Goal: Task Accomplishment & Management: Manage account settings

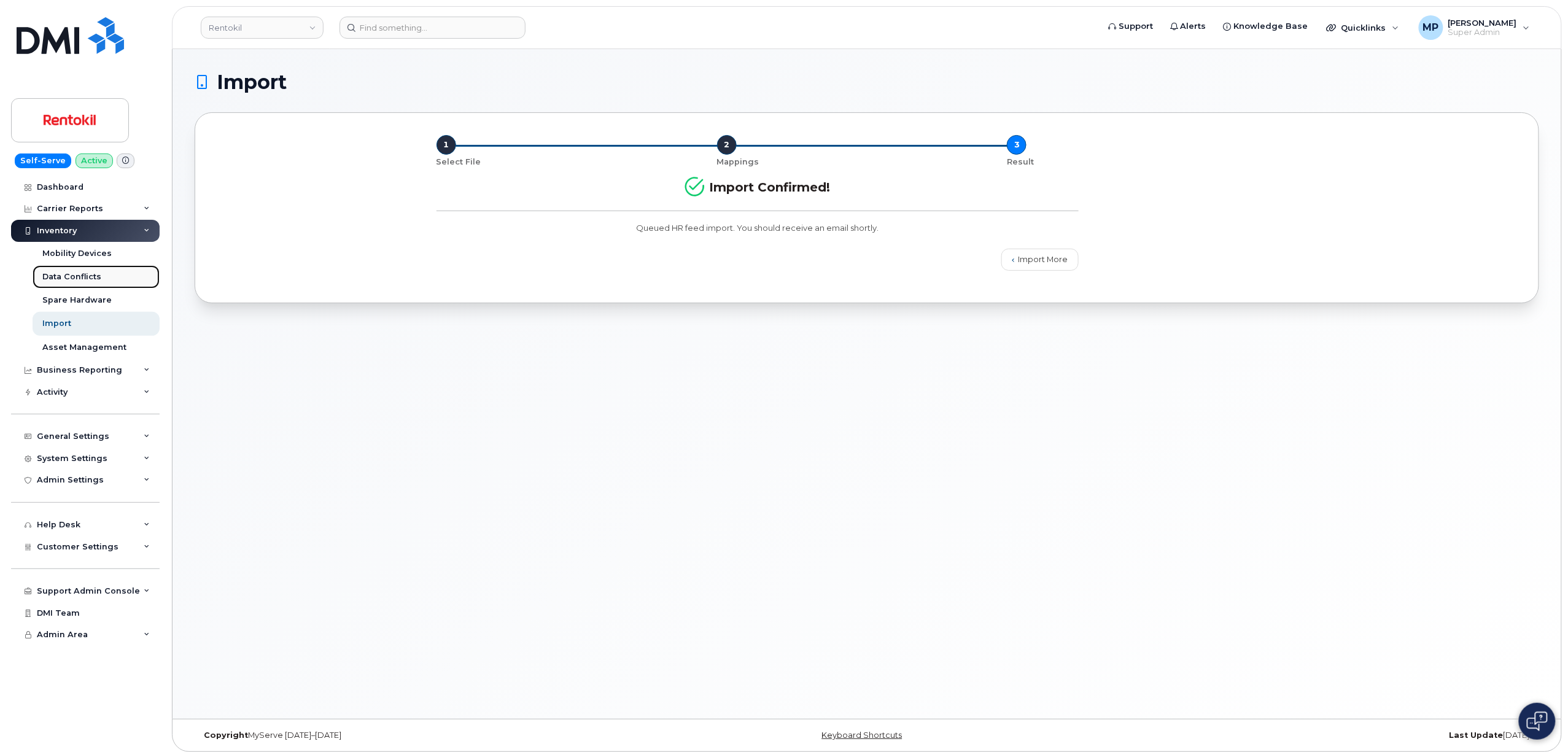
click at [74, 281] on div "Data Conflicts" at bounding box center [72, 277] width 59 height 11
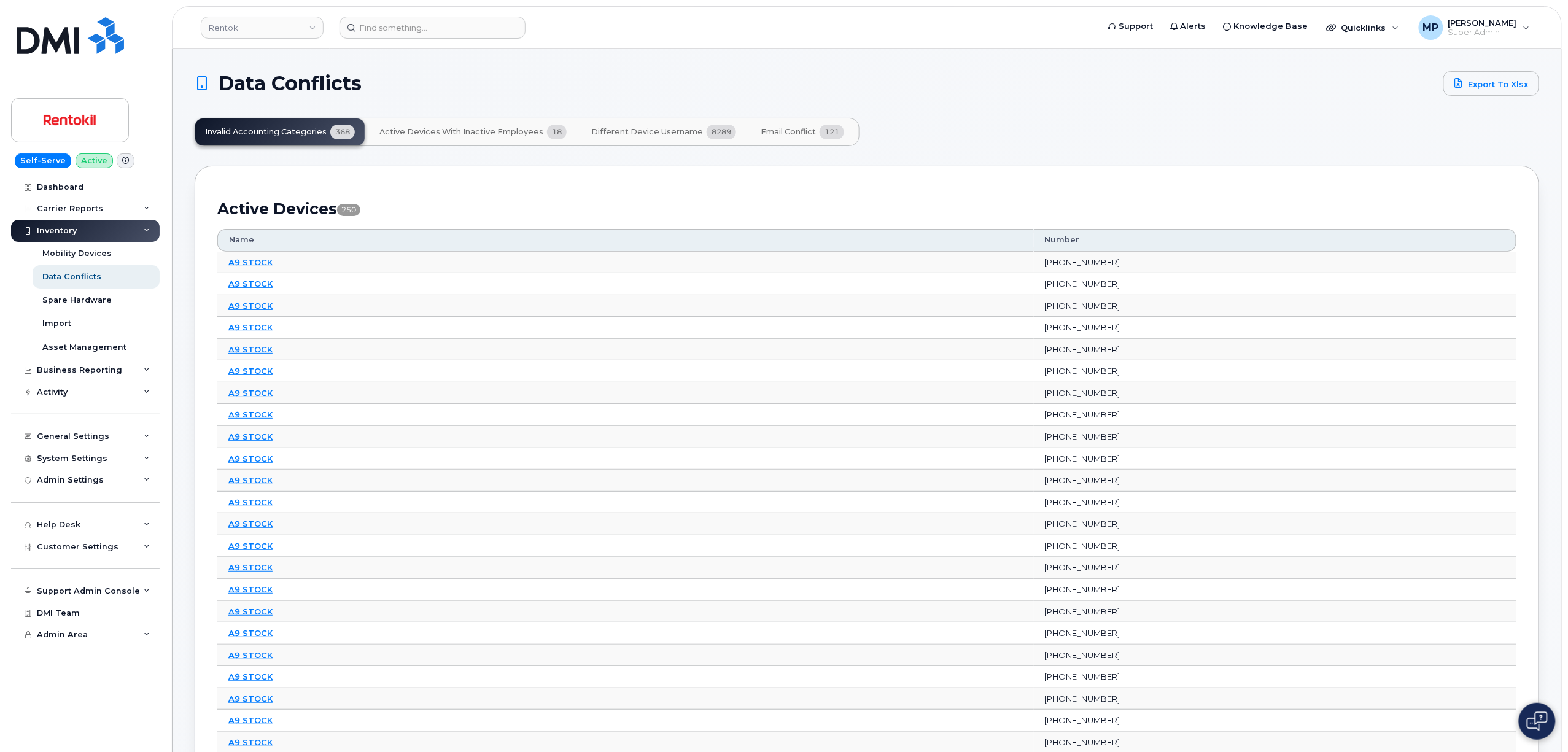
click at [781, 131] on span "Email Conflict" at bounding box center [788, 132] width 56 height 10
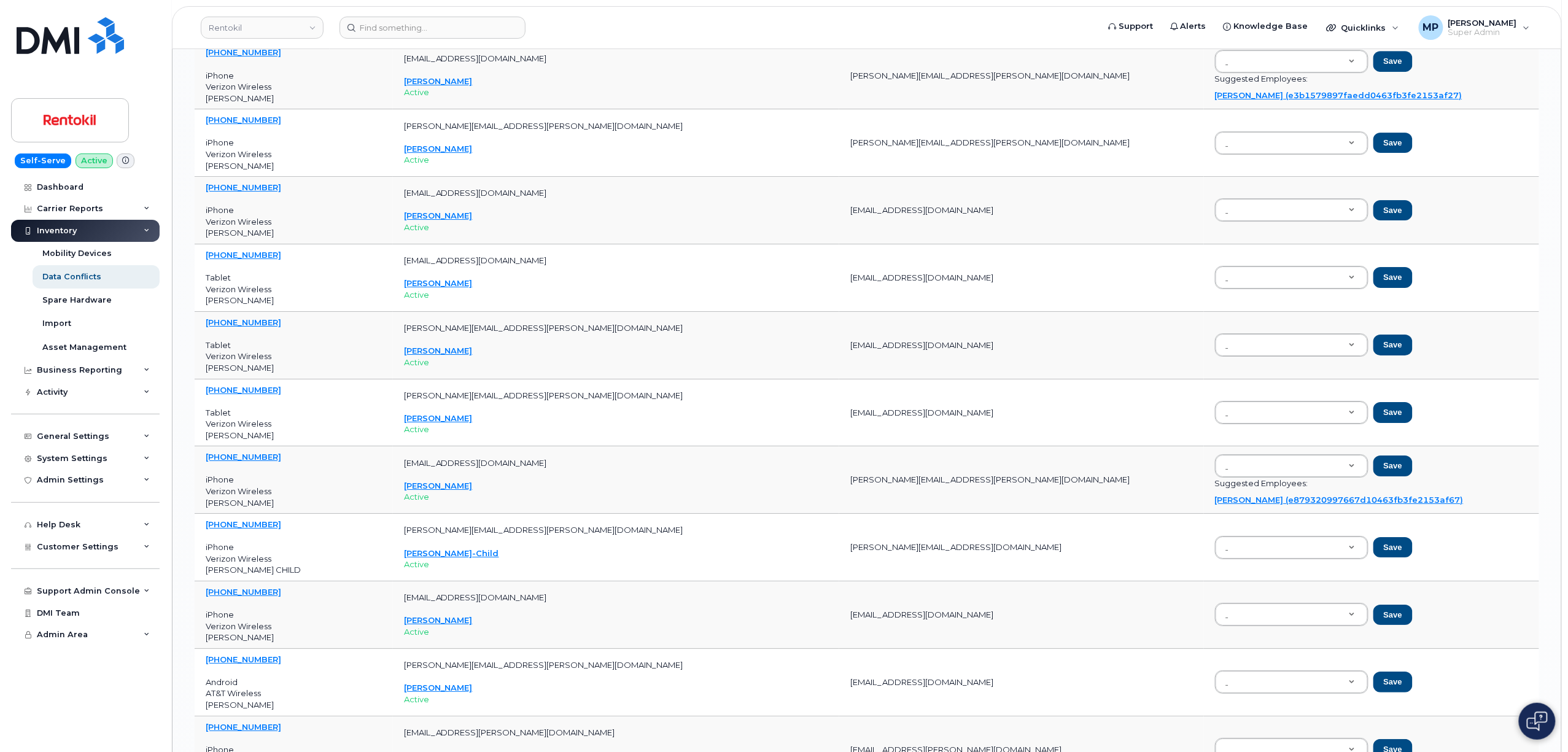
scroll to position [4339, 0]
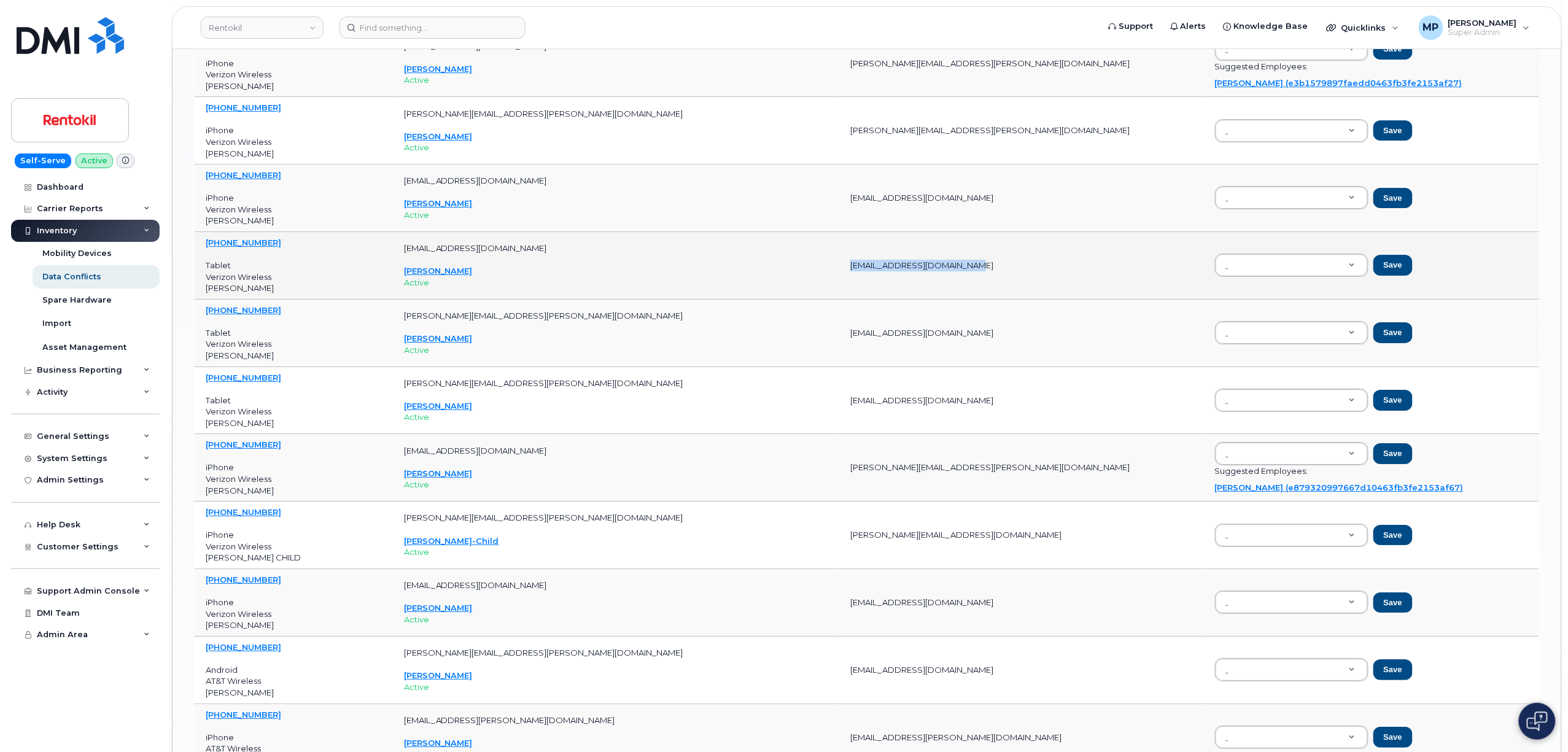
drag, startPoint x: 894, startPoint y: 283, endPoint x: 770, endPoint y: 288, distance: 124.1
click at [840, 288] on td "ALay@rentokil-terminix.com" at bounding box center [1022, 266] width 364 height 68
click at [723, 299] on td "mdestaffino@rentokil-terminix.com Michael Destaffino Active" at bounding box center [617, 266] width 447 height 68
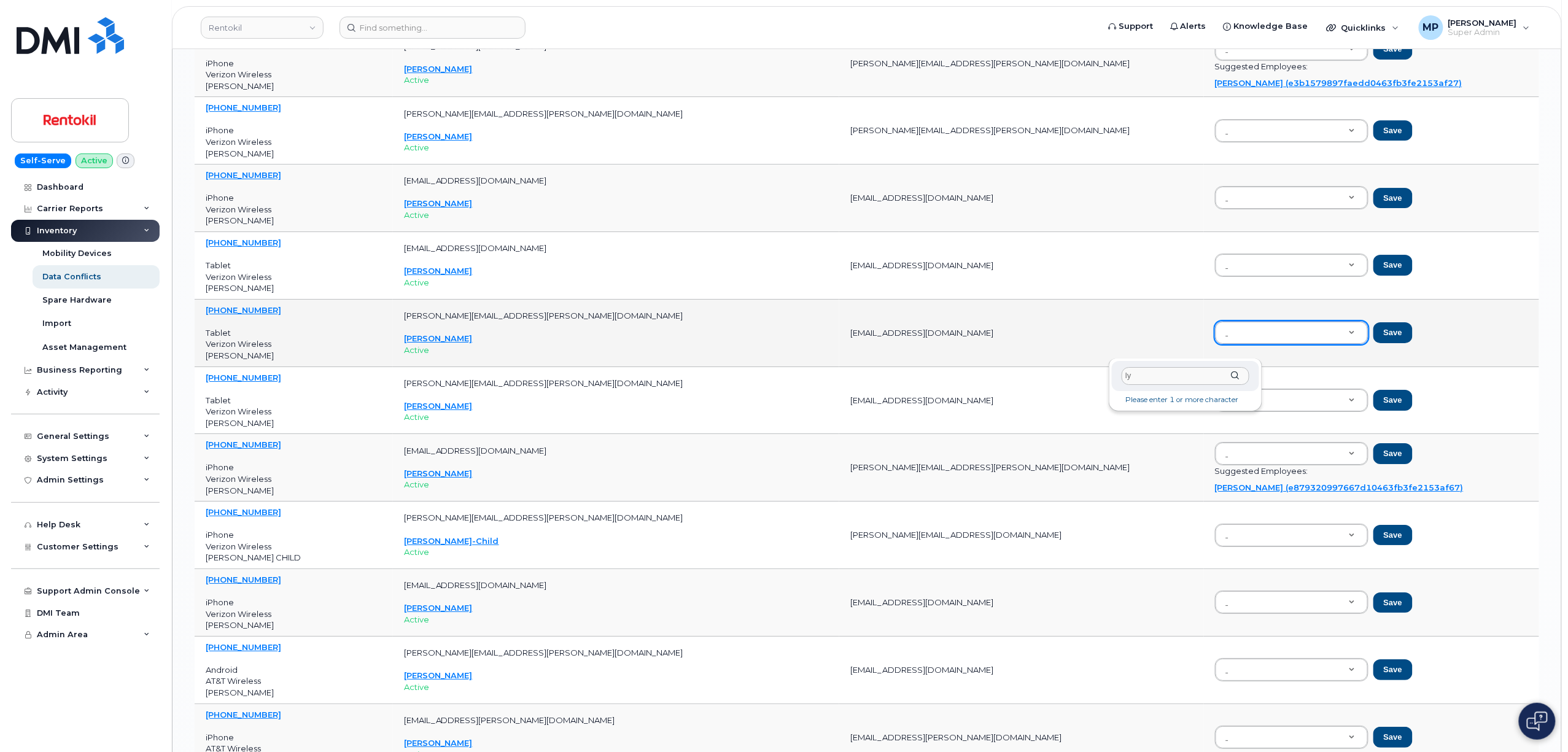
type input "l"
type input "mamis"
drag, startPoint x: 1431, startPoint y: 321, endPoint x: 1437, endPoint y: 320, distance: 6.1
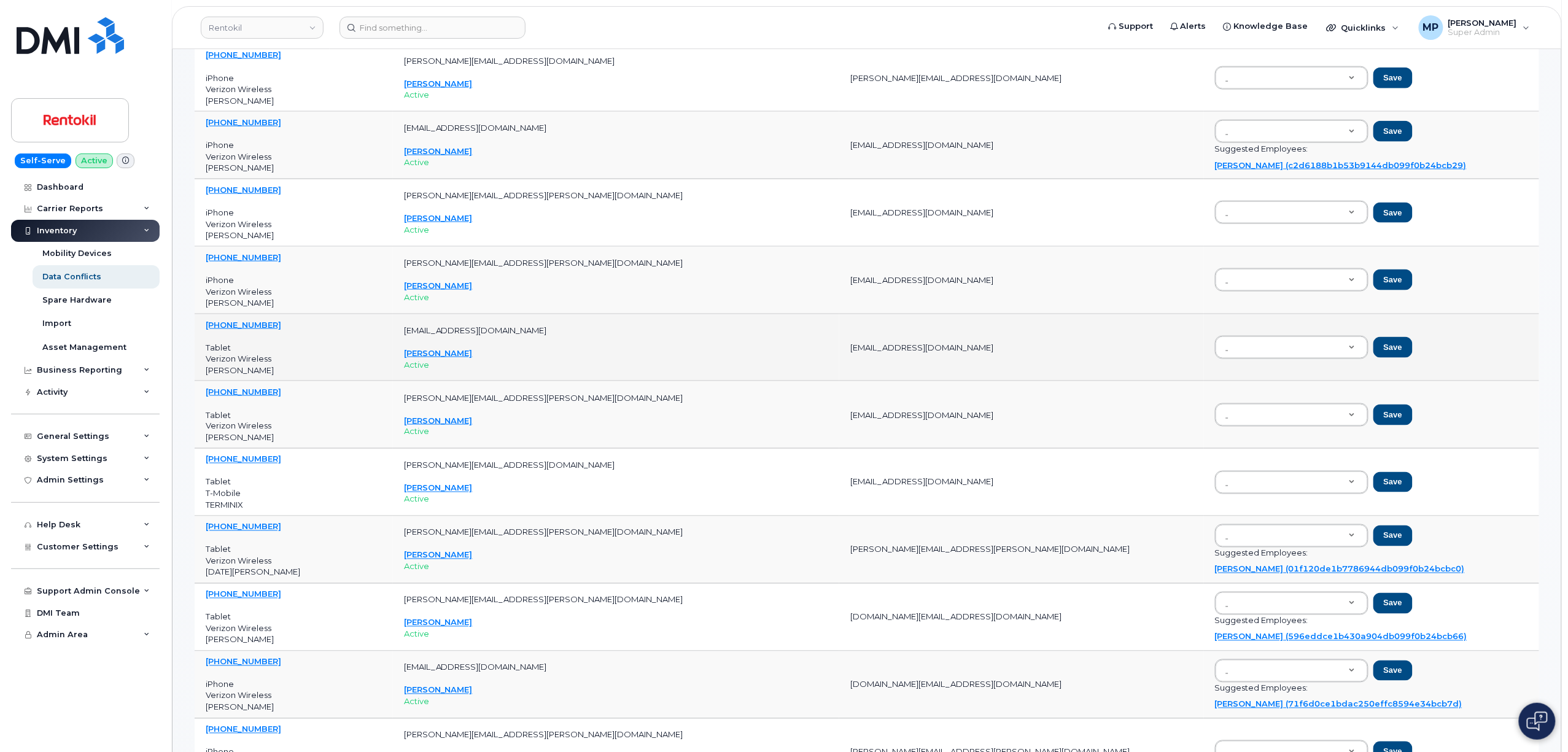
scroll to position [737, 0]
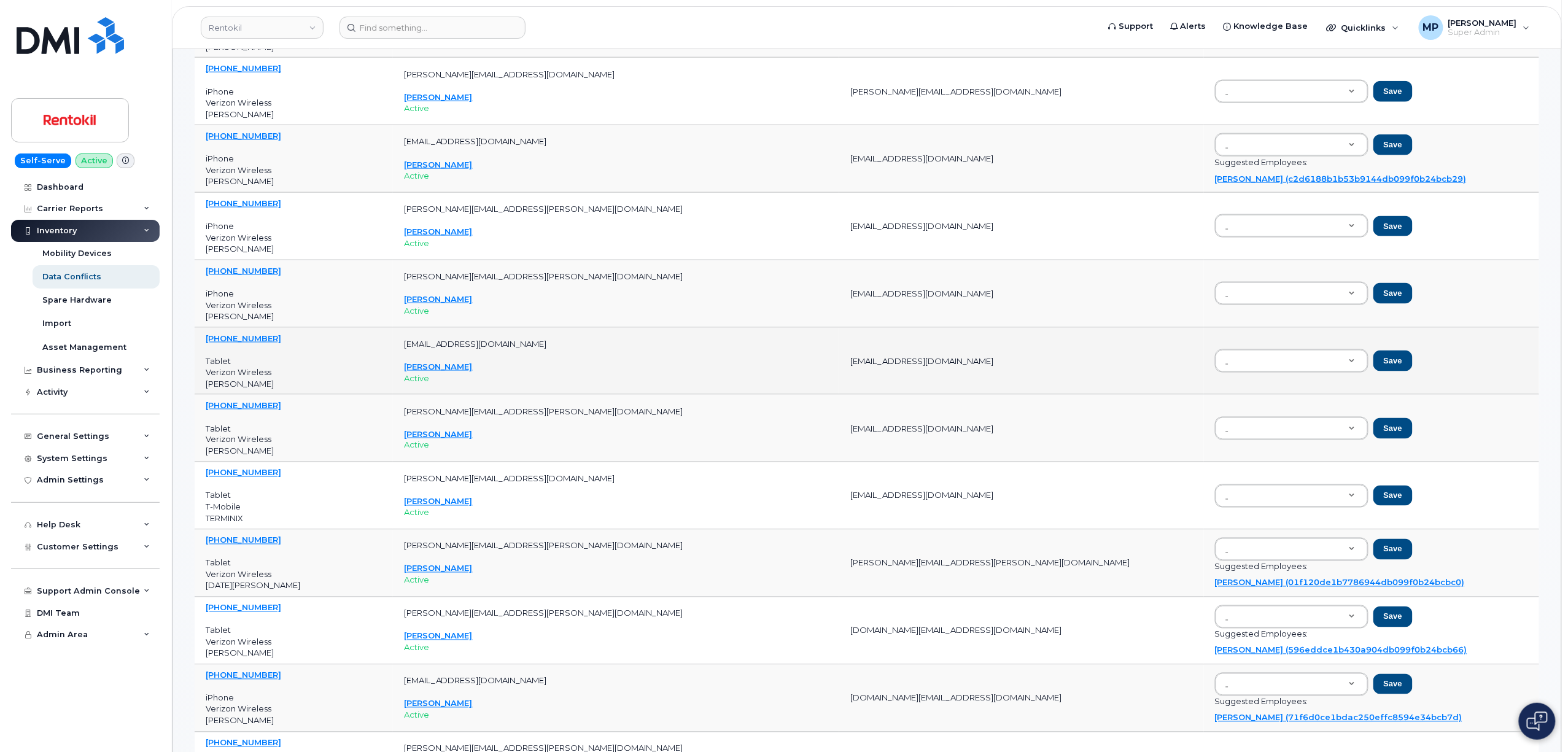
drag, startPoint x: 931, startPoint y: 364, endPoint x: 776, endPoint y: 376, distance: 155.5
click at [840, 376] on td "JHernandez4@rentokil-terminix.com" at bounding box center [1022, 362] width 364 height 68
click at [840, 380] on td "JHernandez4@rentokil-terminix.com" at bounding box center [1022, 362] width 364 height 68
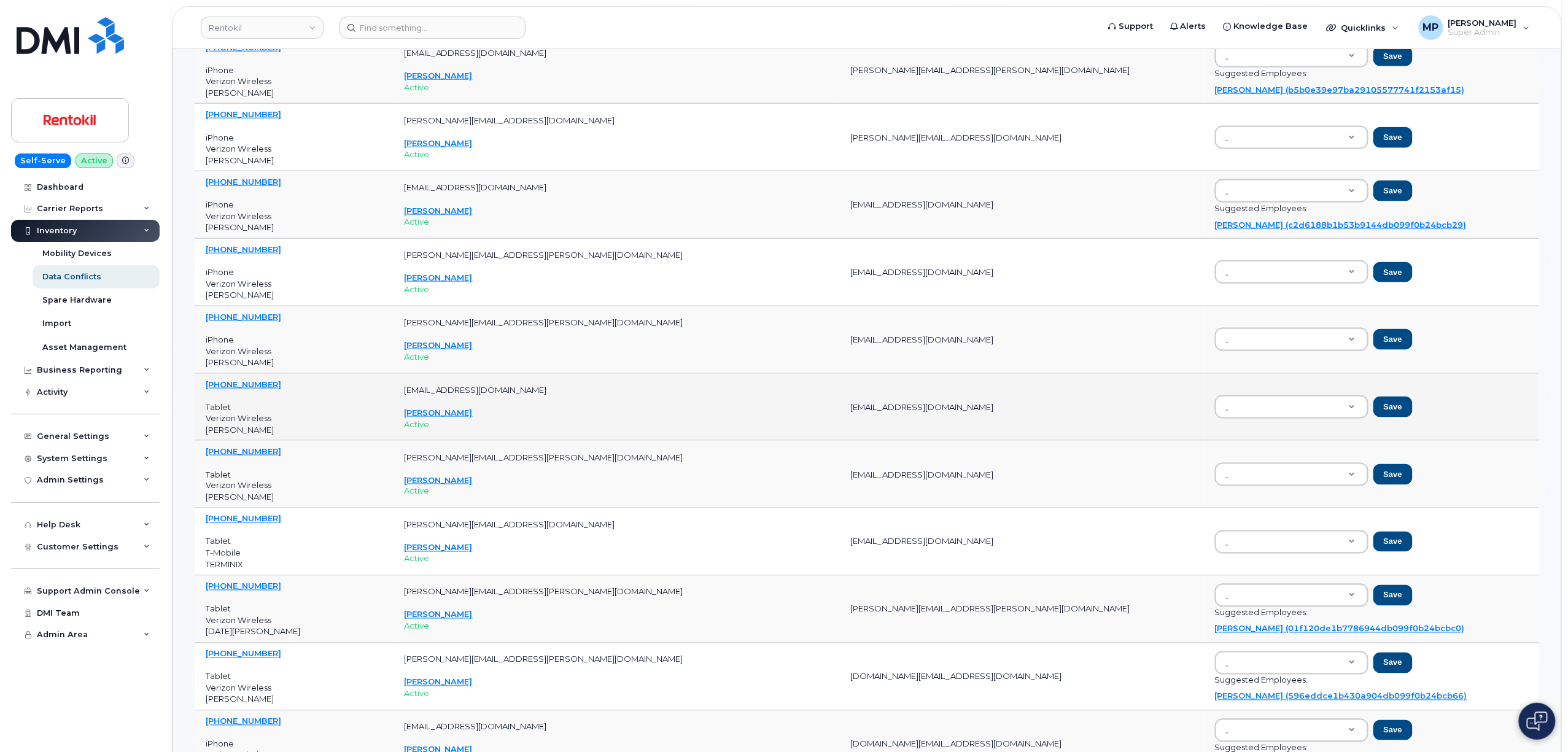
scroll to position [655, 0]
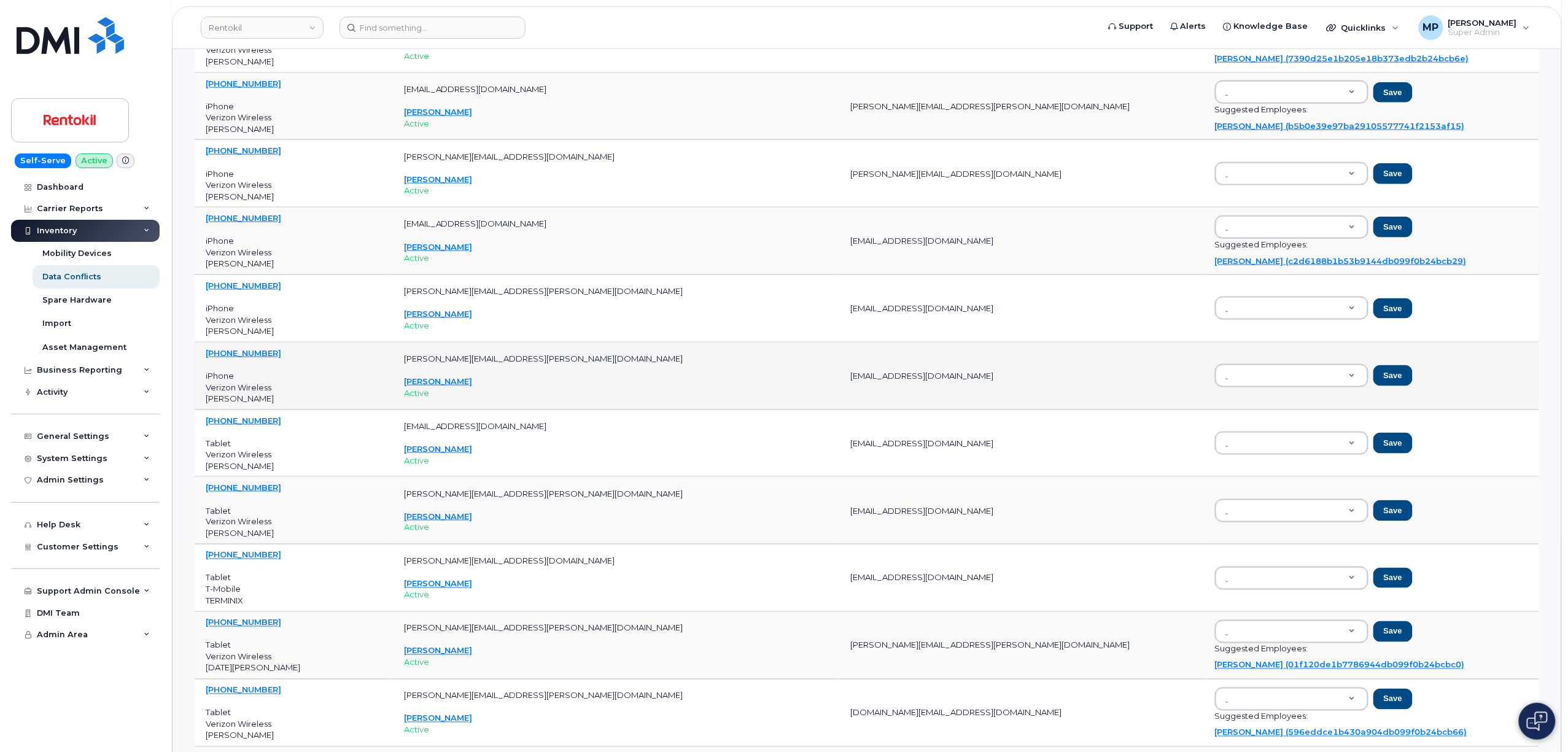
drag, startPoint x: 905, startPoint y: 383, endPoint x: 775, endPoint y: 386, distance: 130.0
click at [840, 386] on td "JTaylor2@rentokil-terminix.com" at bounding box center [1022, 376] width 364 height 68
copy td "JTaylor2@rentokil-terminix.com"
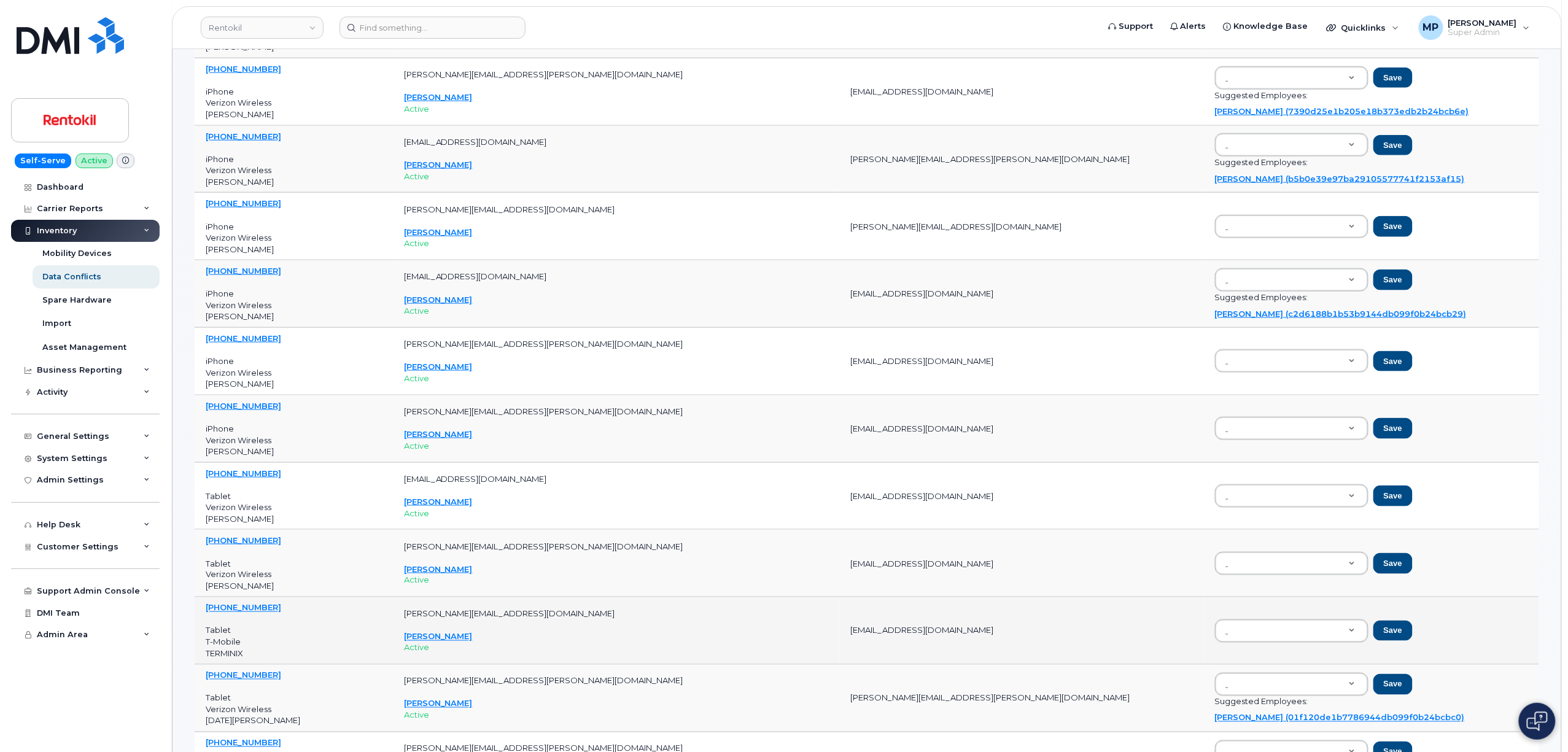
scroll to position [573, 0]
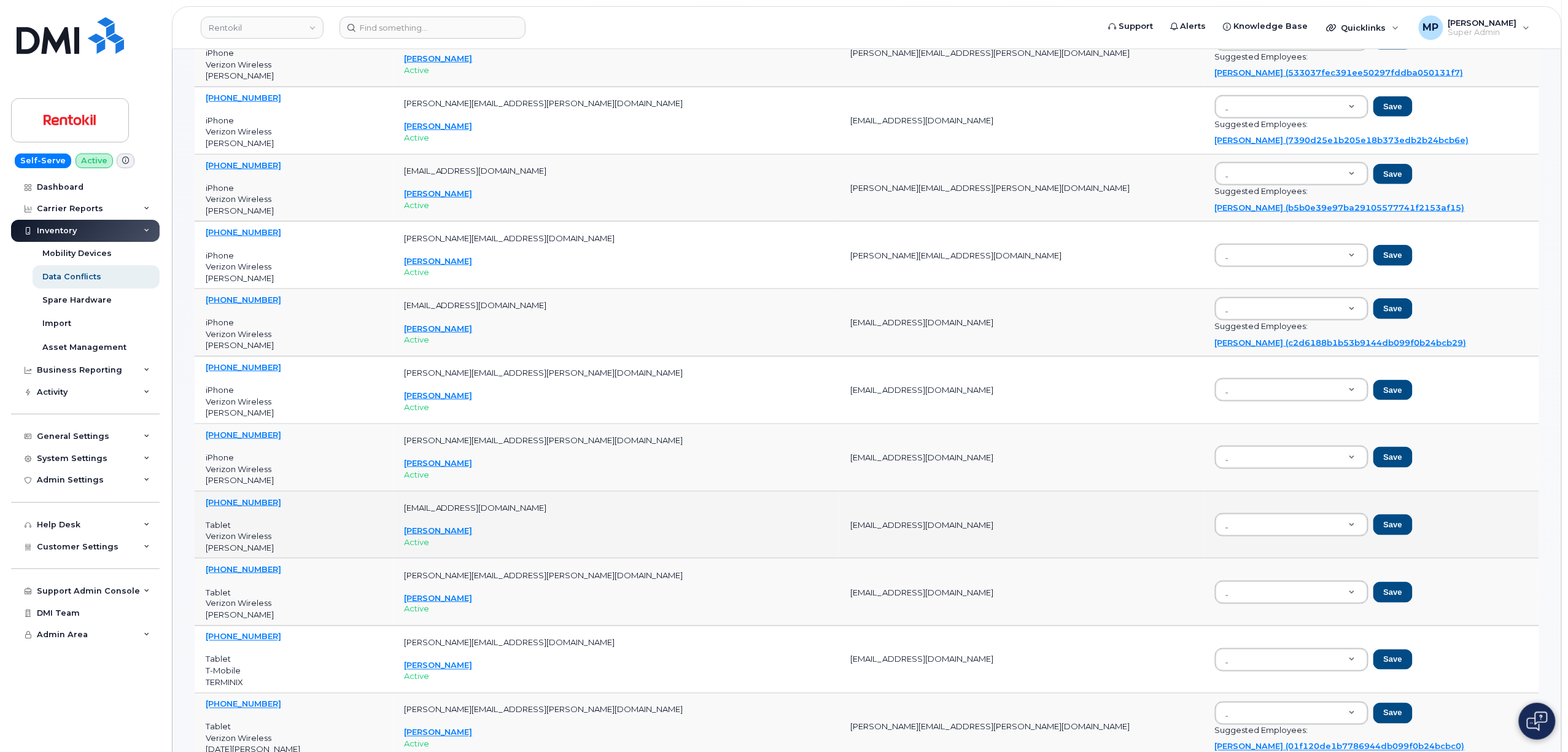
drag, startPoint x: 913, startPoint y: 531, endPoint x: 767, endPoint y: 539, distance: 146.2
click at [840, 539] on td "JHernandez4@rentokil-terminix.com" at bounding box center [1022, 526] width 364 height 68
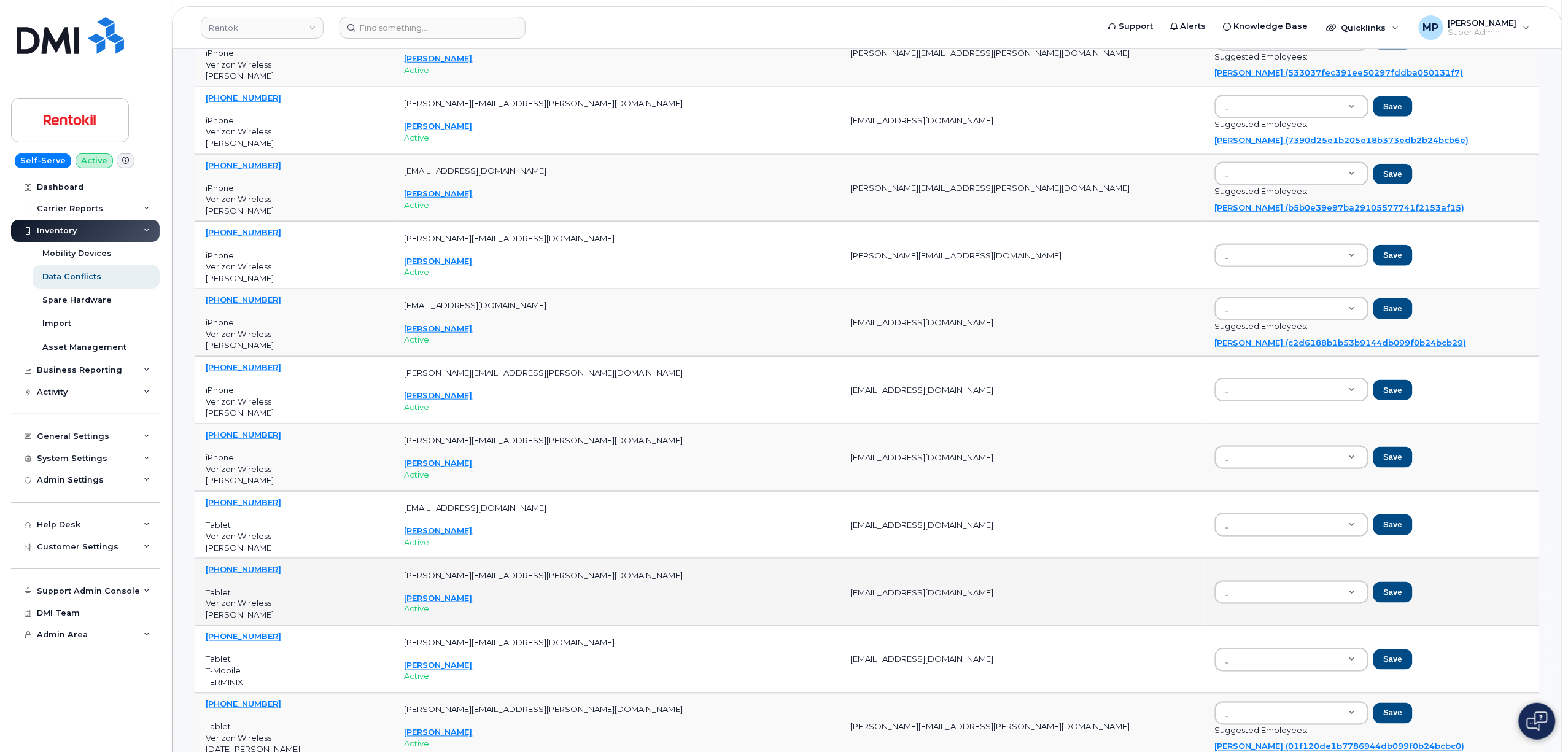
click at [840, 591] on td "SHarris3@rentokil-terminix.com" at bounding box center [1022, 592] width 364 height 68
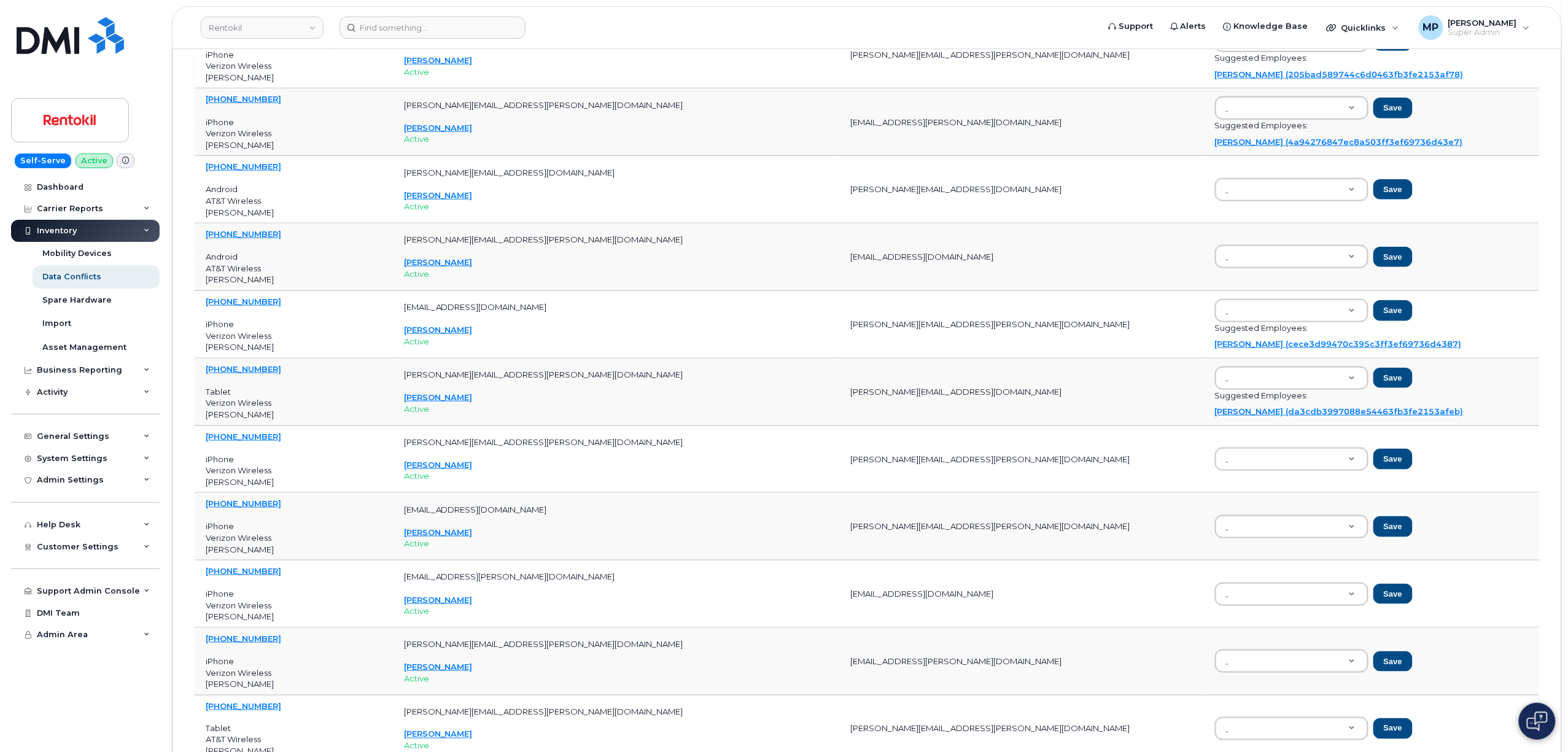
scroll to position [7544, 0]
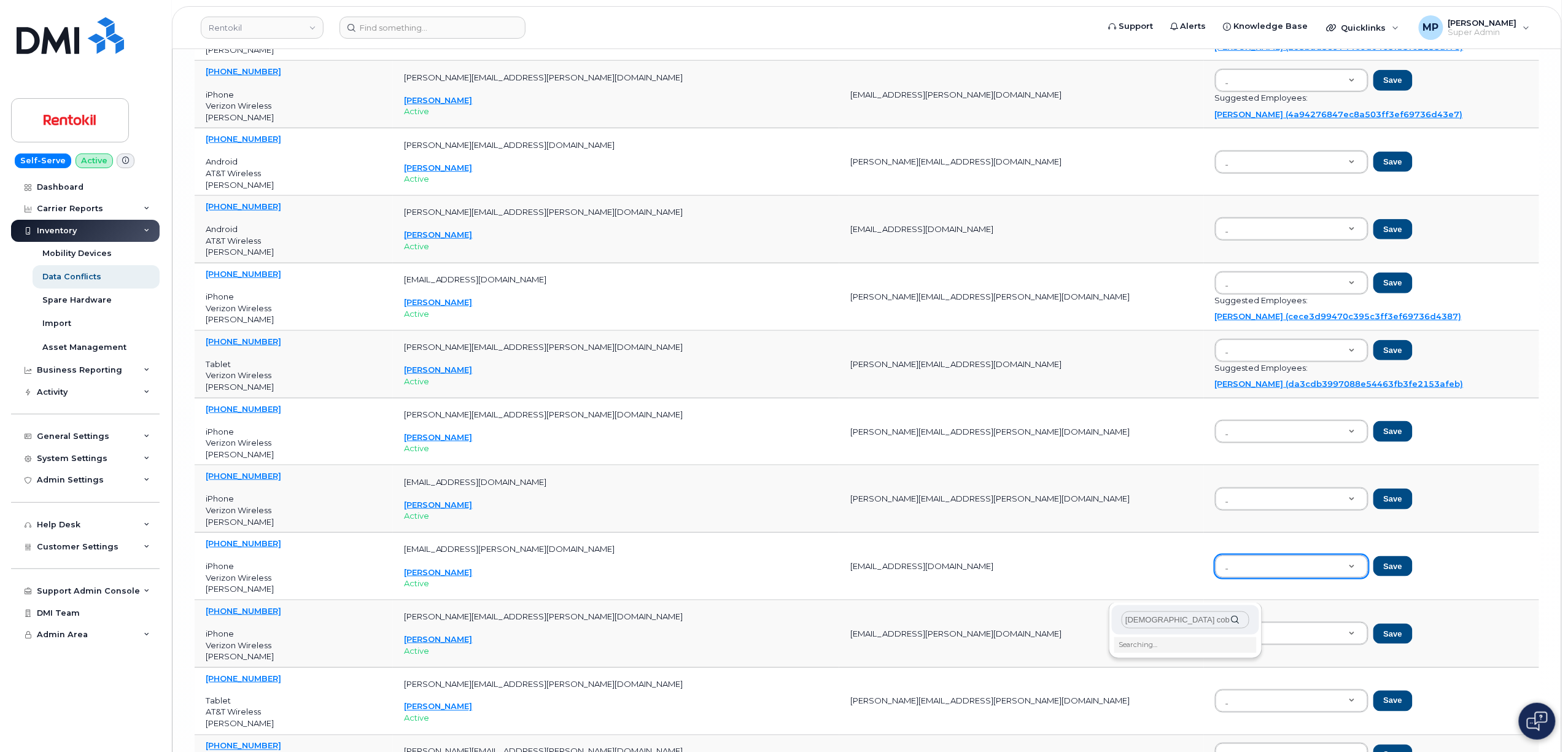
type input "christian cobo"
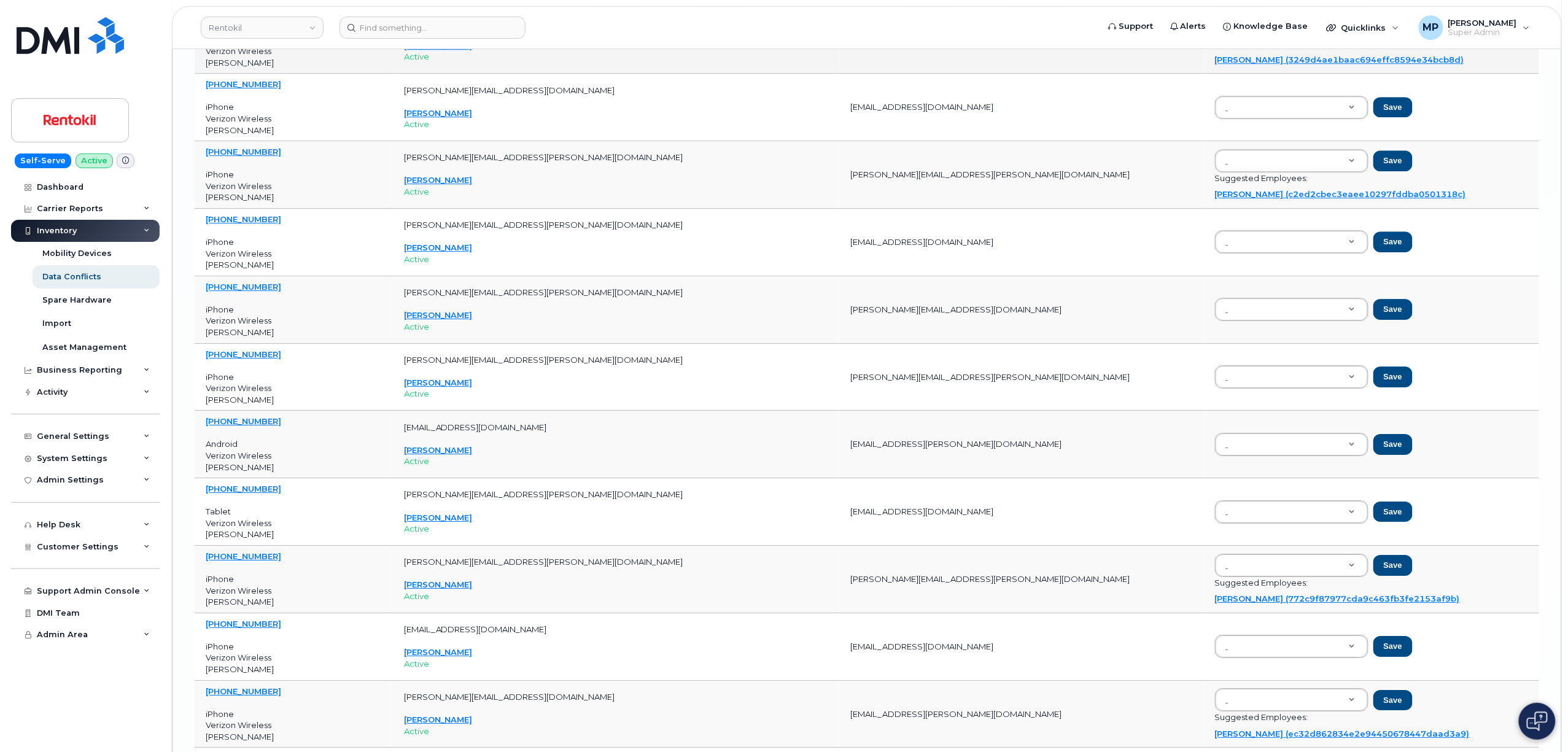
scroll to position [6480, 0]
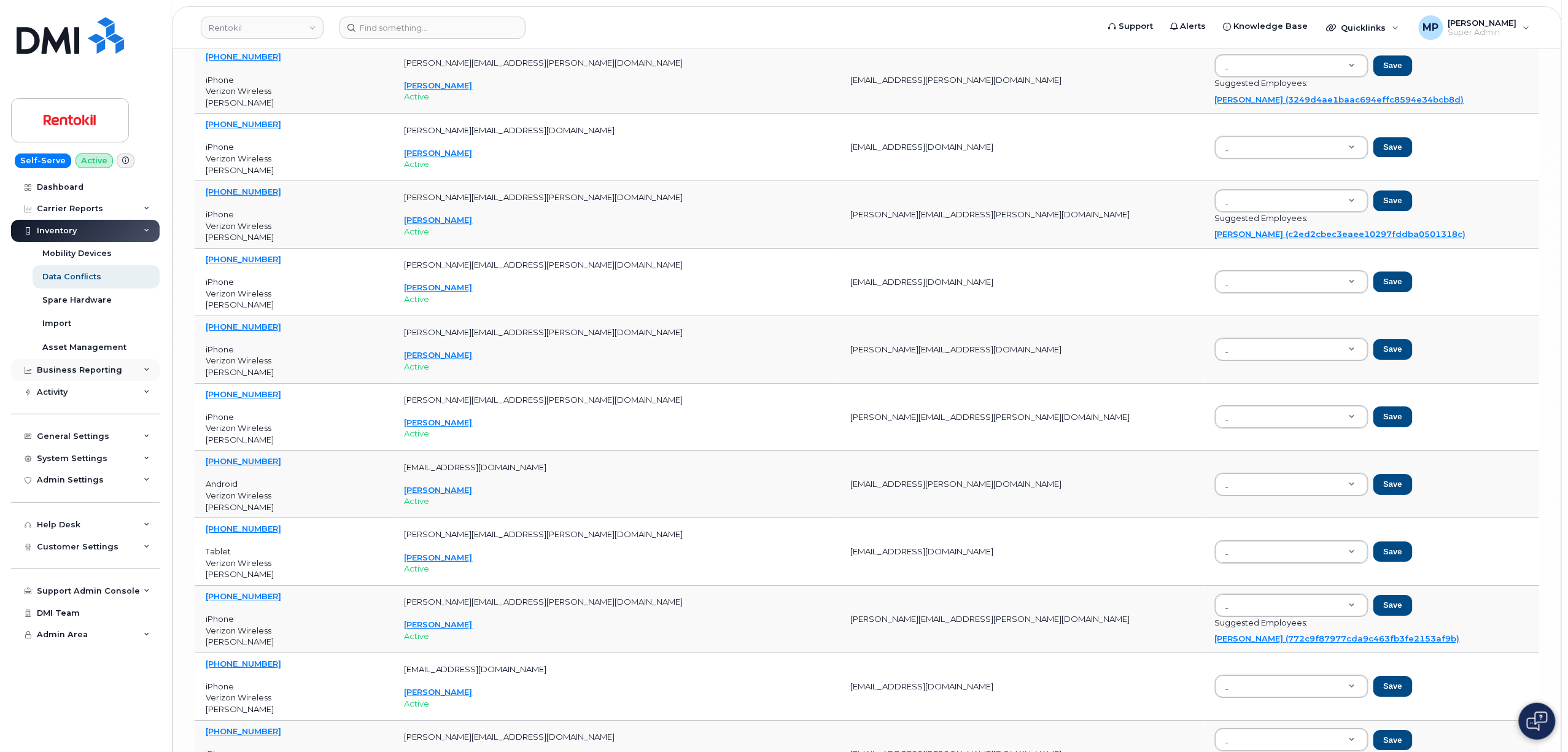
click at [82, 376] on div "Business Reporting" at bounding box center [86, 370] width 149 height 22
click at [88, 367] on div "Business Reporting" at bounding box center [79, 370] width 85 height 10
click at [69, 457] on div "System Settings" at bounding box center [72, 459] width 70 height 10
click at [85, 465] on div "System Settings" at bounding box center [86, 458] width 149 height 22
click at [86, 435] on div "General Settings" at bounding box center [86, 436] width 149 height 22
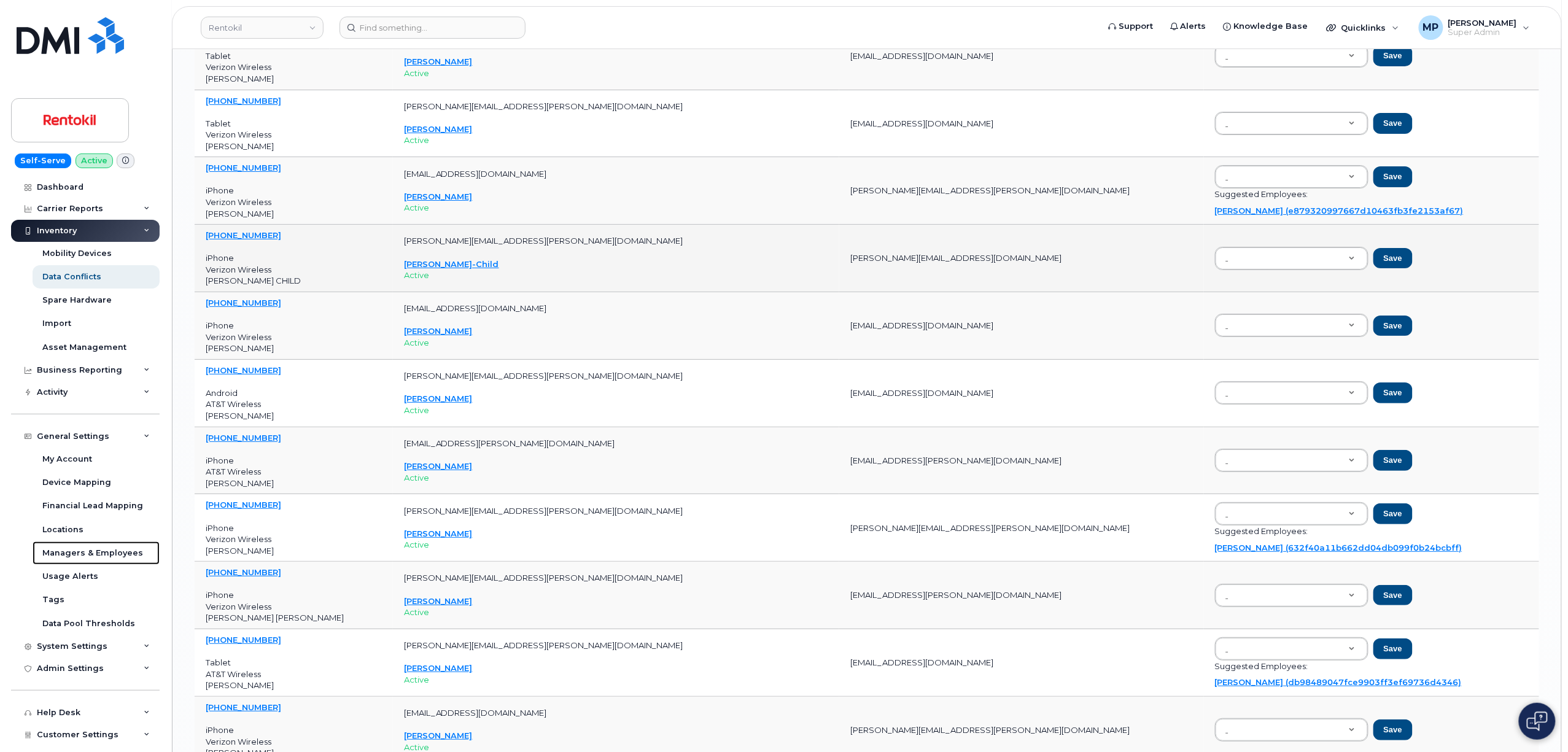
scroll to position [4597, 0]
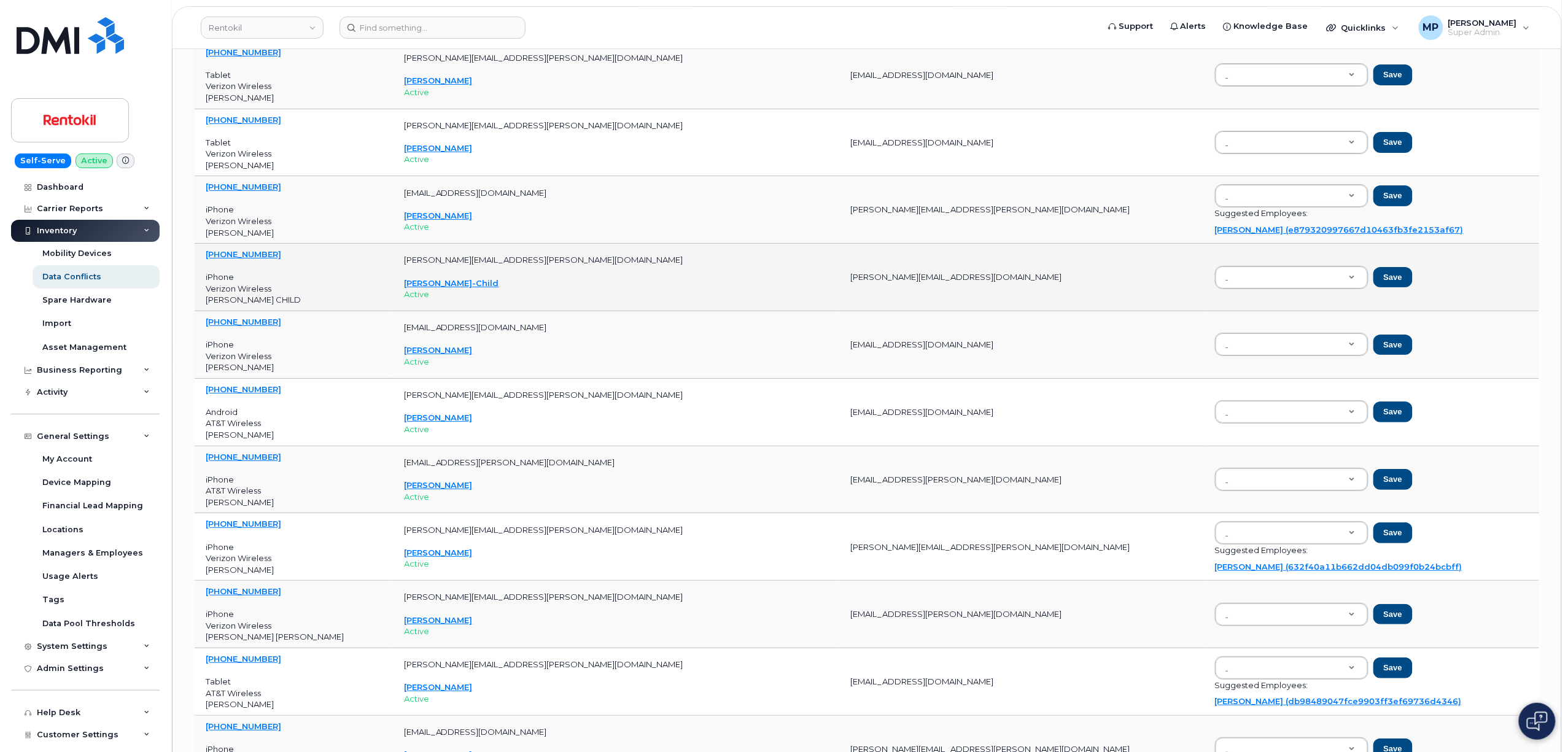
drag, startPoint x: 964, startPoint y: 297, endPoint x: 773, endPoint y: 302, distance: 191.1
click at [840, 302] on td "Maribel.CarbajalChild@rentokil-terminix.com" at bounding box center [1022, 277] width 364 height 68
copy td "Maribel.CarbajalChild@rentokil-terminix.com"
click at [1505, 289] on div "Save" at bounding box center [1372, 277] width 313 height 23
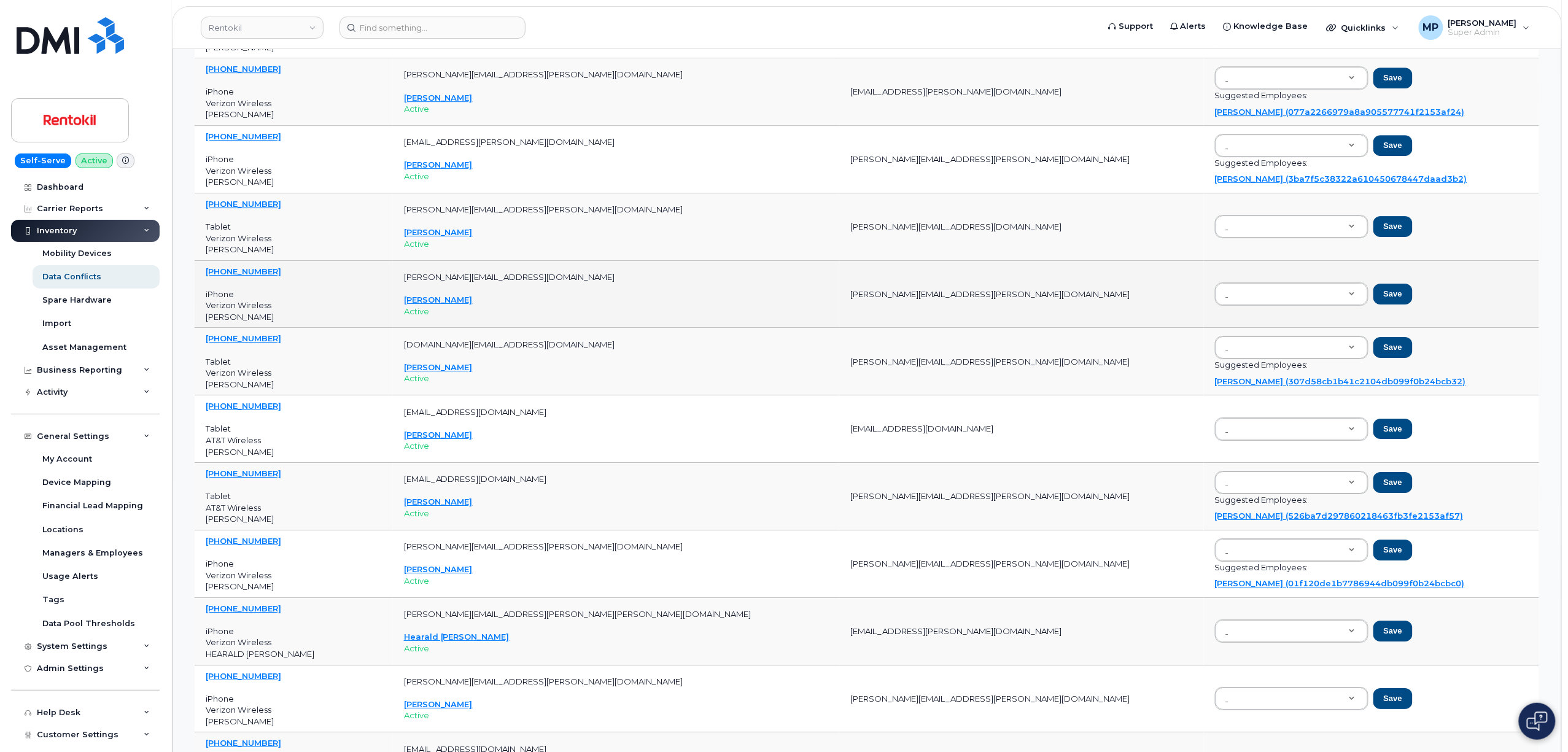
scroll to position [1965, 0]
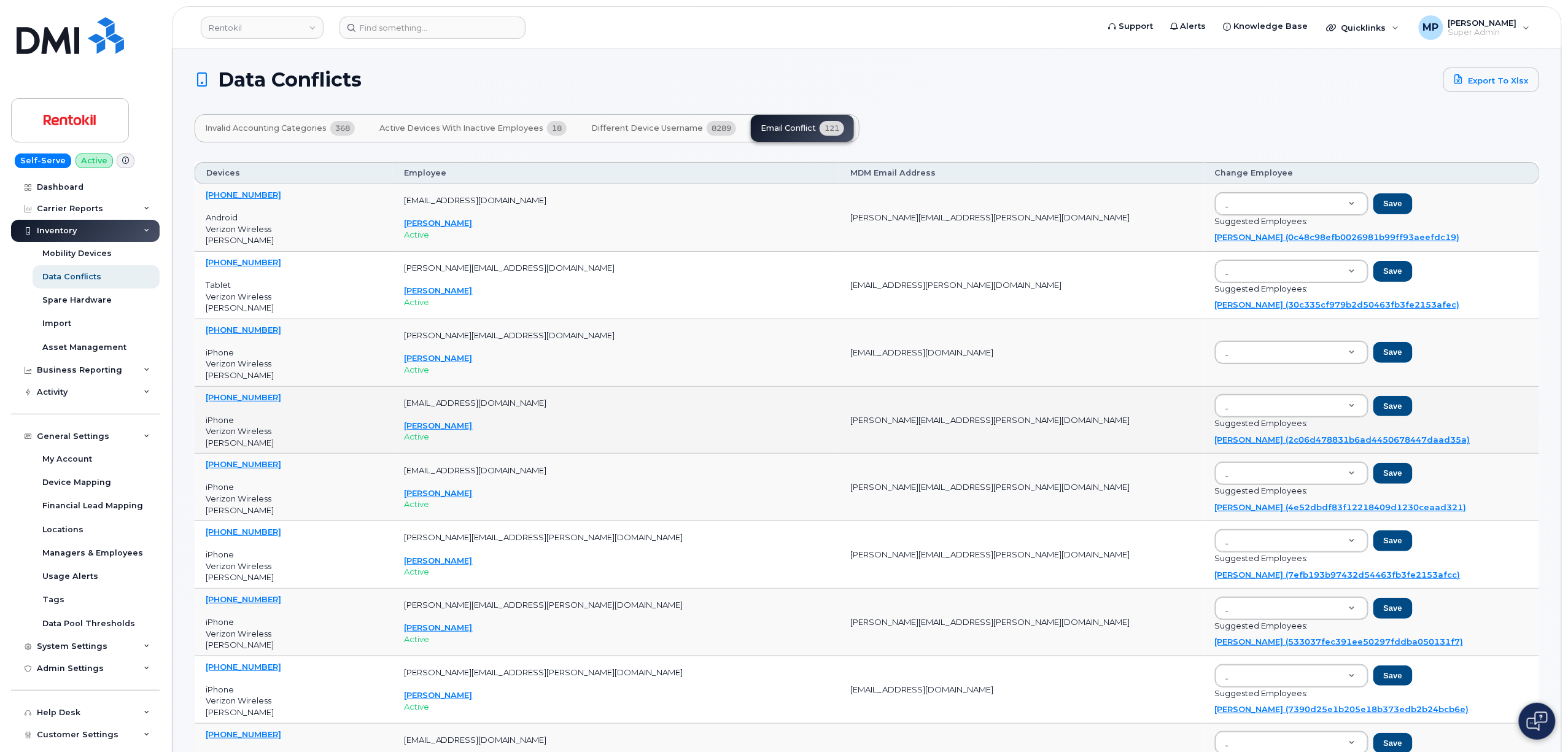
scroll to position [0, 0]
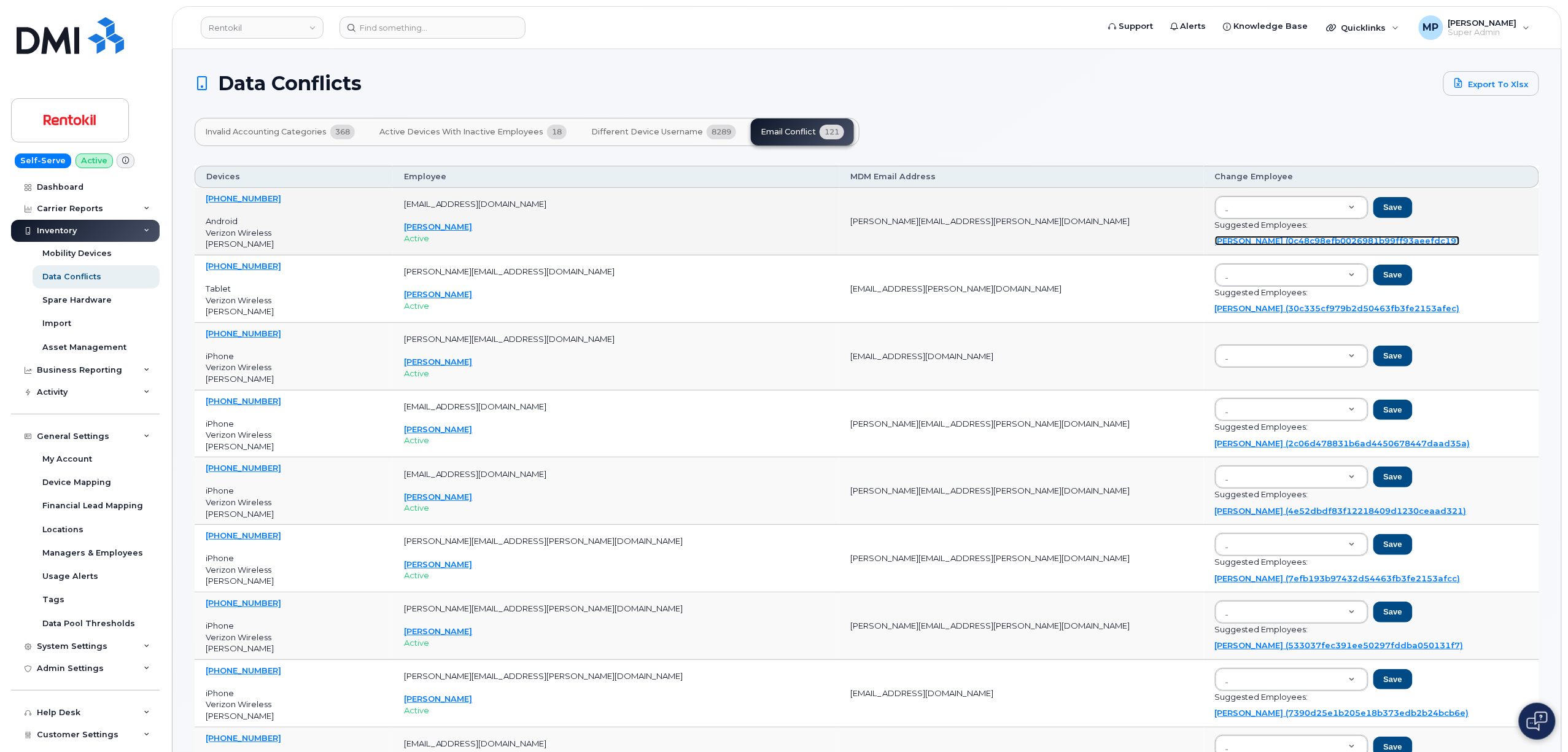
drag, startPoint x: 1186, startPoint y: 241, endPoint x: 1187, endPoint y: 251, distance: 10.0
click at [1215, 241] on link "Adam Harman (0c48c98efb0026981b99ff93aeefdc19)" at bounding box center [1338, 240] width 245 height 10
type input "0c48c98efb0026981b99ff93aeefdc19"
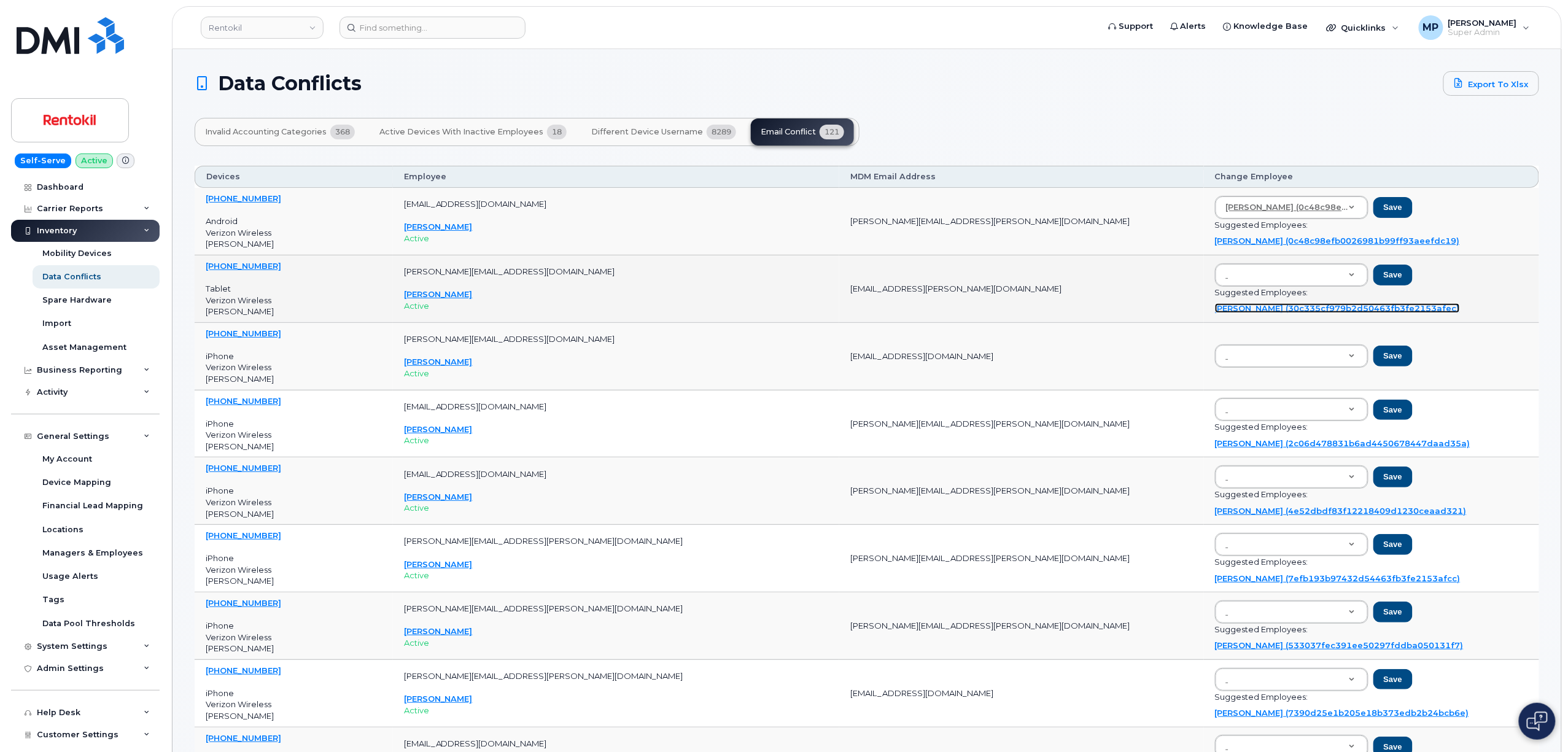
click at [1215, 311] on link "Rickyoliver Barbee (30c335cf979b2d50463fb3fe2153afec)" at bounding box center [1338, 308] width 245 height 10
type input "30c335cf979b2d50463fb3fe2153afec"
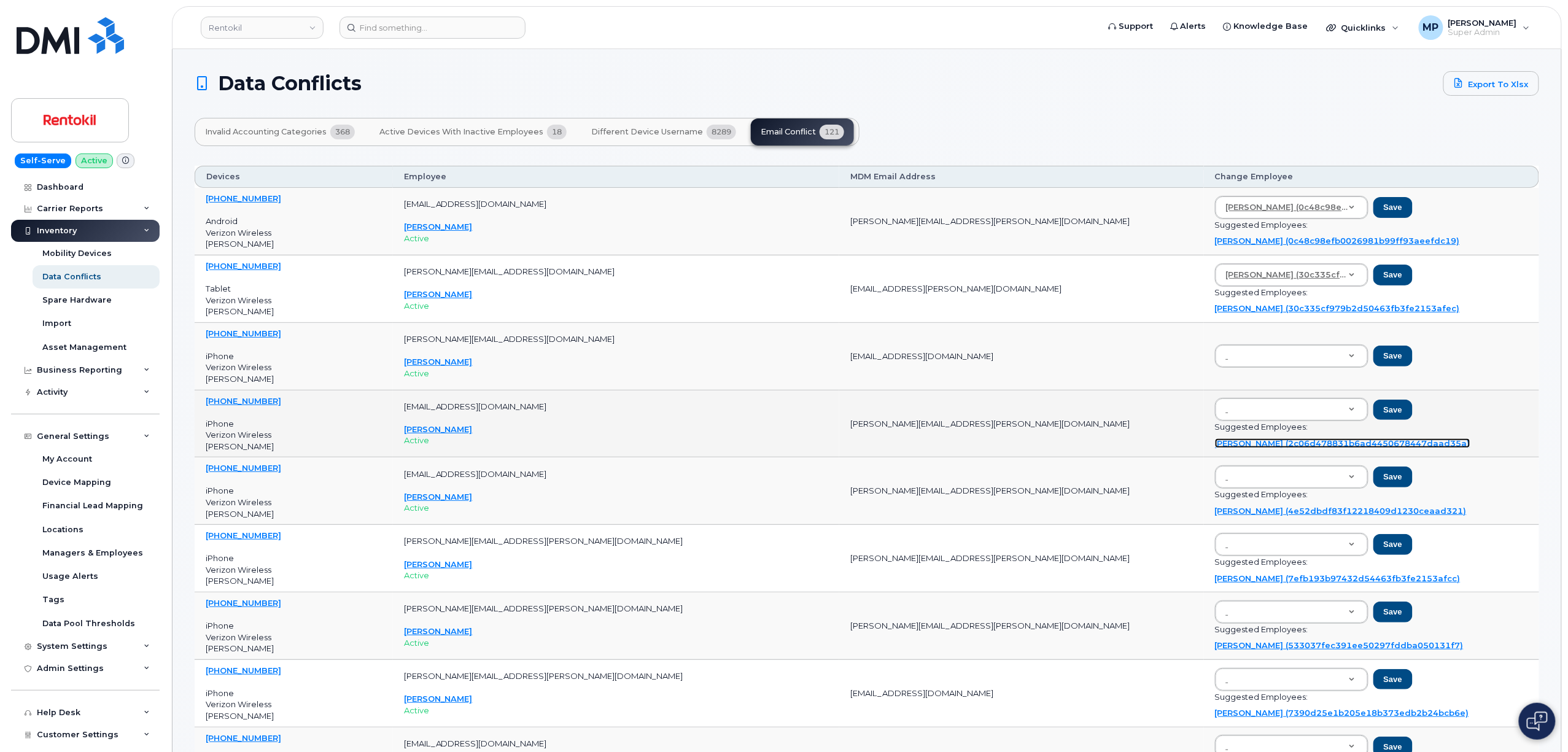
click at [1215, 445] on link "Timothy Stymus (2c06d478831b6ad4450678447daad35a)" at bounding box center [1342, 443] width 255 height 10
type input "2c06d478831b6ad4450678447daad35a"
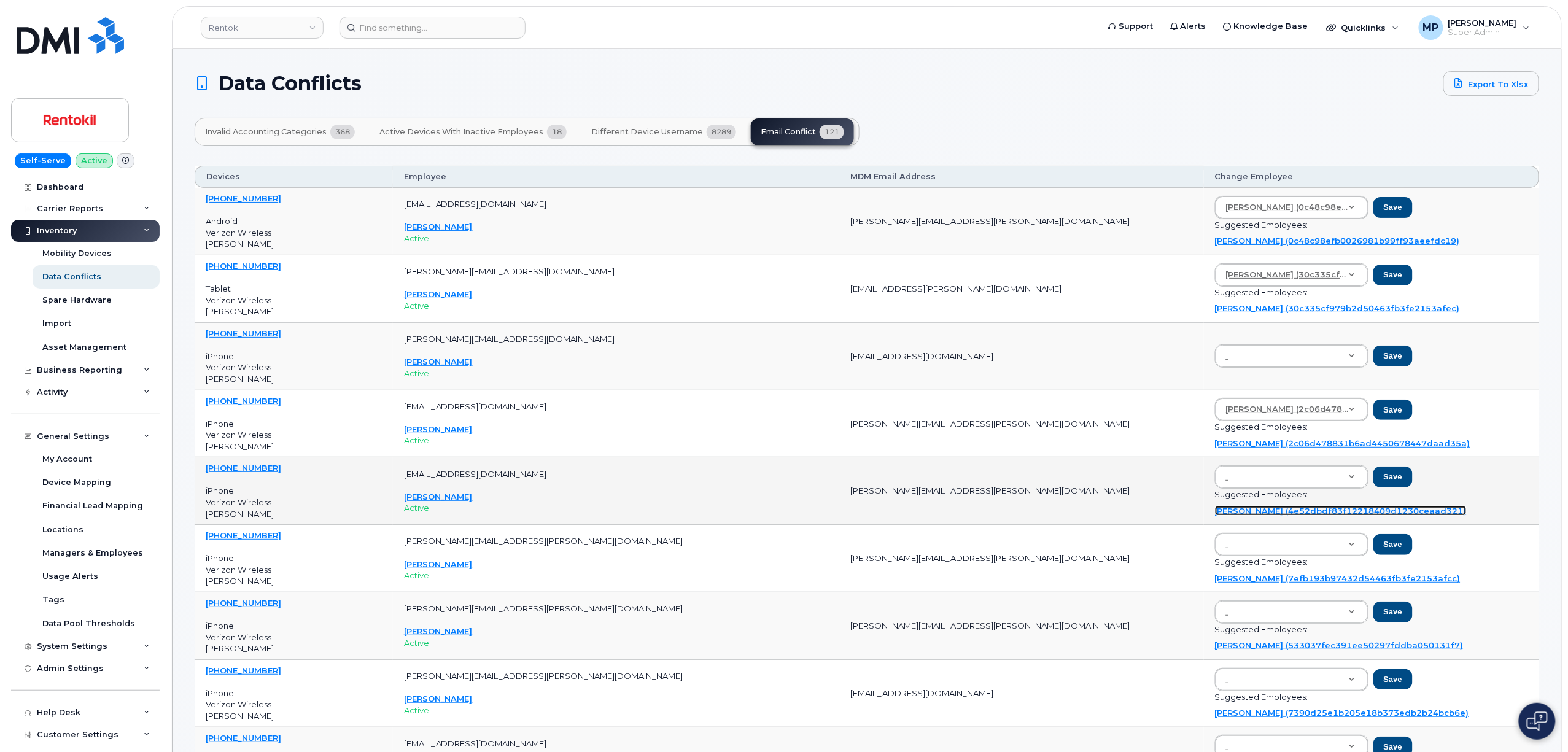
click at [1215, 514] on link "Norman Cador (4e52dbdf83f12218409d1230ceaad321)" at bounding box center [1341, 511] width 252 height 10
type input "4e52dbdf83f12218409d1230ceaad321"
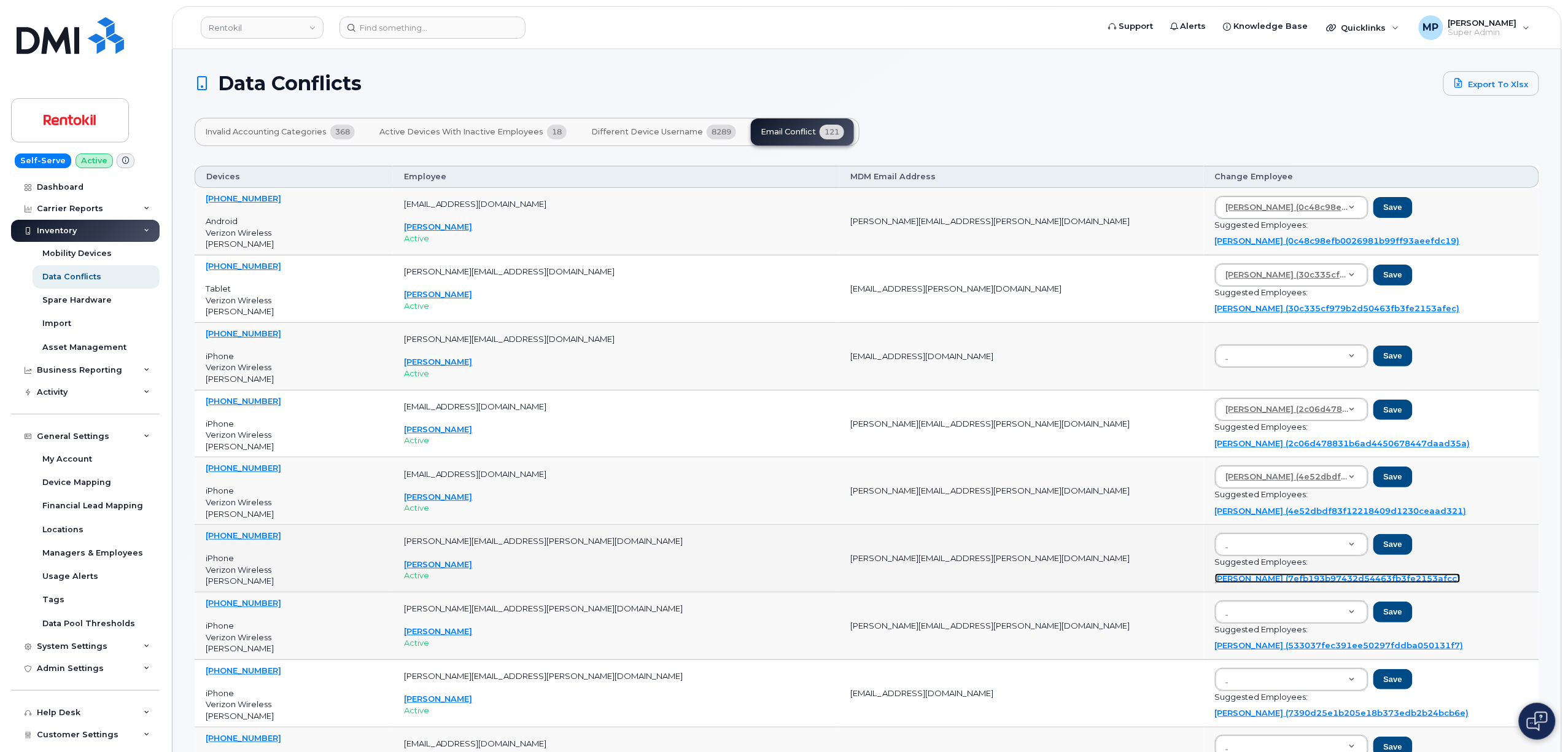
click at [1215, 583] on link "Derek Taylor (7efb193b97432d54463fb3fe2153afcc)" at bounding box center [1338, 578] width 246 height 10
type input "7efb193b97432d54463fb3fe2153afcc"
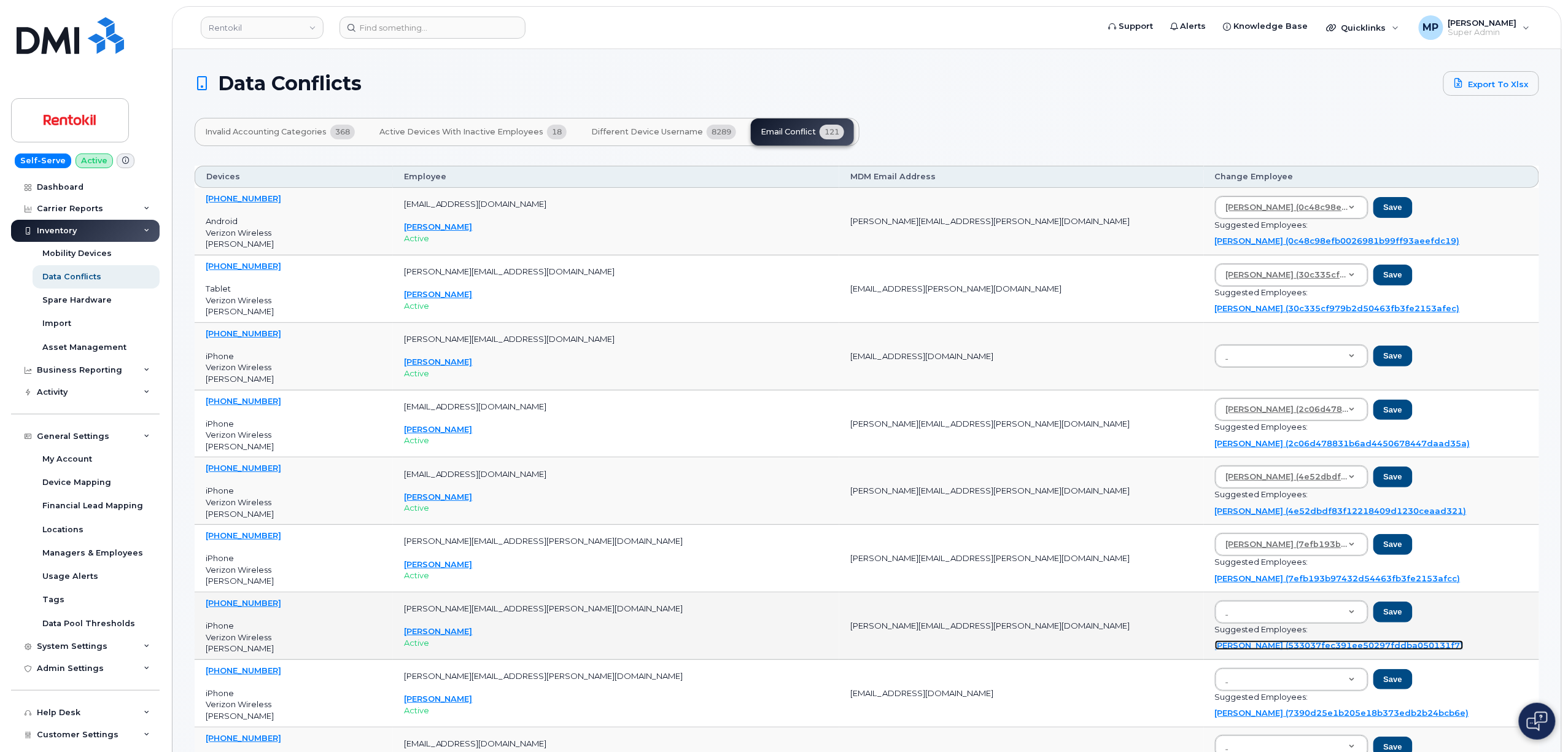
click at [1215, 650] on link "Tyler Peacock (533037fec391ee50297fddba050131f7)" at bounding box center [1339, 645] width 248 height 10
type input "533037fec391ee50297fddba050131f7"
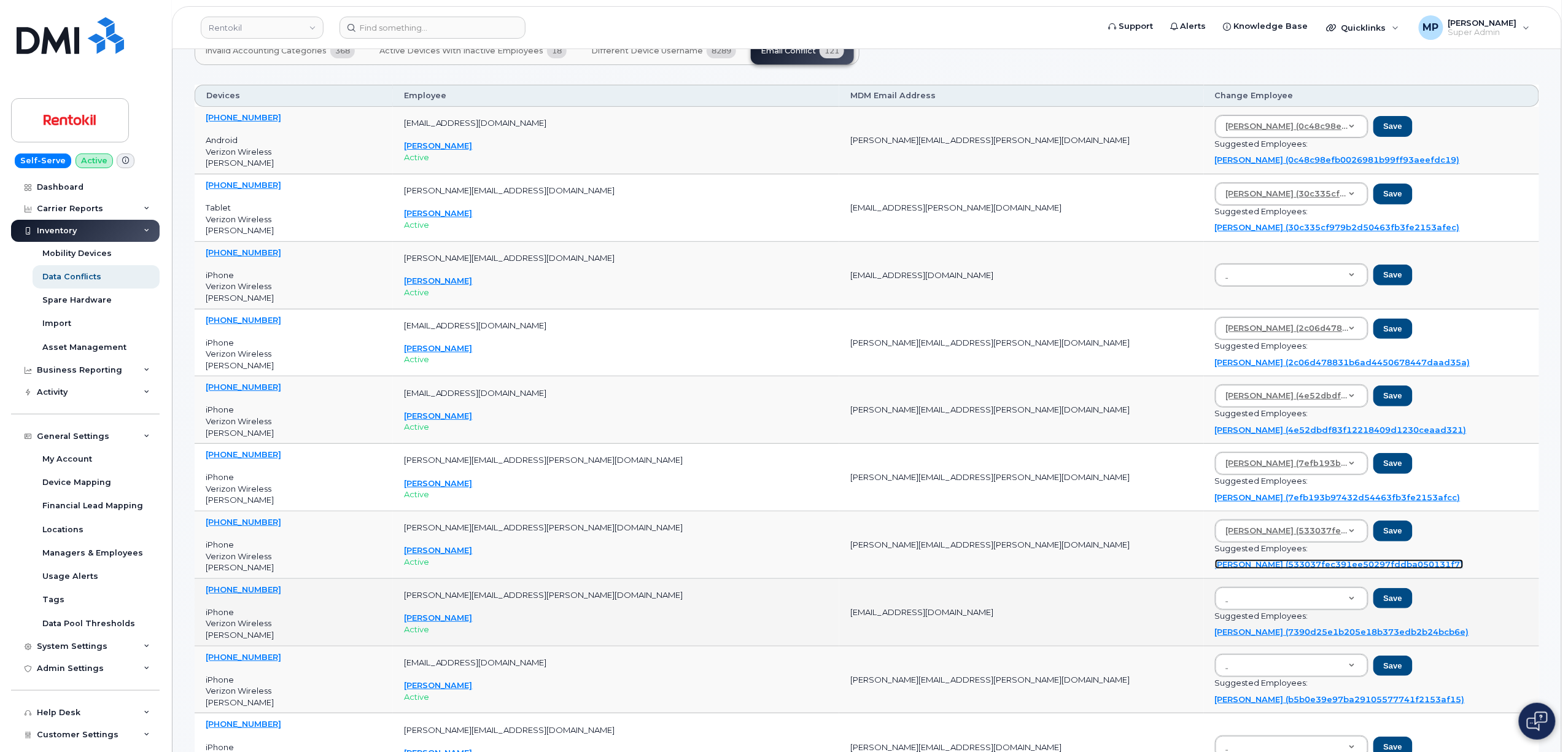
scroll to position [82, 0]
click at [1204, 640] on td "Save Suggested Employees: Crystal Knight (7390d25e1b205e18b373edb2b24bcb6e)" at bounding box center [1371, 612] width 335 height 68
click at [1215, 634] on link "Crystal Knight (7390d25e1b205e18b373edb2b24bcb6e)" at bounding box center [1342, 631] width 254 height 10
type input "7390d25e1b205e18b373edb2b24bcb6e"
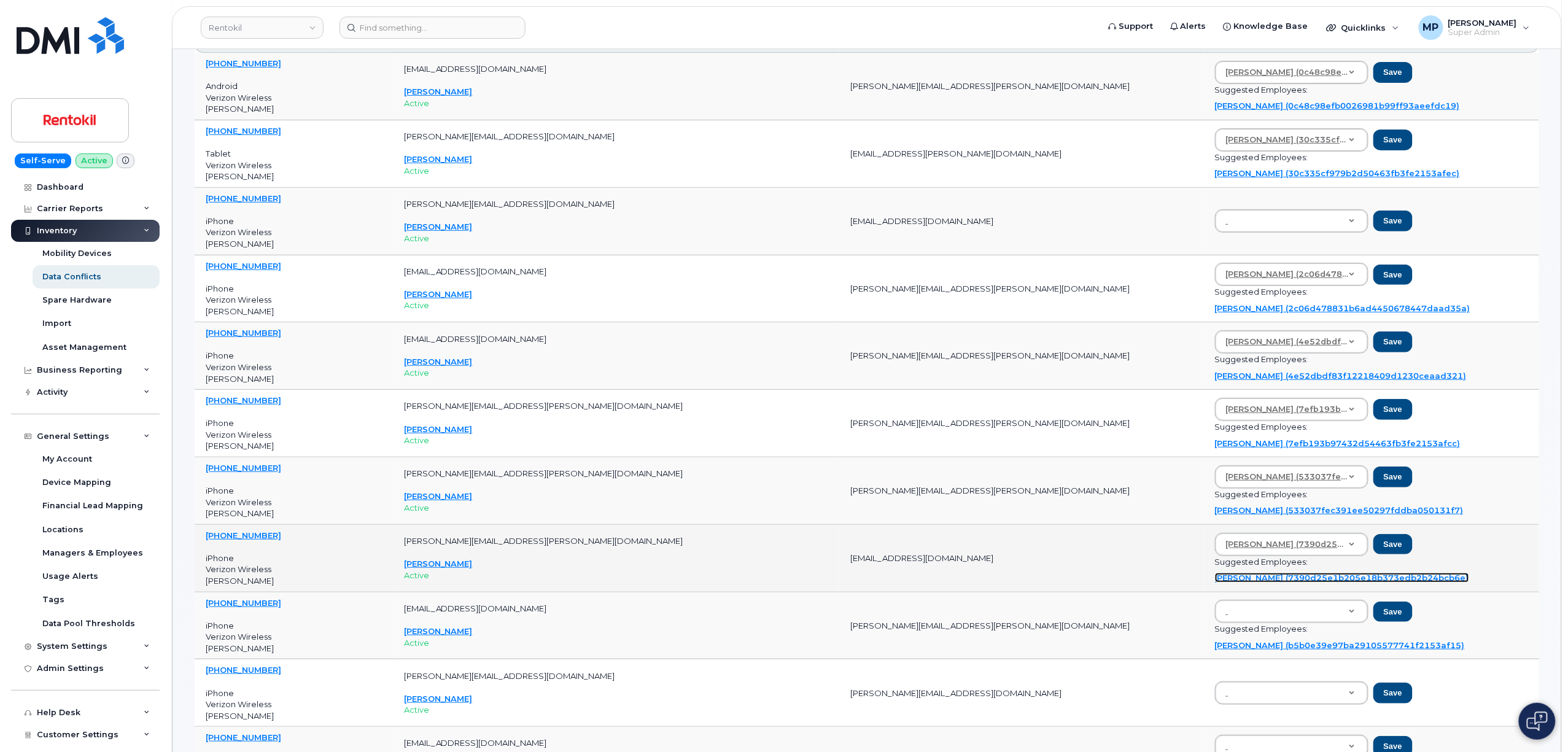
scroll to position [163, 0]
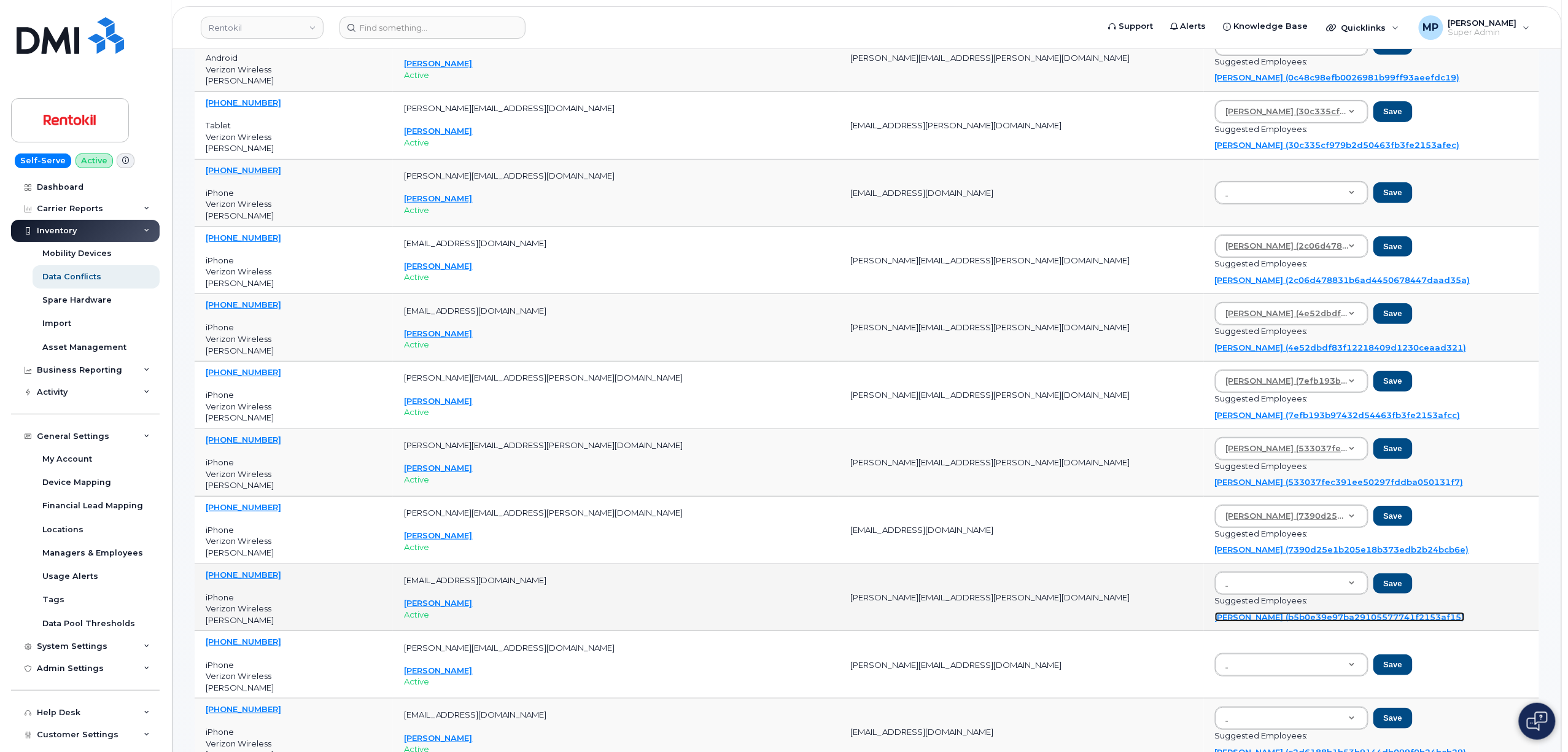
click at [1215, 620] on link "Joyce Anne Gozum (b5b0e39e97ba29105577741f2153af15)" at bounding box center [1340, 617] width 250 height 10
type input "b5b0e39e97ba29105577741f2153af15"
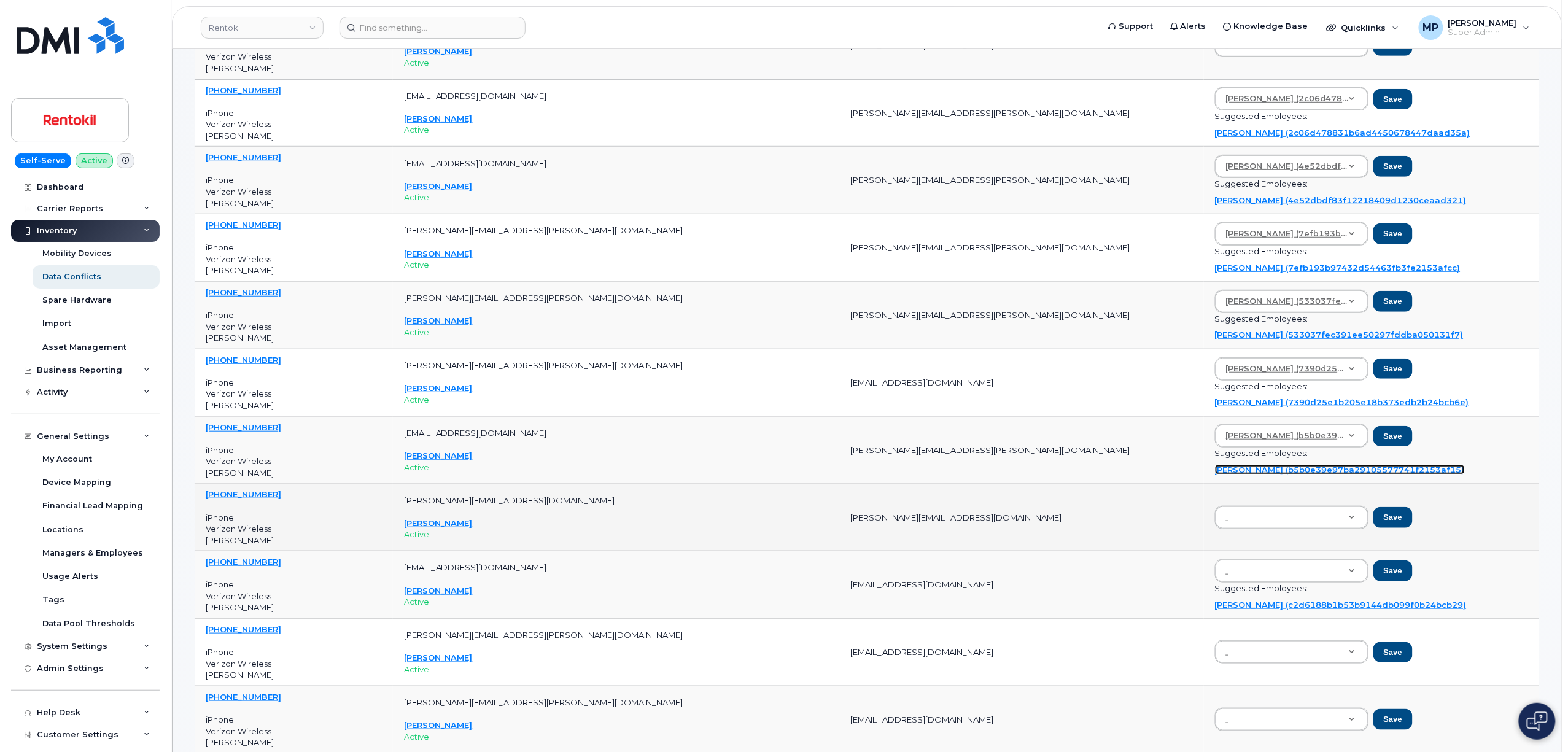
scroll to position [327, 0]
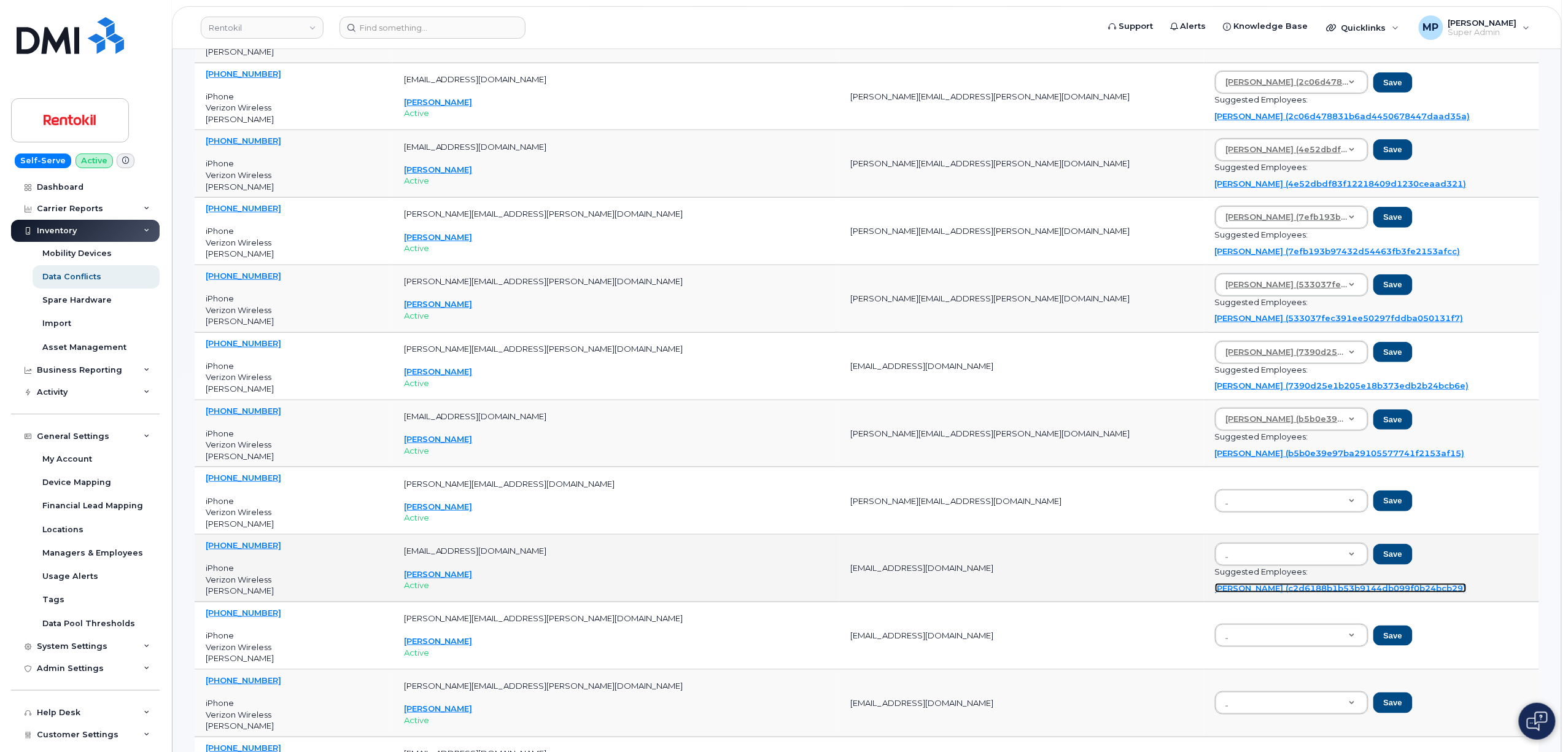
click at [1215, 593] on link "Chase Winks (c2d6188b1b53b9144db099f0b24bcb29)" at bounding box center [1341, 588] width 252 height 10
type input "c2d6188b1b53b9144db099f0b24bcb29"
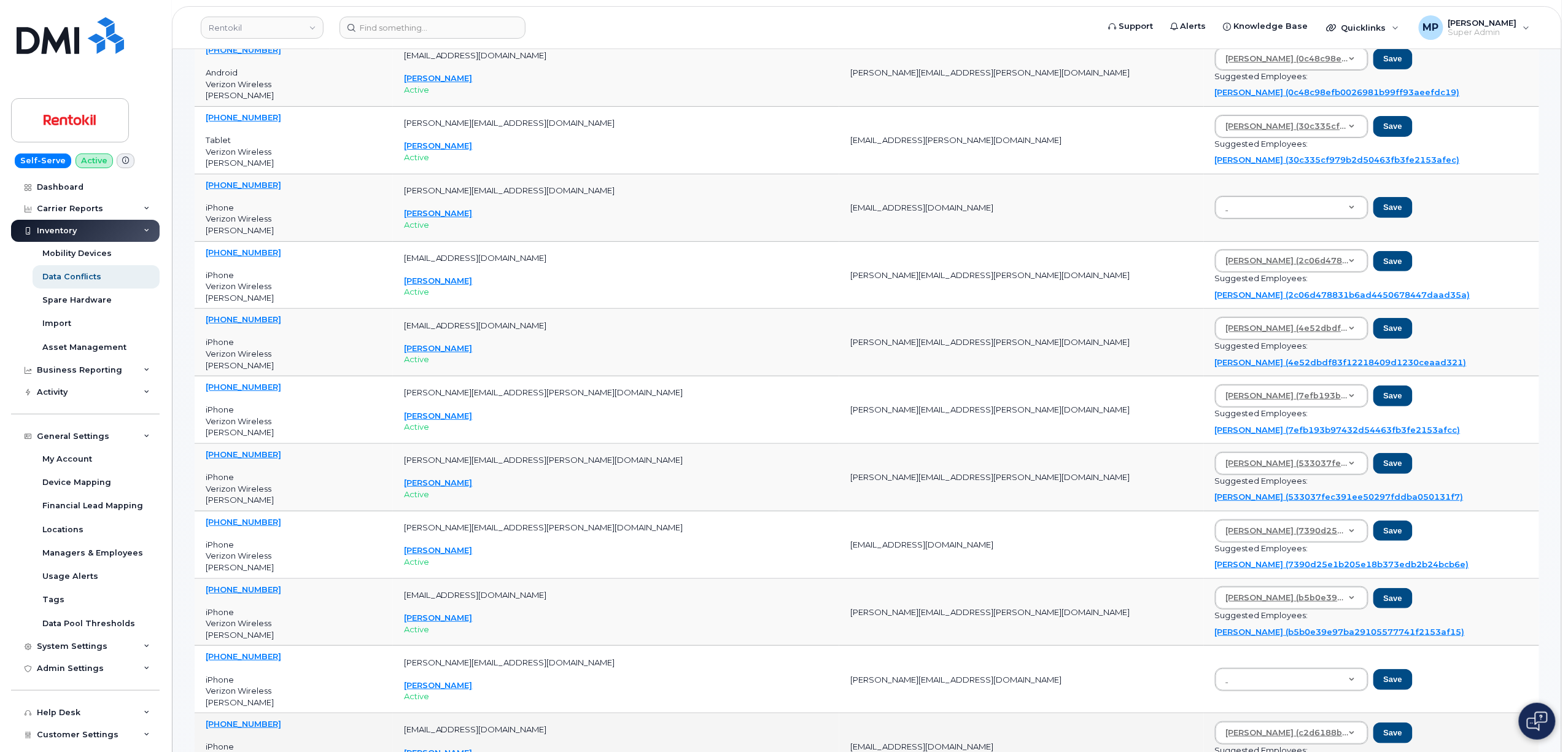
scroll to position [0, 0]
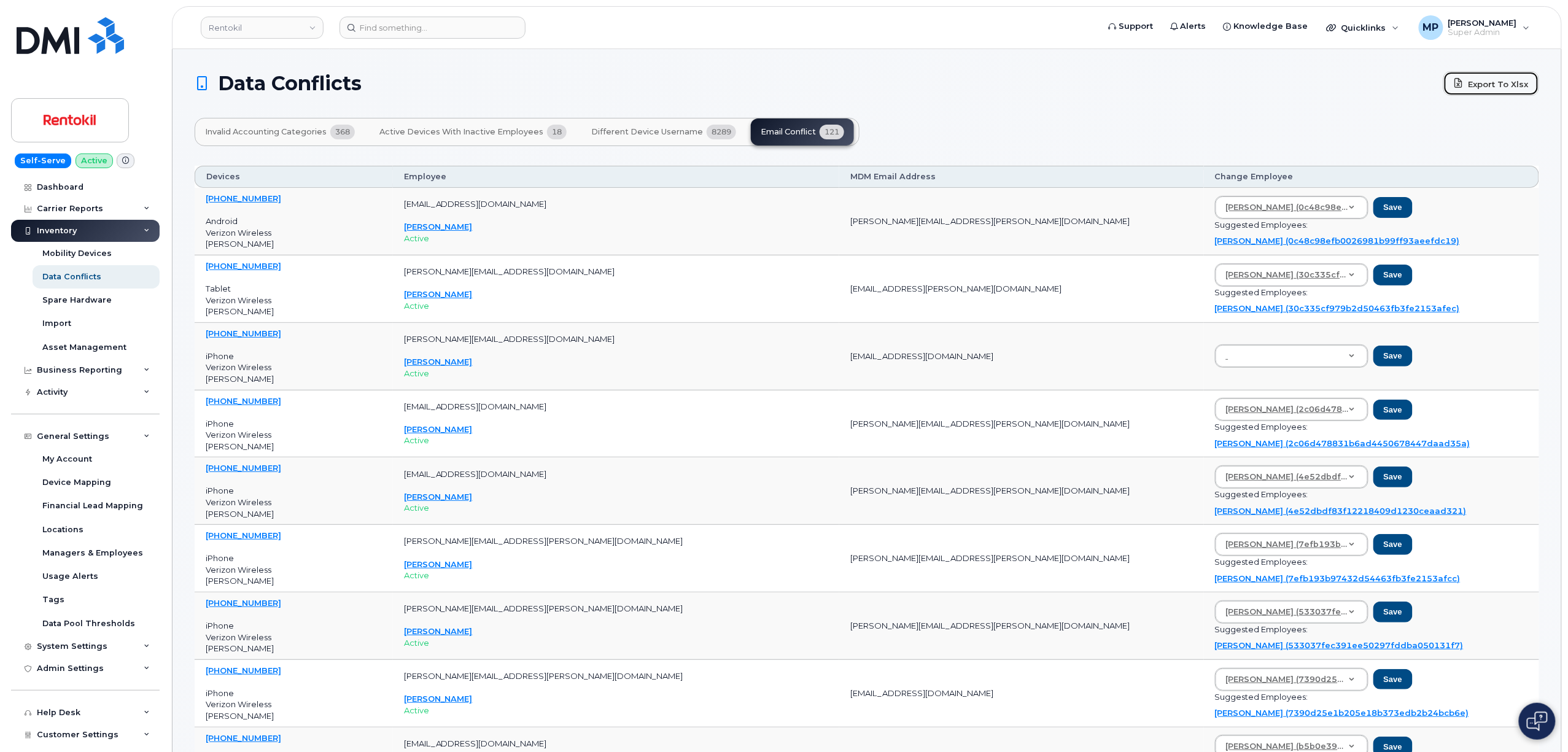
click at [1490, 85] on link "Export to Xlsx" at bounding box center [1491, 83] width 96 height 25
click at [1135, 84] on h1 "Data Conflicts" at bounding box center [816, 83] width 1243 height 19
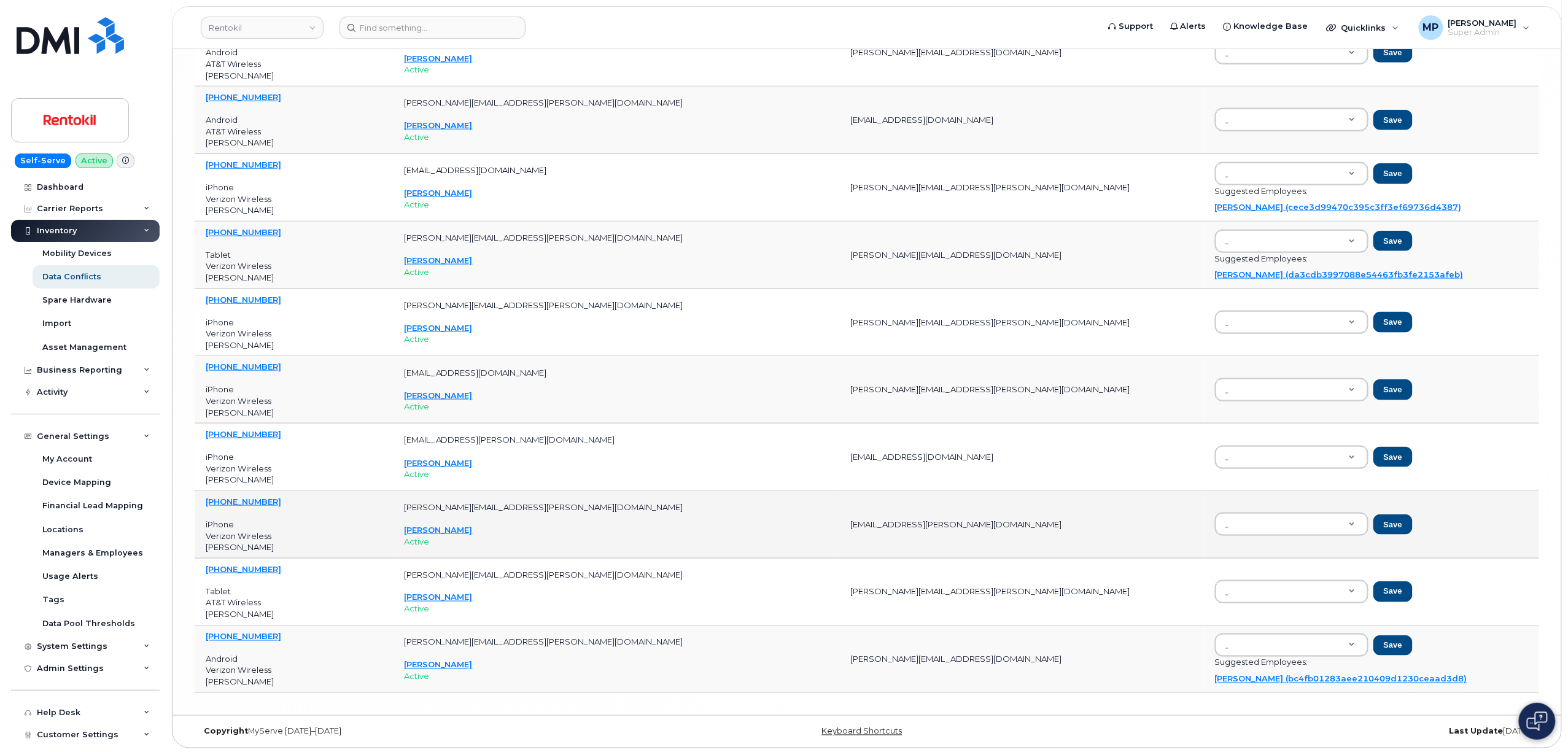
scroll to position [7682, 0]
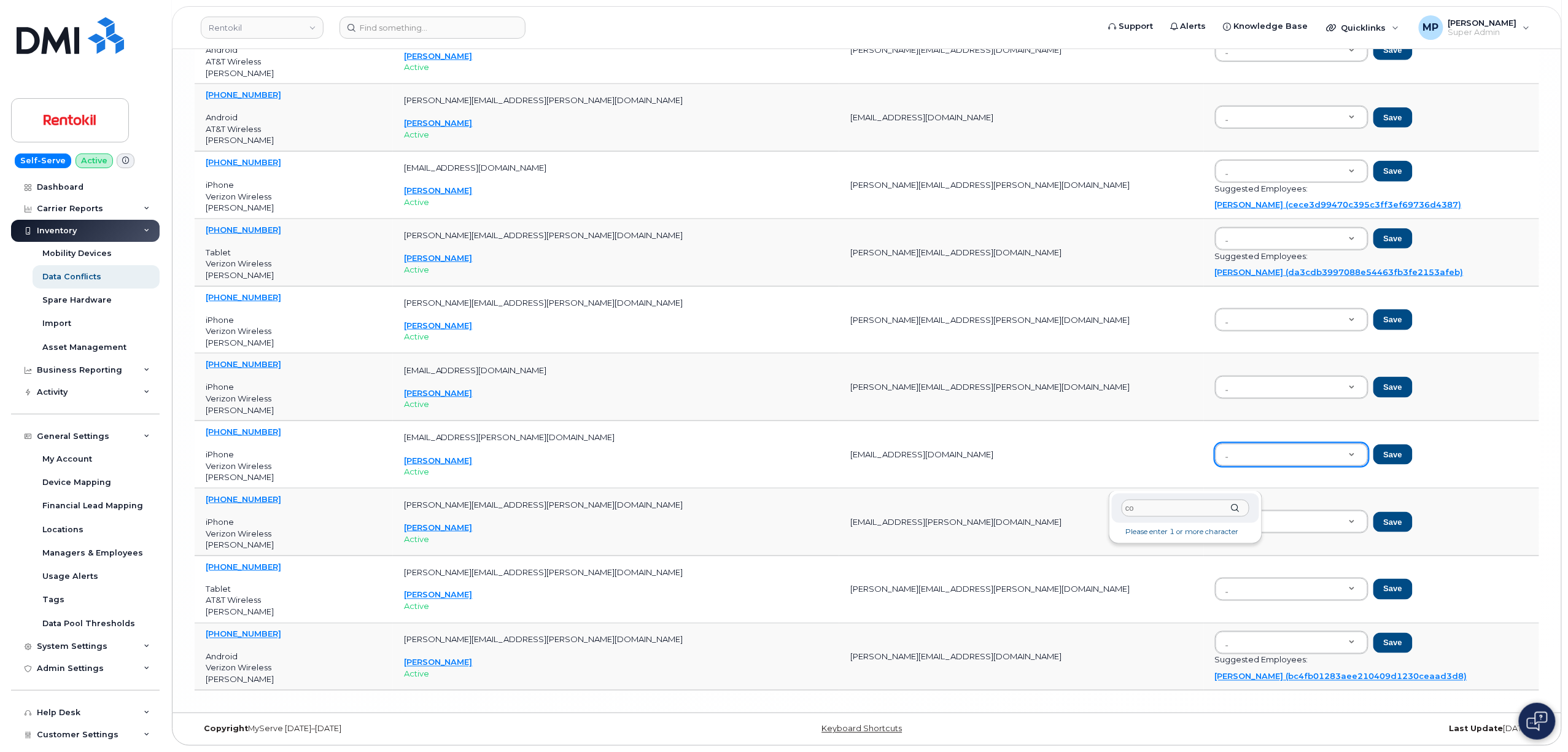
type input "c"
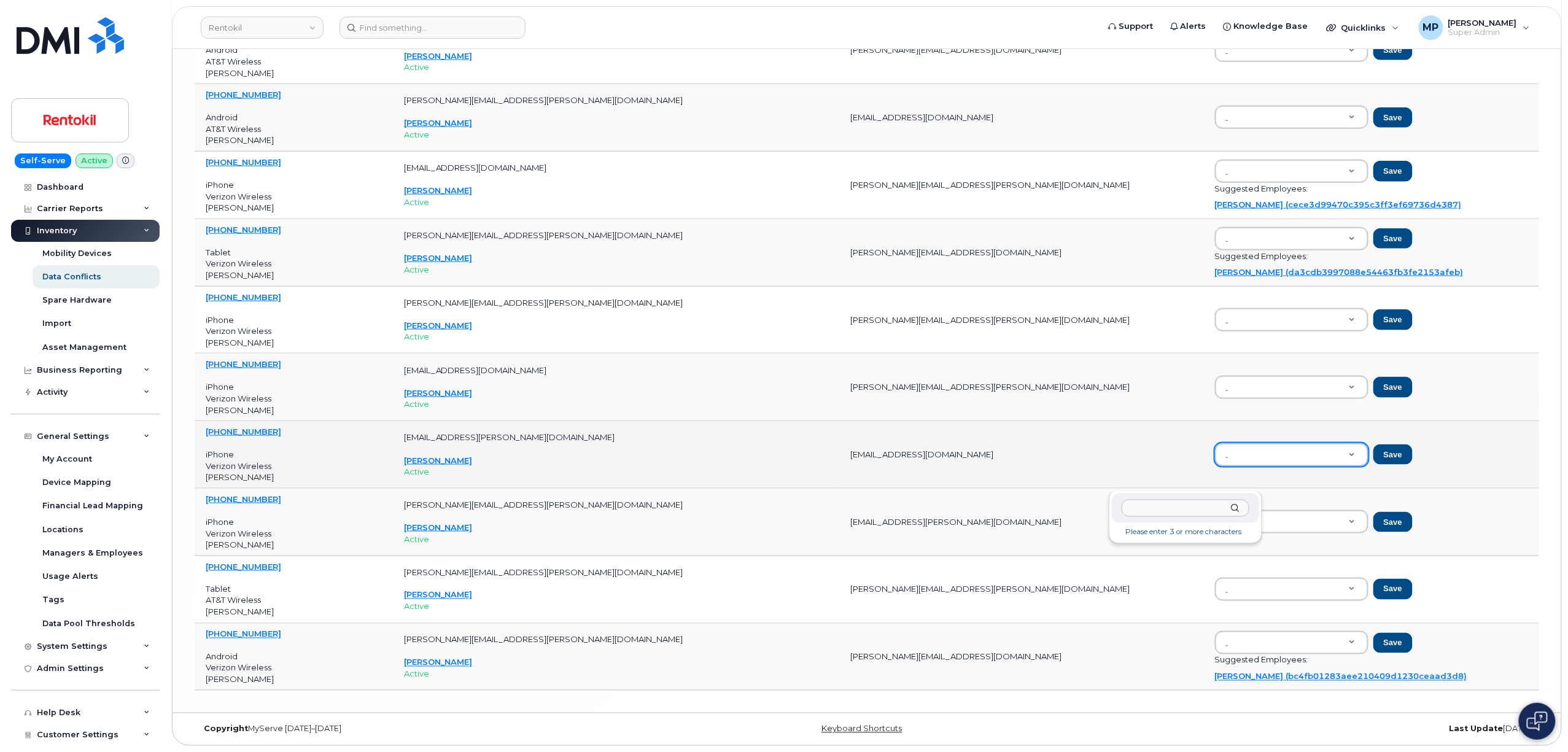
drag, startPoint x: 1410, startPoint y: 465, endPoint x: 1415, endPoint y: 460, distance: 7.1
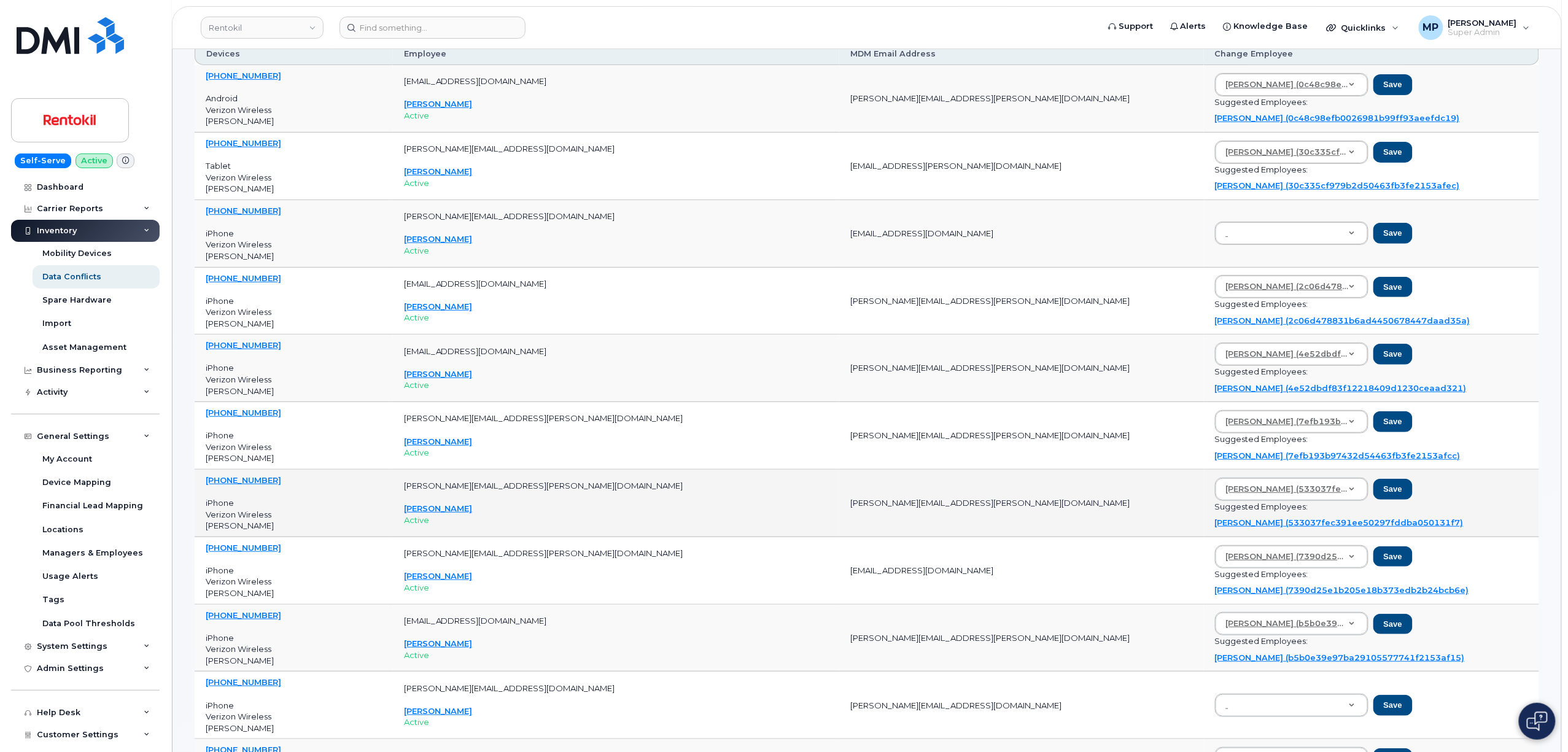
scroll to position [0, 0]
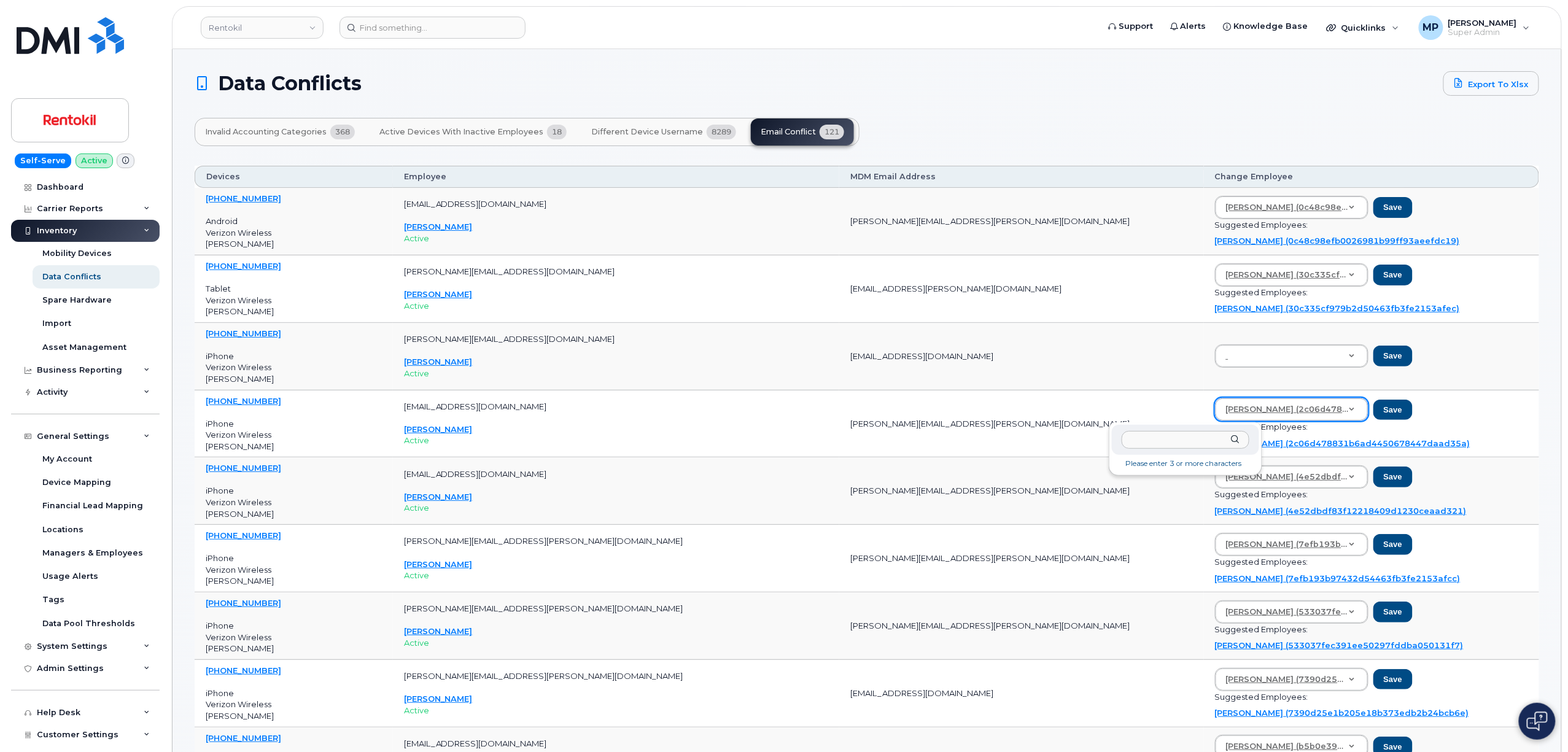
click at [1238, 447] on input "text" at bounding box center [1185, 440] width 128 height 18
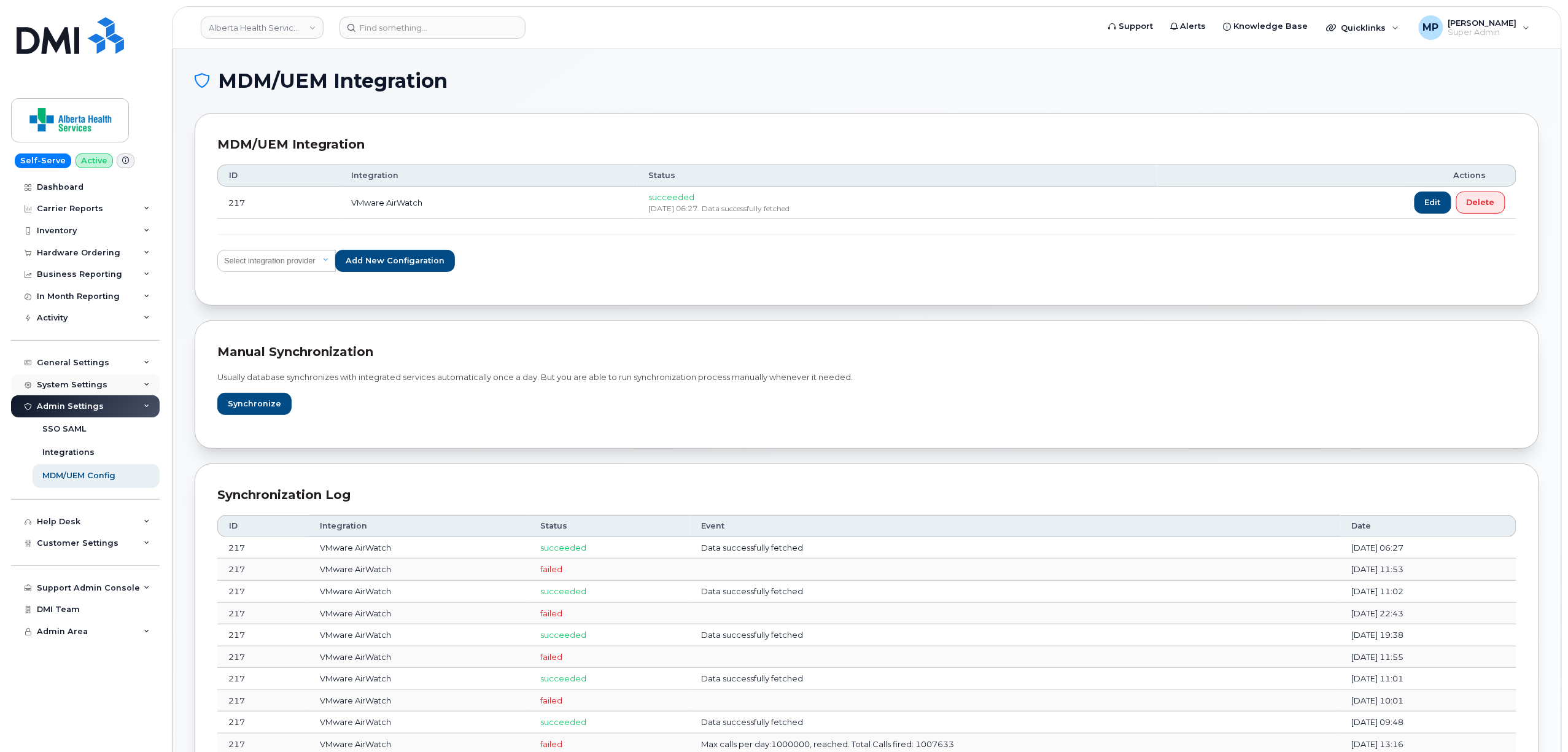
drag, startPoint x: 81, startPoint y: 381, endPoint x: 85, endPoint y: 388, distance: 8.1
click at [82, 381] on div "System Settings" at bounding box center [86, 384] width 149 height 22
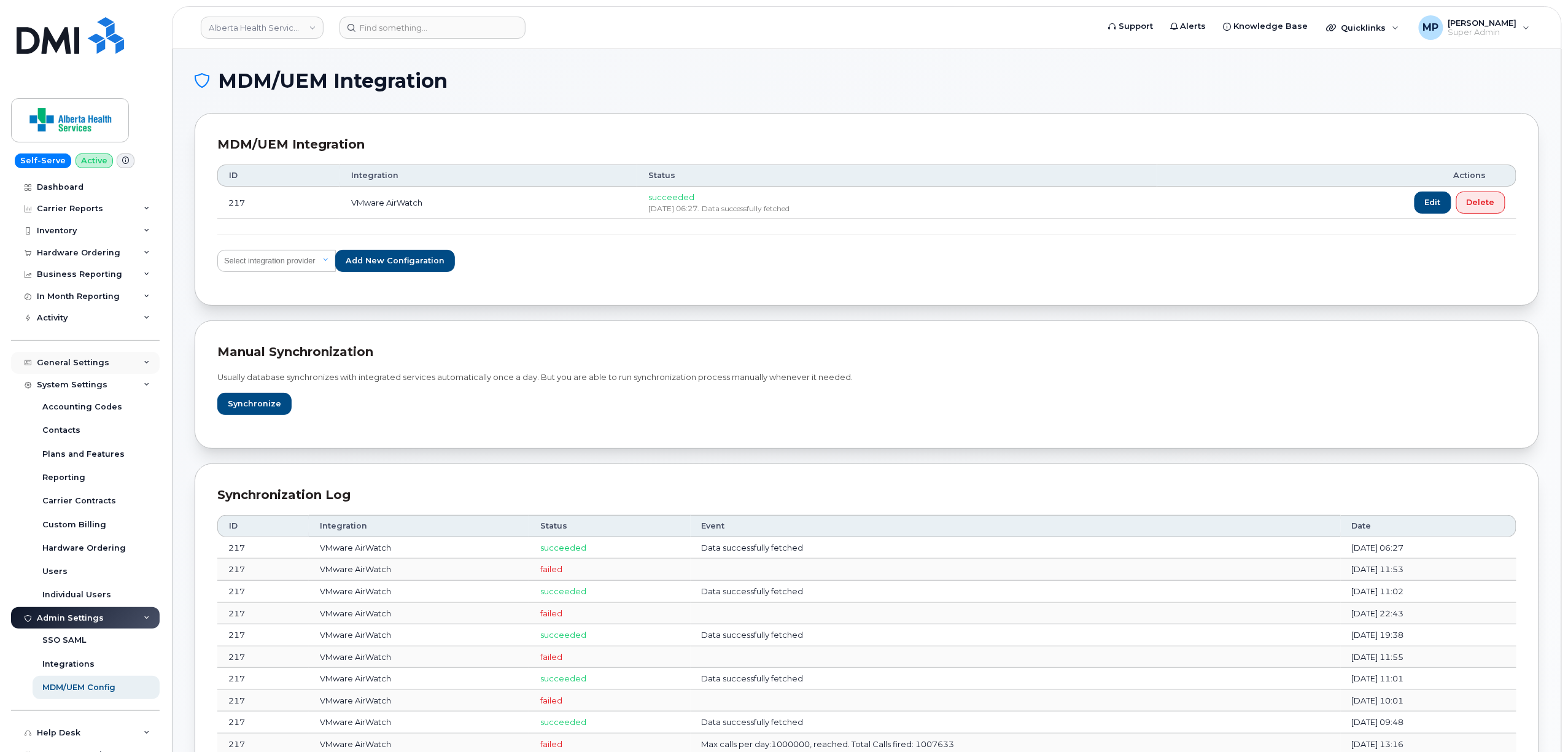
click at [79, 365] on div "General Settings" at bounding box center [73, 363] width 72 height 10
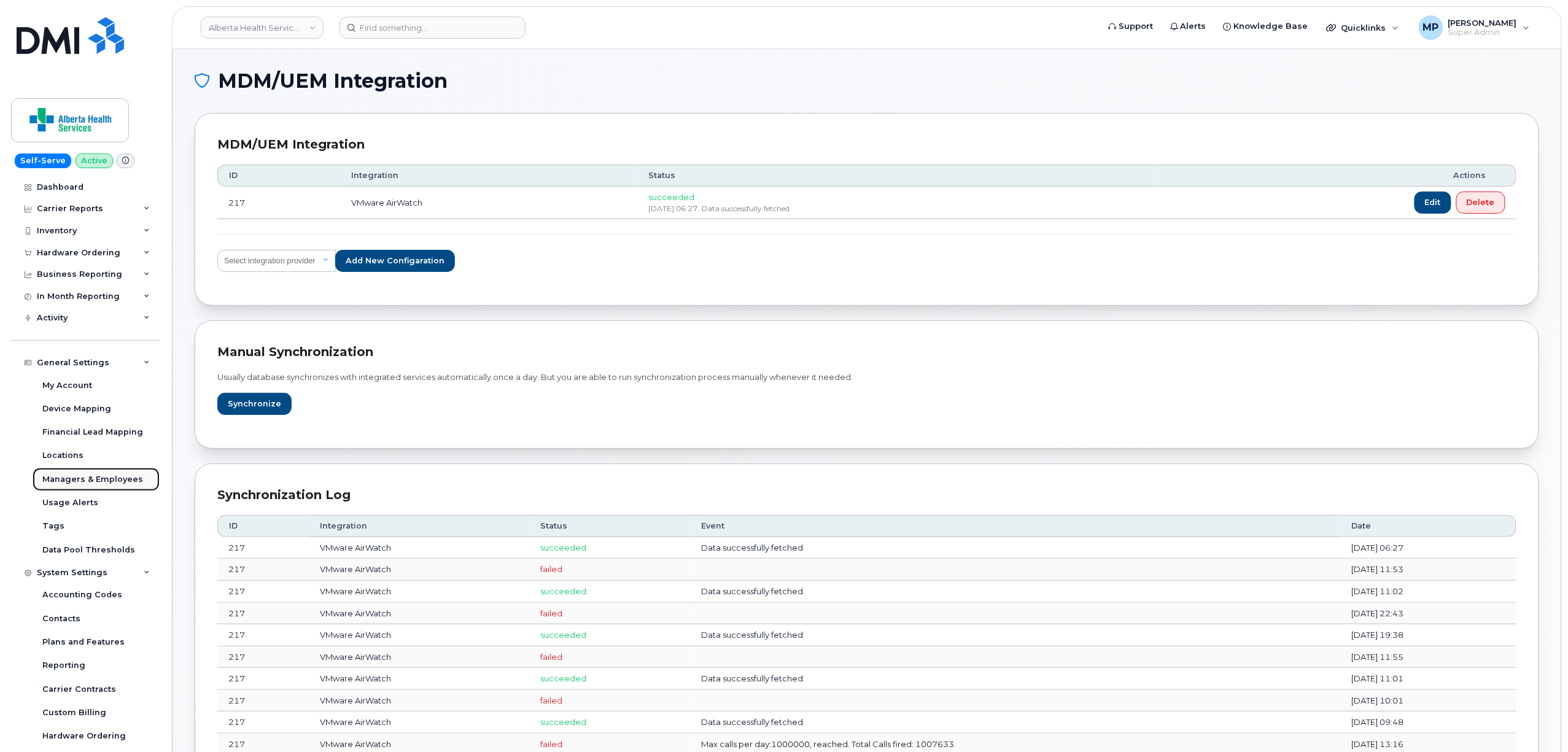
click at [82, 480] on div "Managers & Employees" at bounding box center [92, 479] width 100 height 11
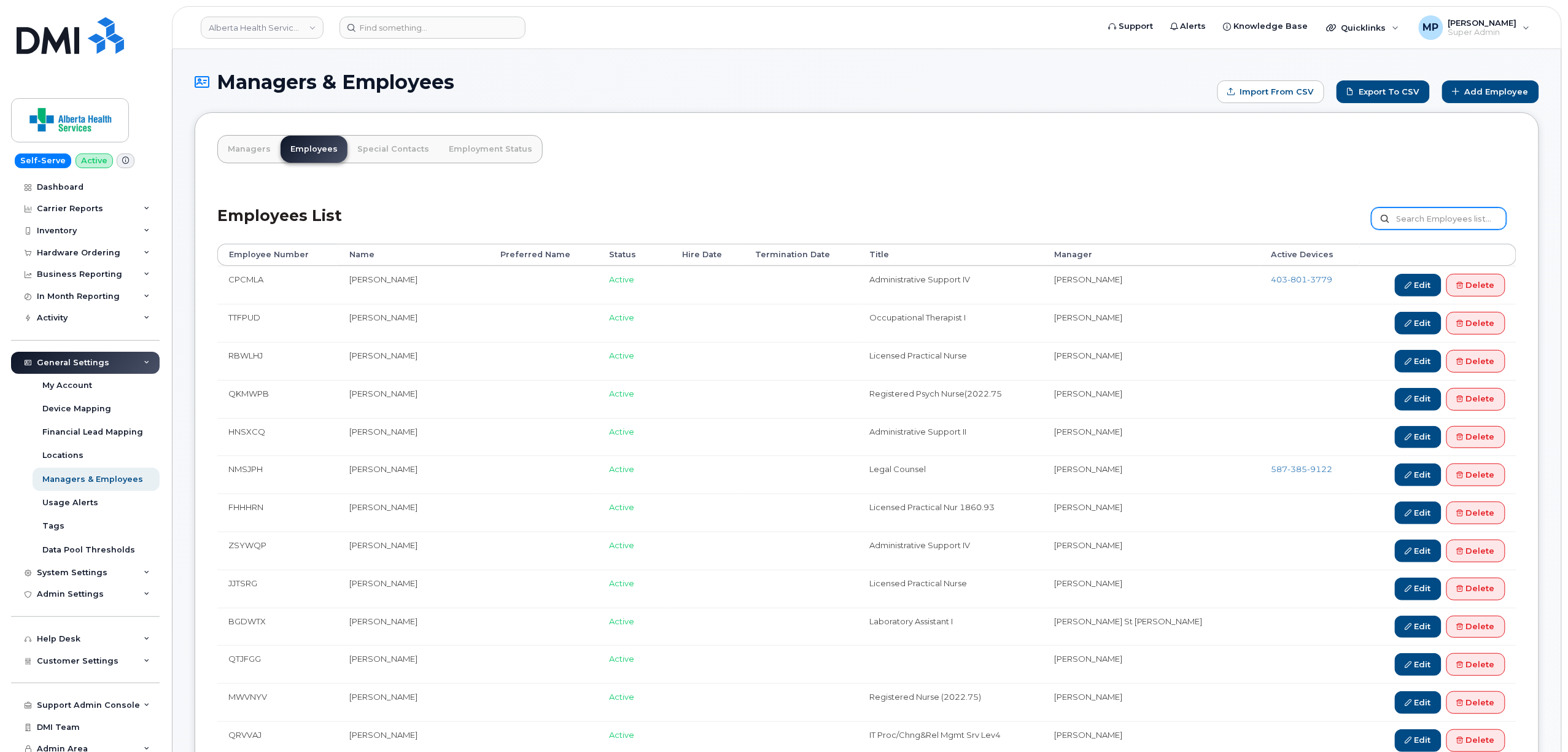
click at [1428, 218] on input "text" at bounding box center [1439, 218] width 135 height 22
paste input "JTaylor2@rentokil-terminix.com"
type input "JTaylor2@rentokil-terminix.com"
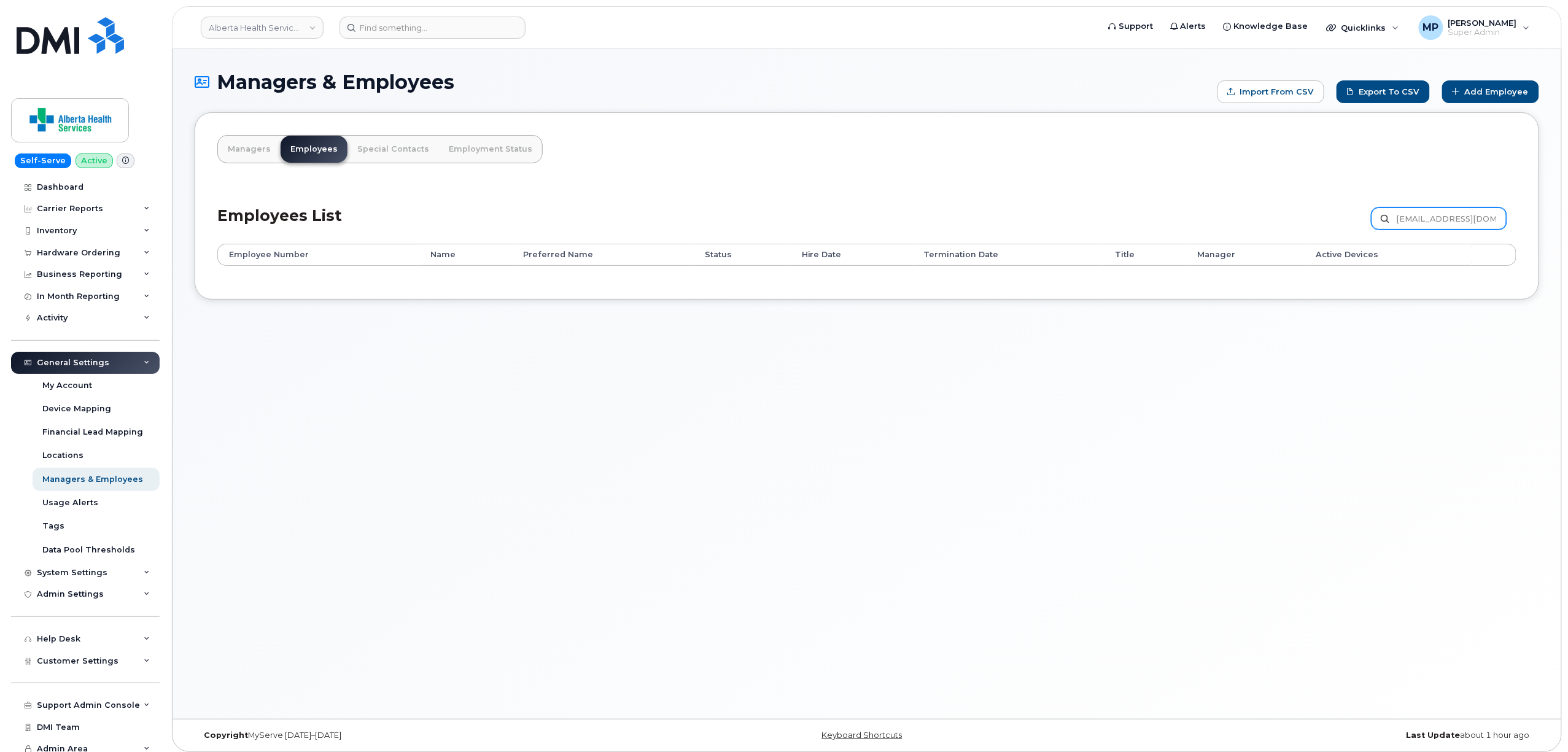
click at [1423, 212] on input "[EMAIL_ADDRESS][DOMAIN_NAME]" at bounding box center [1439, 218] width 135 height 22
click at [1421, 214] on input "[EMAIL_ADDRESS][DOMAIN_NAME]" at bounding box center [1439, 218] width 135 height 22
click at [1387, 219] on label at bounding box center [1439, 218] width 135 height 22
click at [1387, 219] on input "text" at bounding box center [1439, 218] width 135 height 22
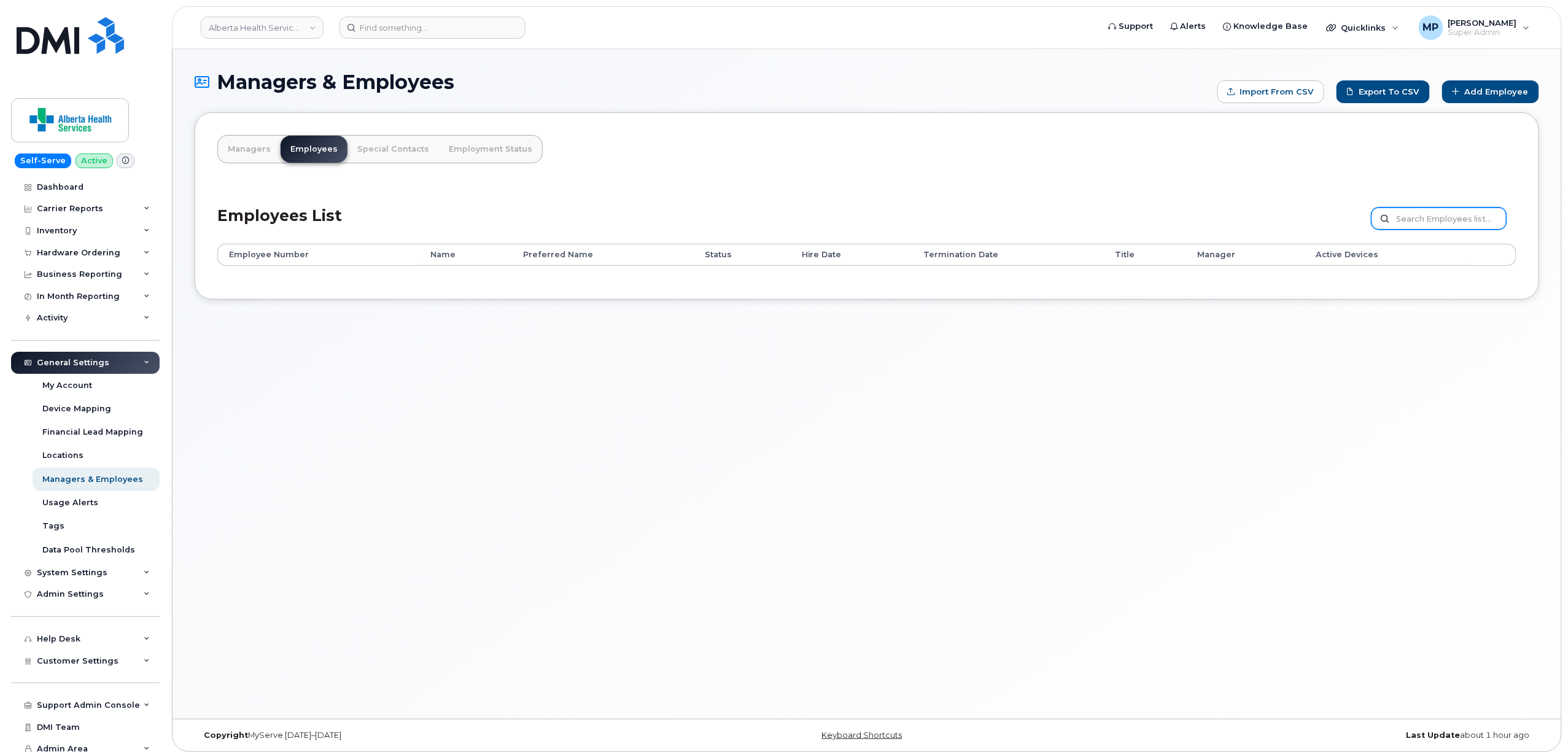
click at [1457, 221] on input "text" at bounding box center [1439, 218] width 135 height 22
type input "king"
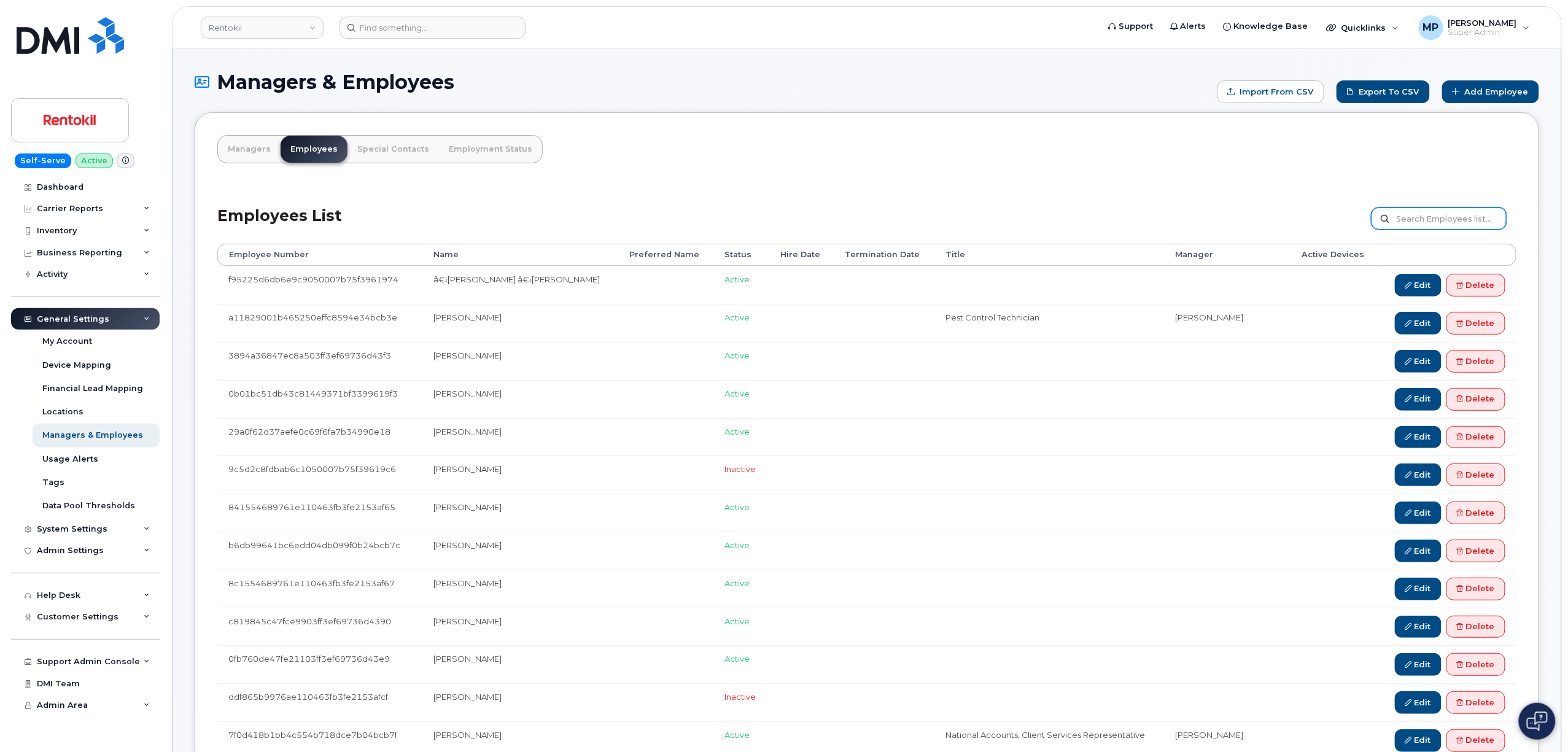
click at [1431, 221] on input "text" at bounding box center [1439, 218] width 135 height 22
paste input "[PERSON_NAME][EMAIL_ADDRESS][DOMAIN_NAME]"
type input "Maribel.CarbajalChild@rentokil-terminix.com"
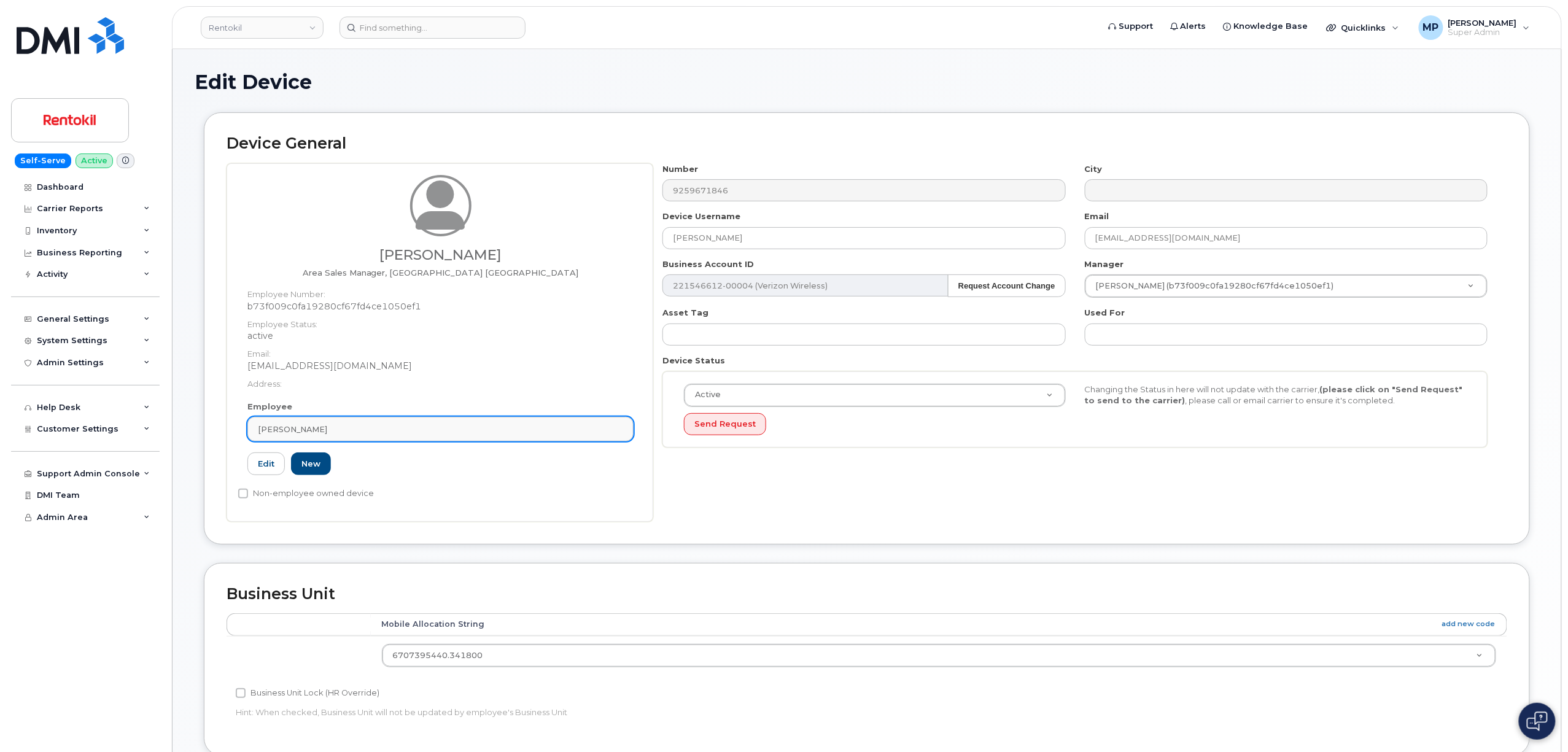
click at [334, 433] on div "[PERSON_NAME]" at bounding box center [441, 429] width 366 height 11
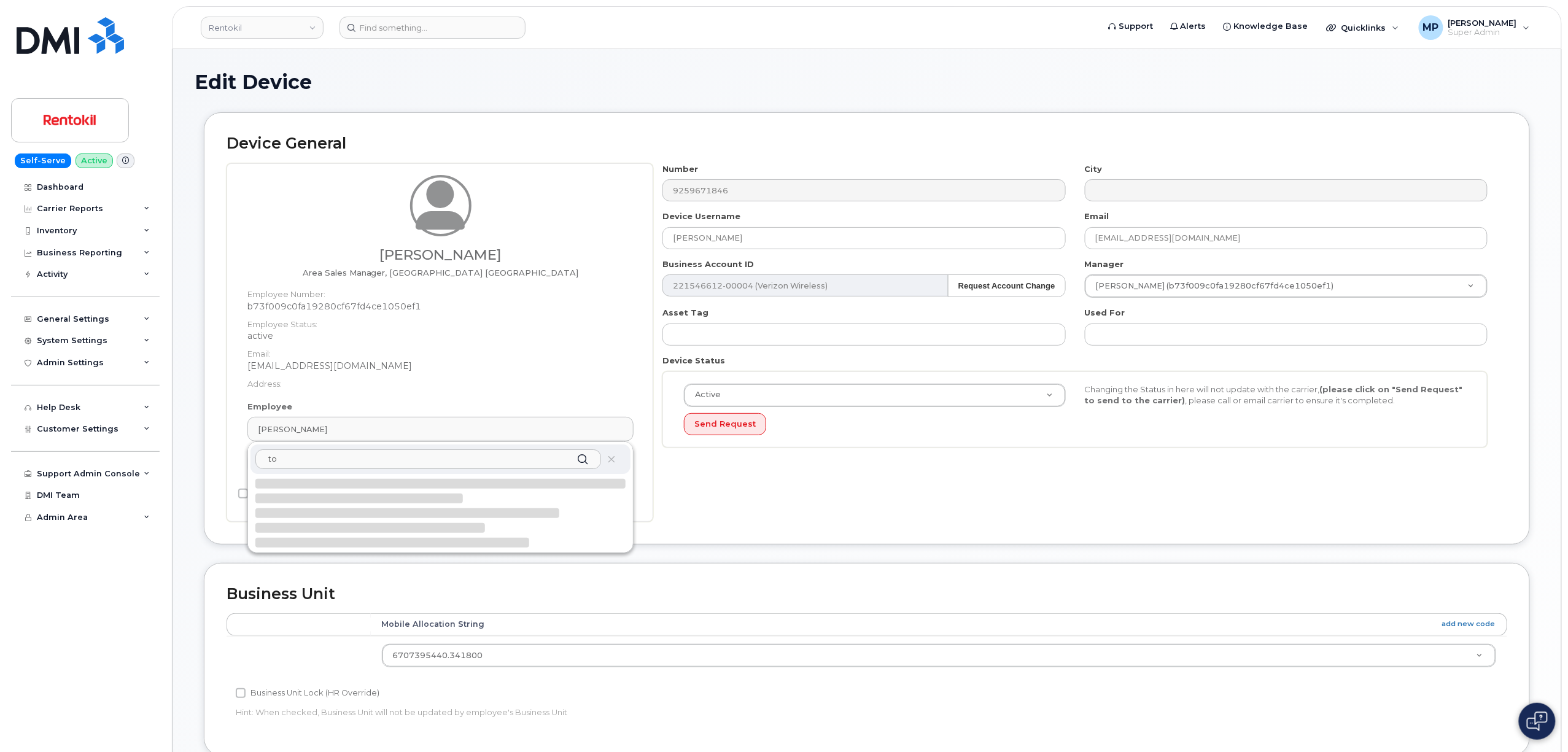
type input "t"
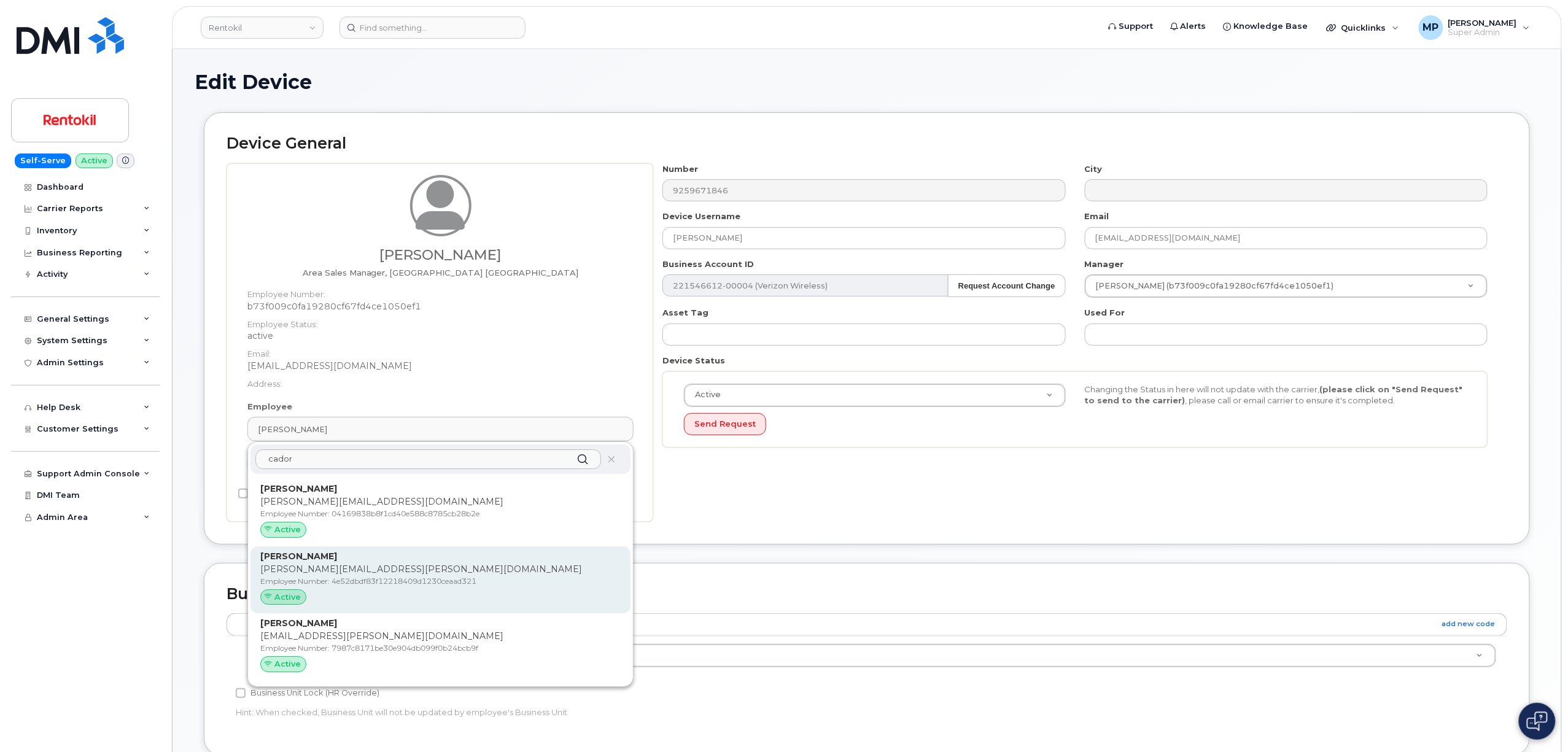
type input "cador"
click at [371, 576] on p "Employee Number: 4e52dbdf83f12218409d1230ceaad321" at bounding box center [441, 581] width 360 height 11
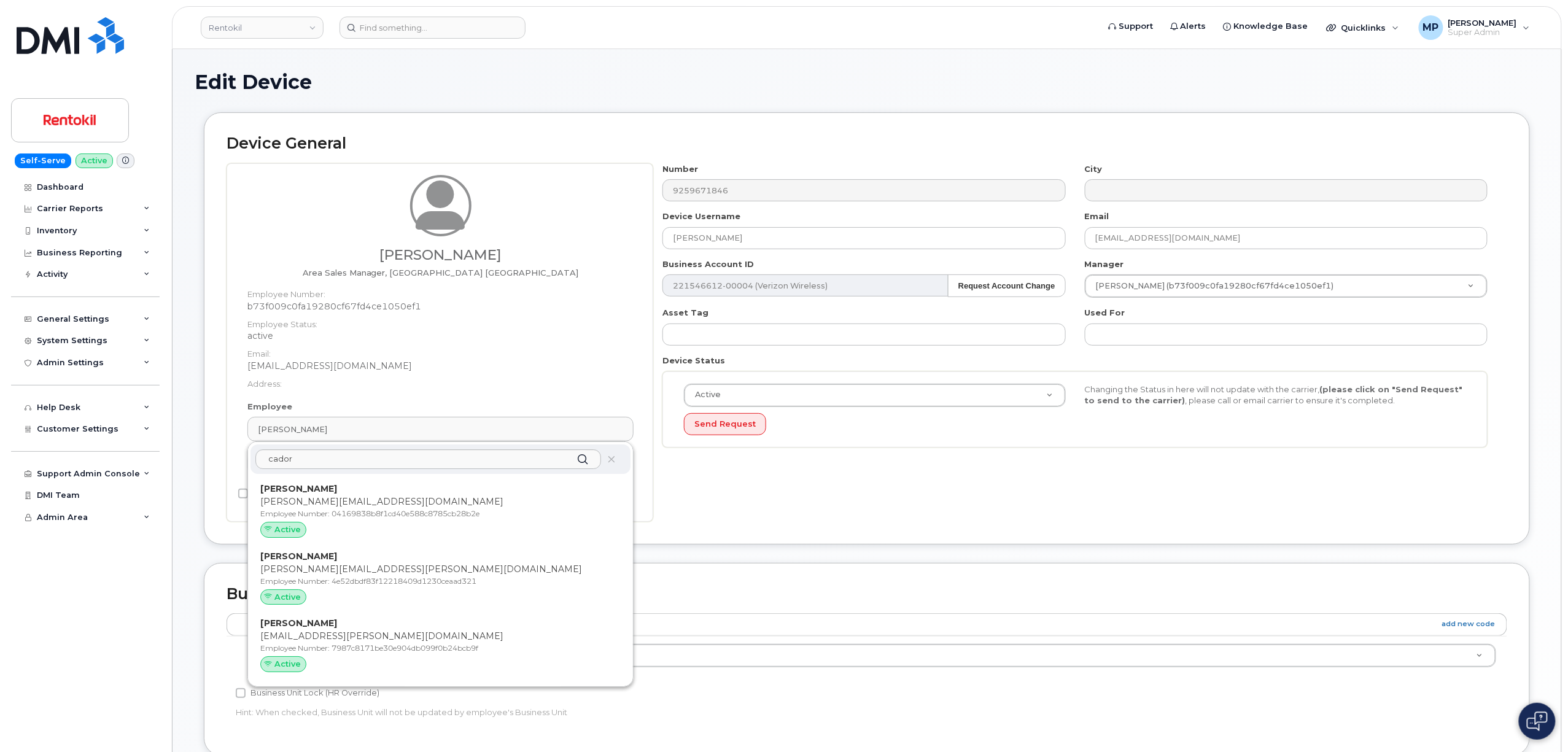
type input "4e52dbdf83f12218409d1230ceaad321"
type input "Norman Cador"
type input "[PERSON_NAME][EMAIL_ADDRESS][PERSON_NAME][DOMAIN_NAME]"
type input "35238531"
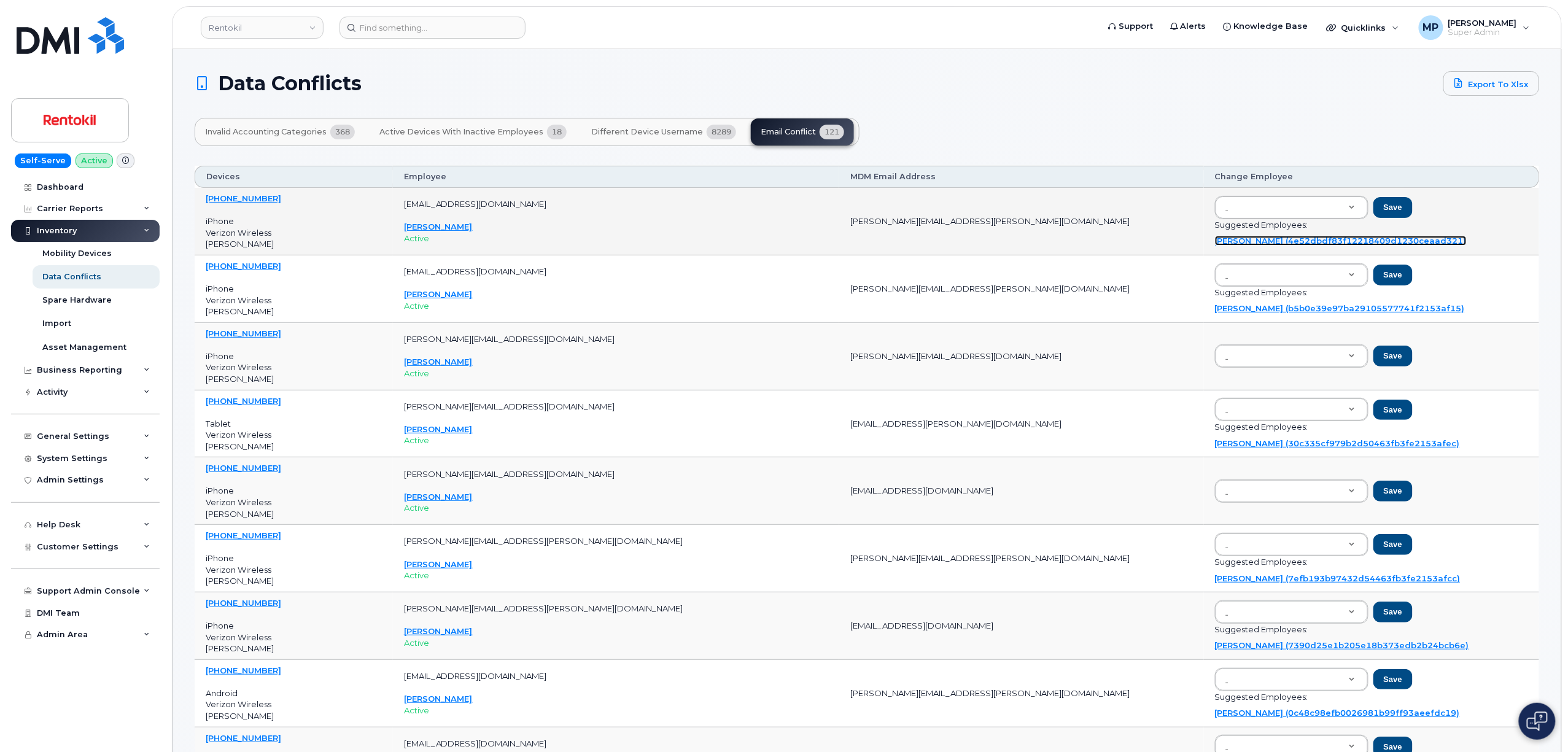
click at [1215, 241] on link "[PERSON_NAME] (4e52dbdf83f12218409d1230ceaad321)" at bounding box center [1341, 240] width 252 height 10
type input "4e52dbdf83f12218409d1230ceaad321"
click at [1373, 206] on button "Save" at bounding box center [1393, 207] width 40 height 21
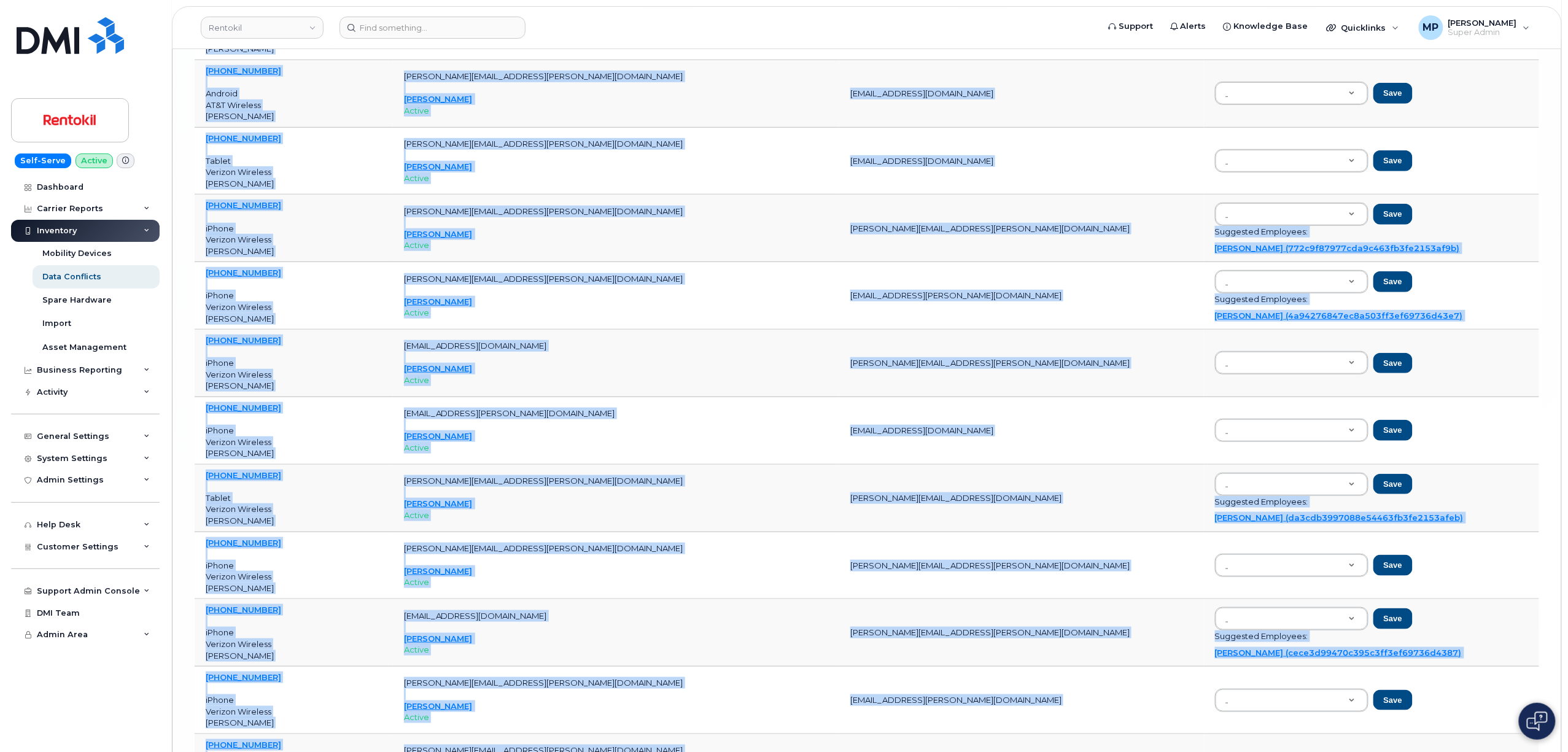
scroll to position [7614, 0]
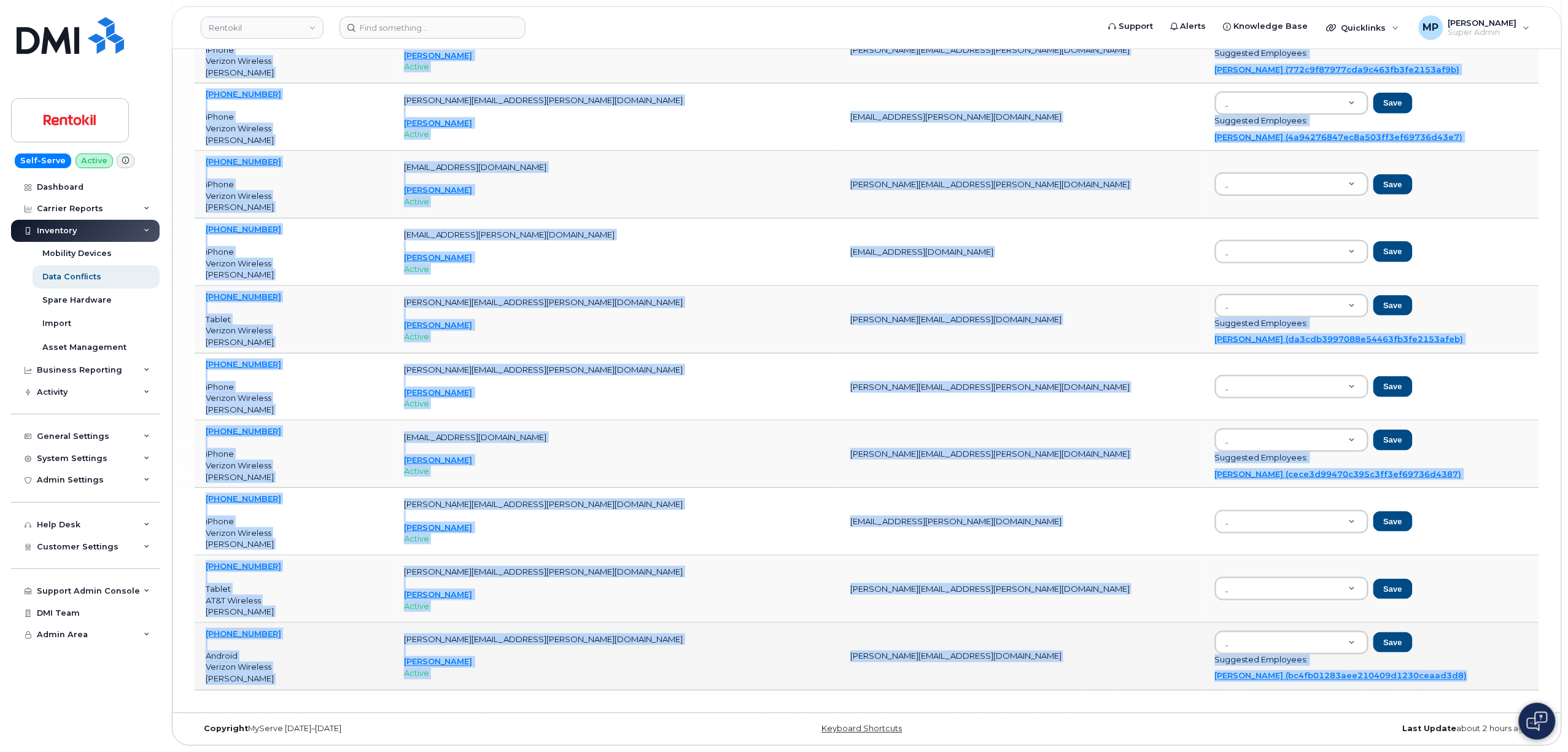
drag, startPoint x: 195, startPoint y: 198, endPoint x: 1366, endPoint y: 674, distance: 1264.0
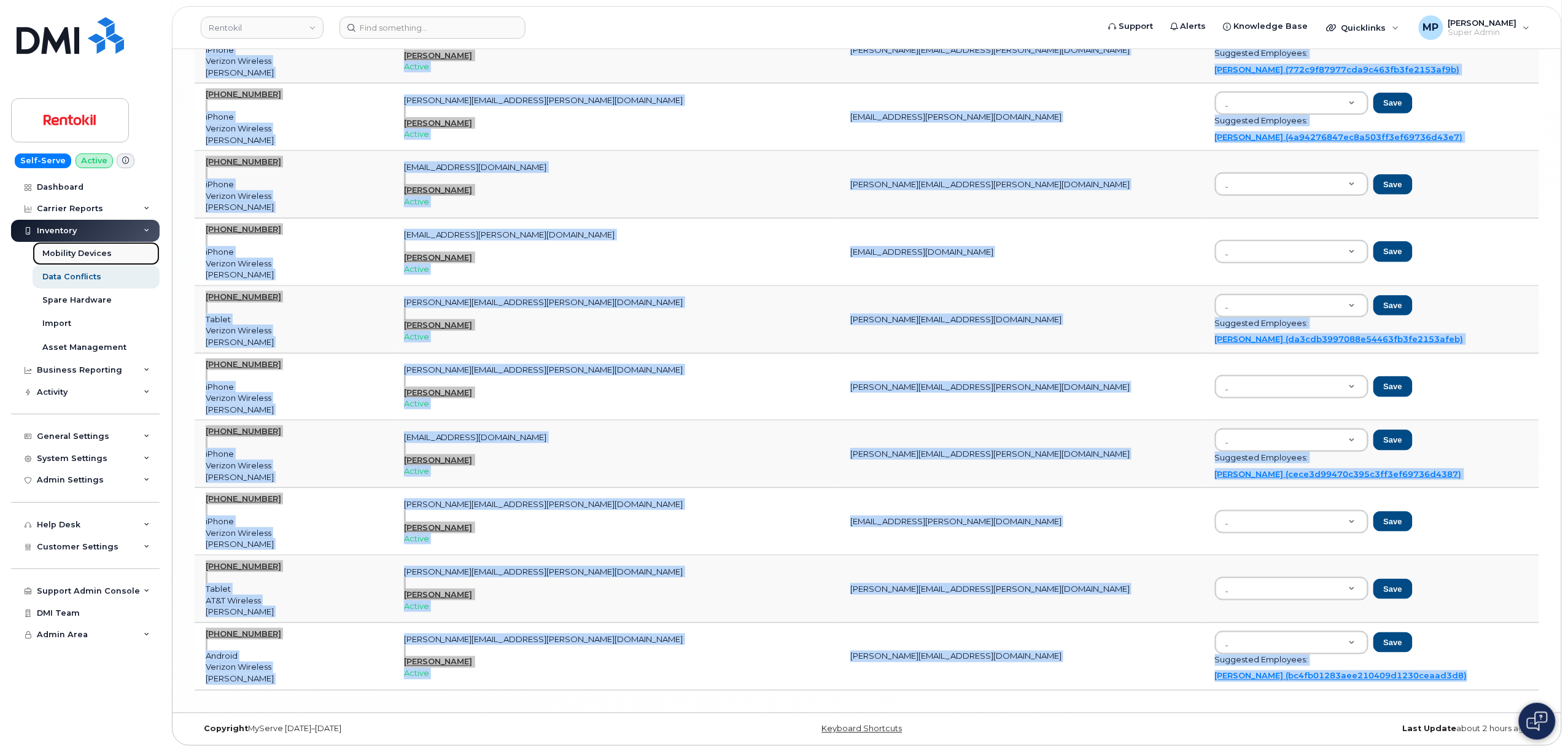
drag, startPoint x: 60, startPoint y: 253, endPoint x: 68, endPoint y: 253, distance: 8.0
click at [62, 253] on div "Mobility Devices" at bounding box center [77, 253] width 70 height 11
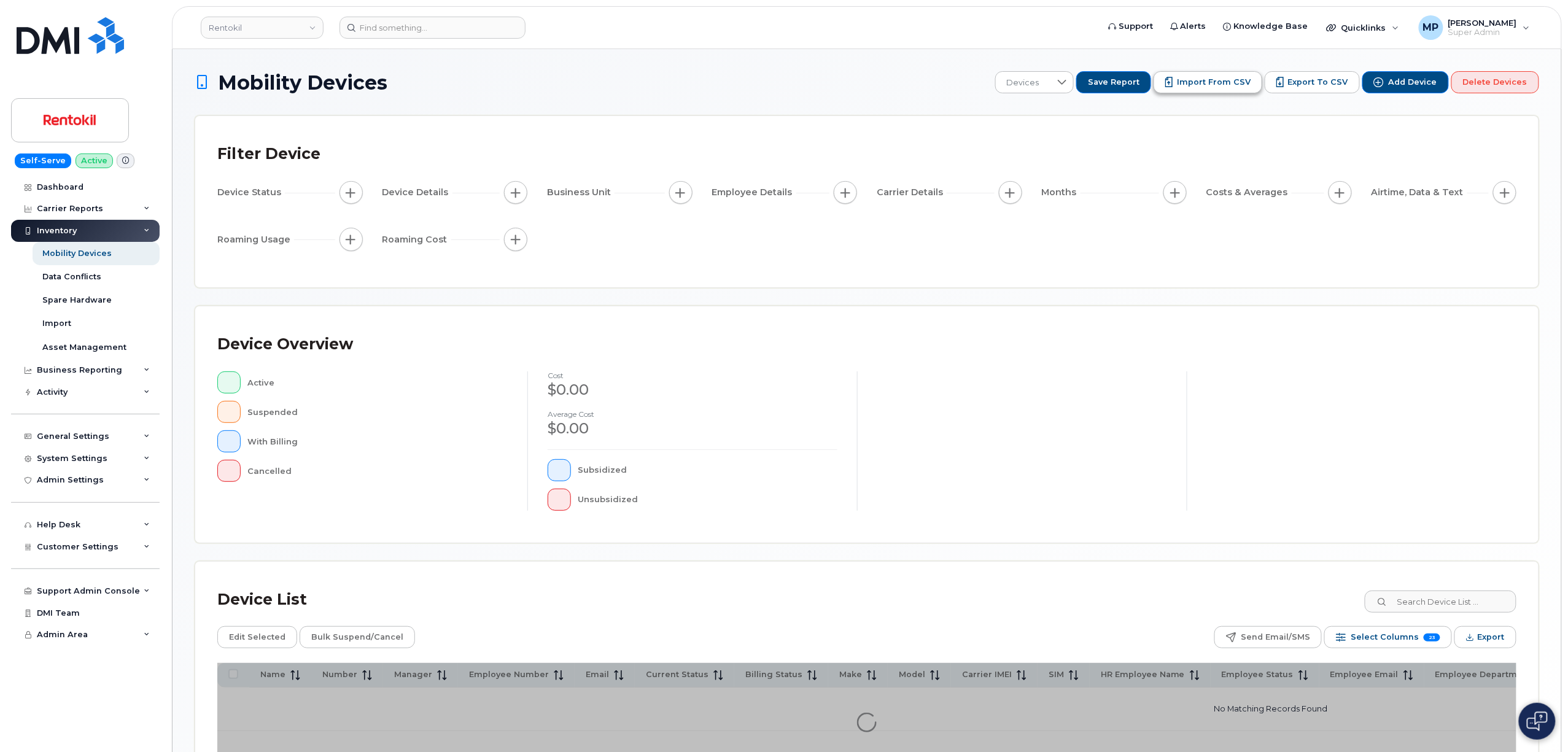
drag, startPoint x: 1206, startPoint y: 90, endPoint x: 1224, endPoint y: 96, distance: 19.0
click at [1206, 90] on button "Import from CSV" at bounding box center [1208, 82] width 108 height 22
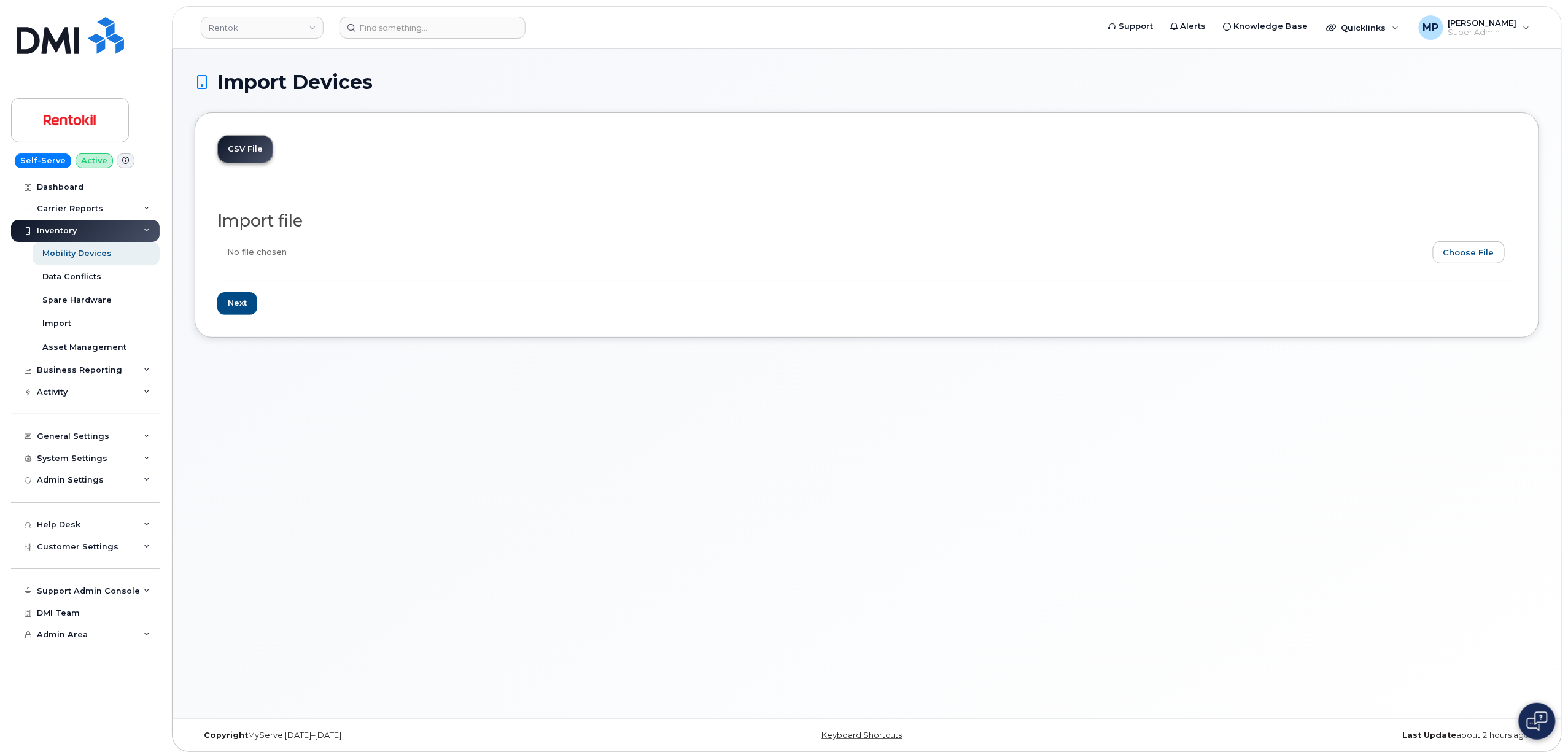
click at [1468, 252] on input "file" at bounding box center [862, 255] width 1289 height 28
type input "C:\fakepath\MDM data conflict assignment updates.csv"
click at [234, 305] on input "Next" at bounding box center [238, 303] width 40 height 23
type input "Loading..."
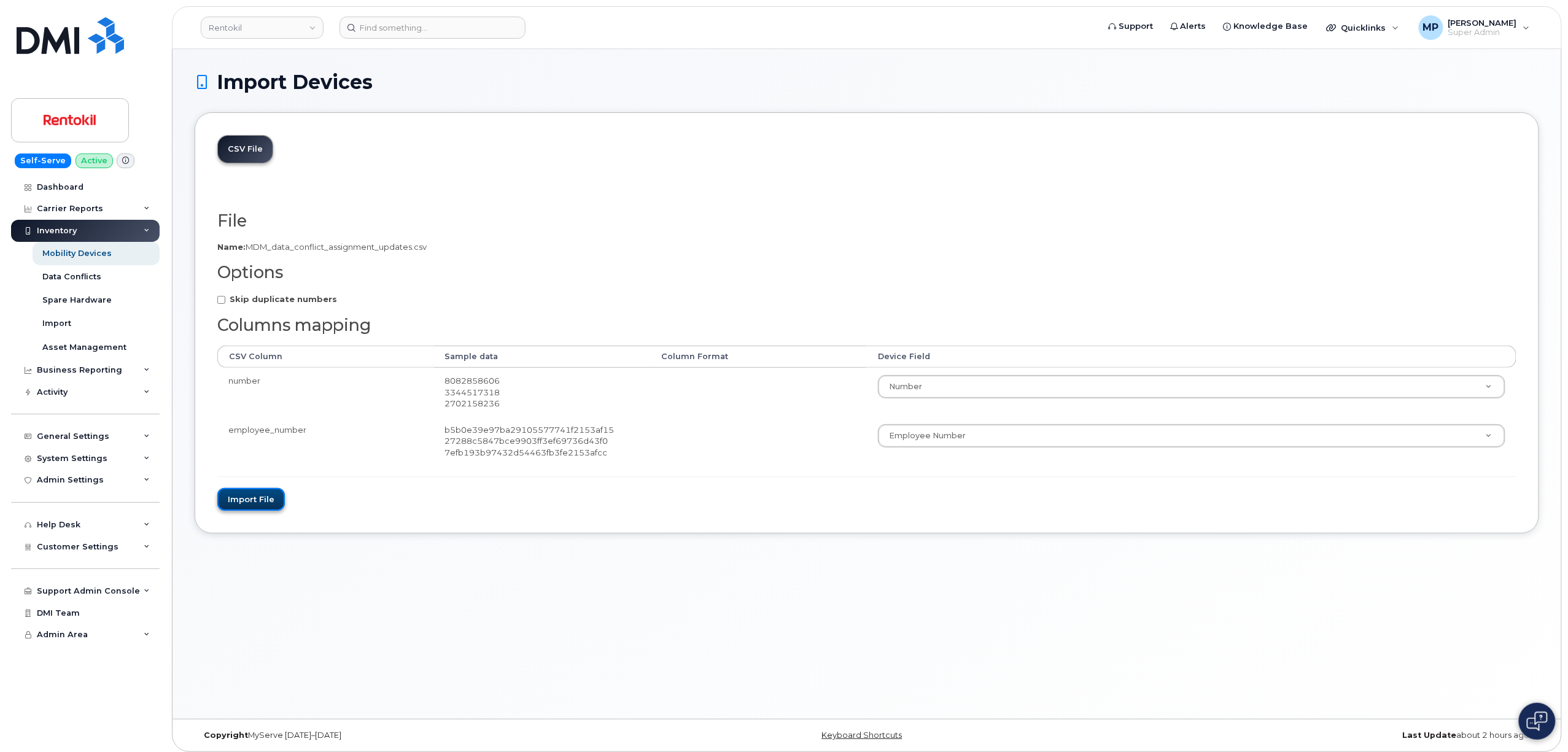
click at [259, 500] on button "Import file" at bounding box center [251, 500] width 68 height 23
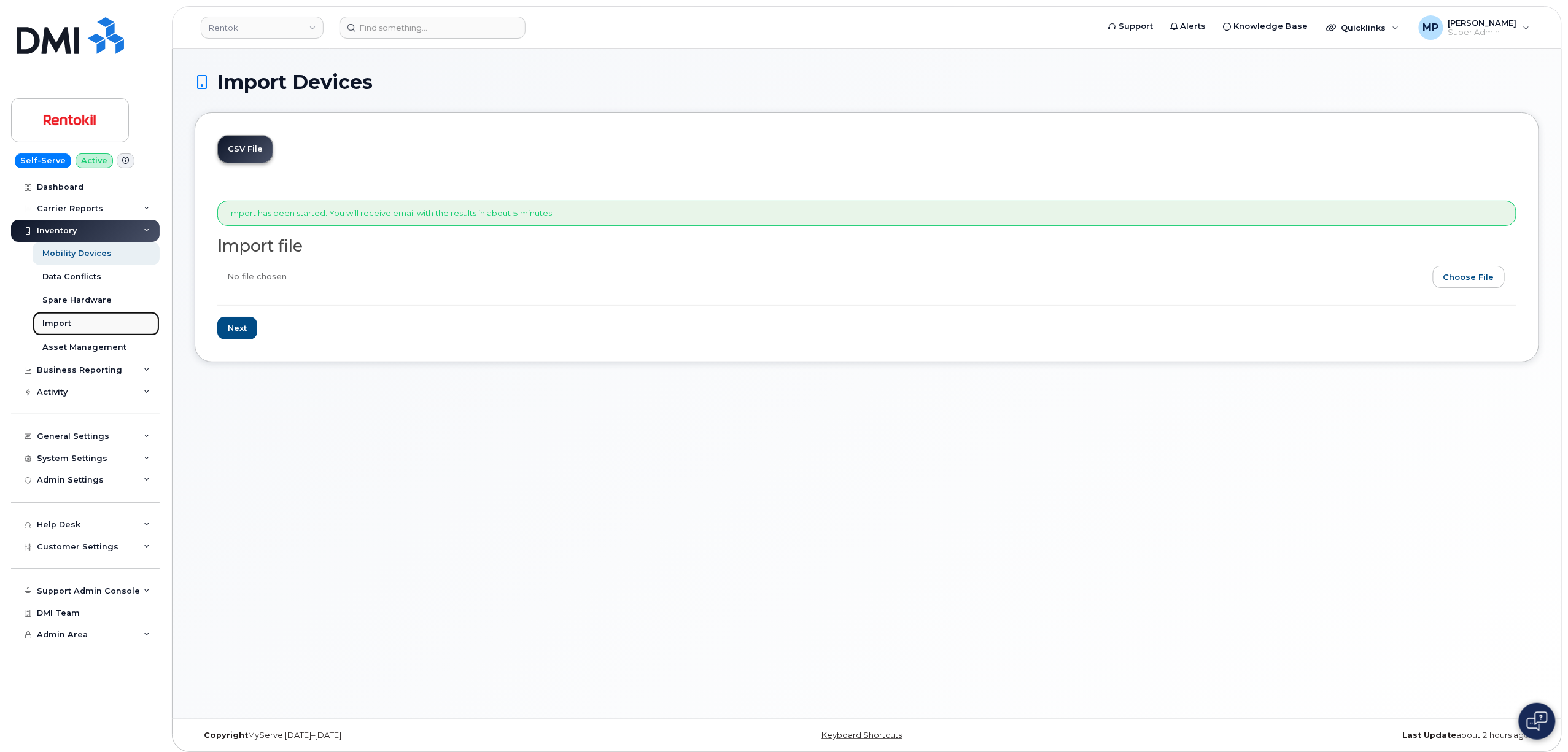
click at [65, 320] on div "Import" at bounding box center [56, 323] width 29 height 11
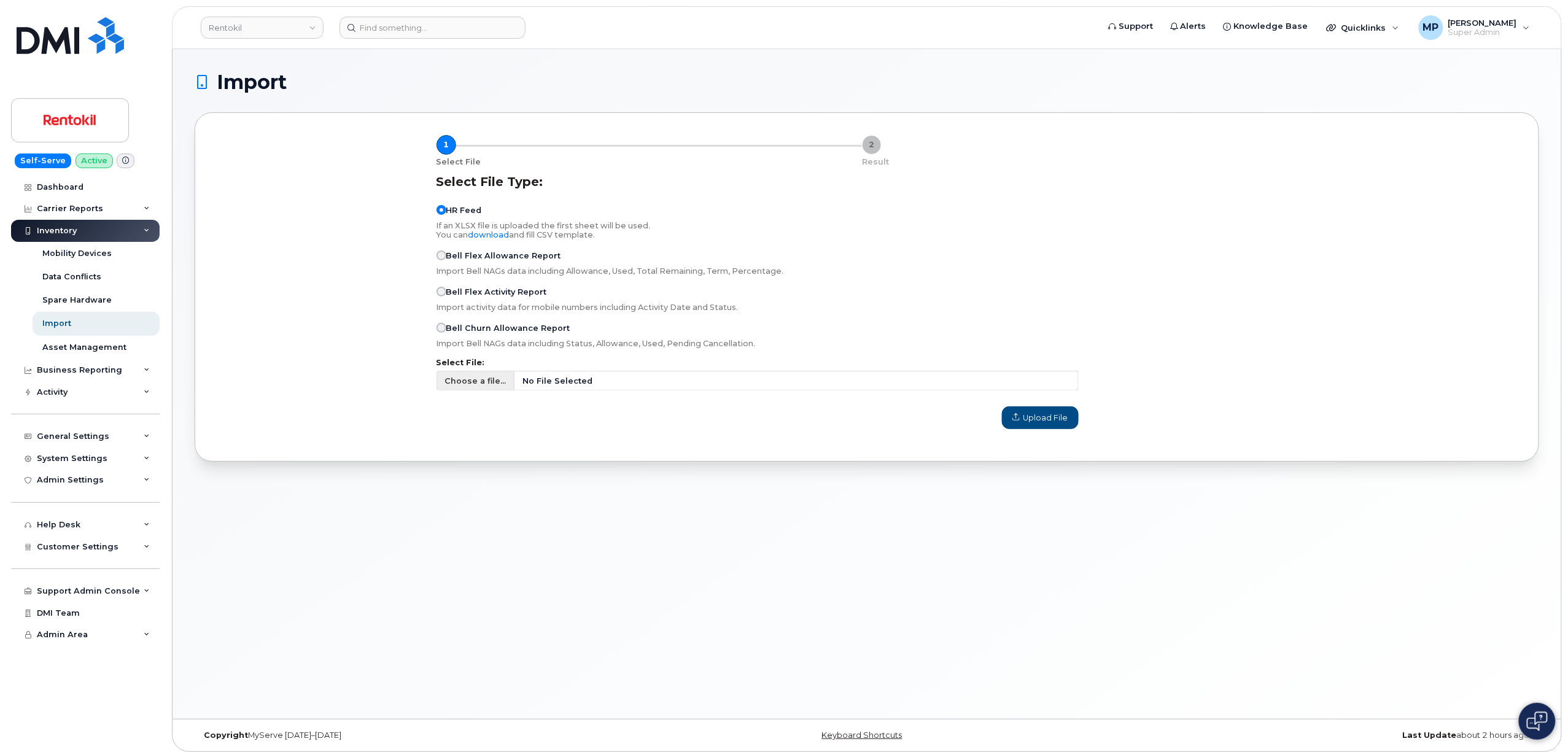
click at [468, 388] on span "Choose a file..." at bounding box center [475, 380] width 78 height 19
click at [468, 388] on input "Choose a file... No File Selected" at bounding box center [757, 380] width 642 height 19
type input "C:\fakepath\MDM data conflict assignment updates.csv"
click at [1039, 421] on span "Upload File" at bounding box center [1040, 417] width 56 height 11
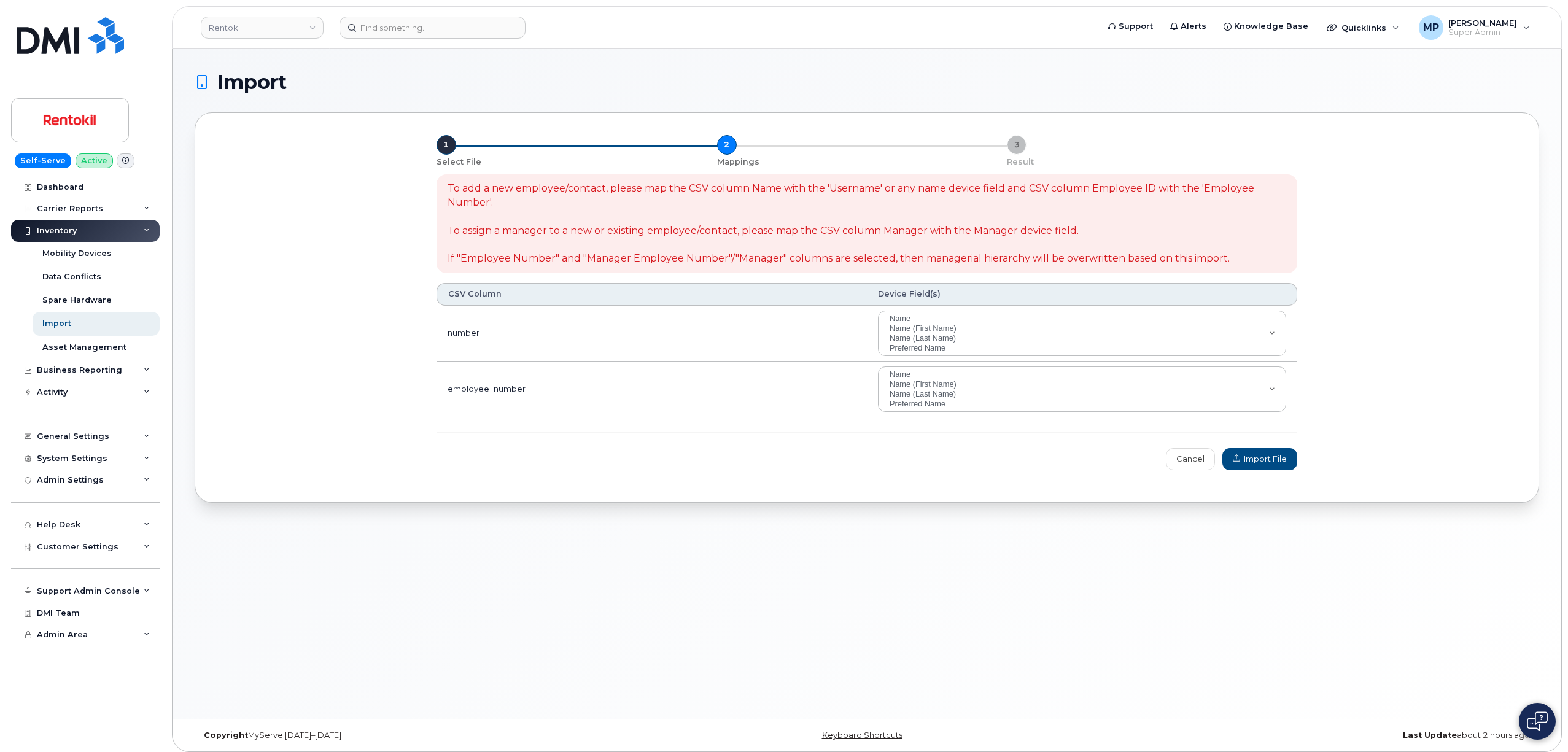
select select
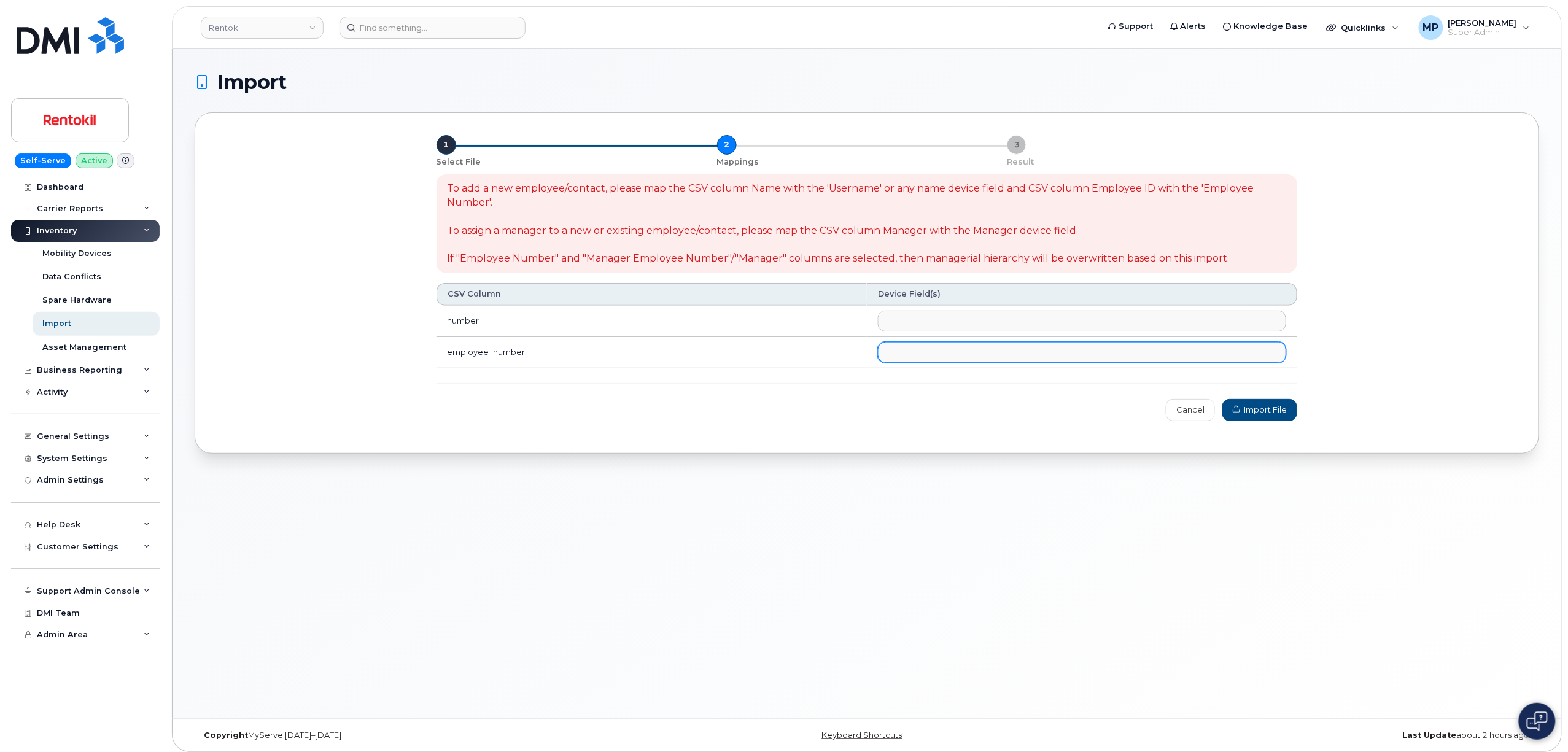
click at [959, 352] on ul at bounding box center [1082, 352] width 407 height 19
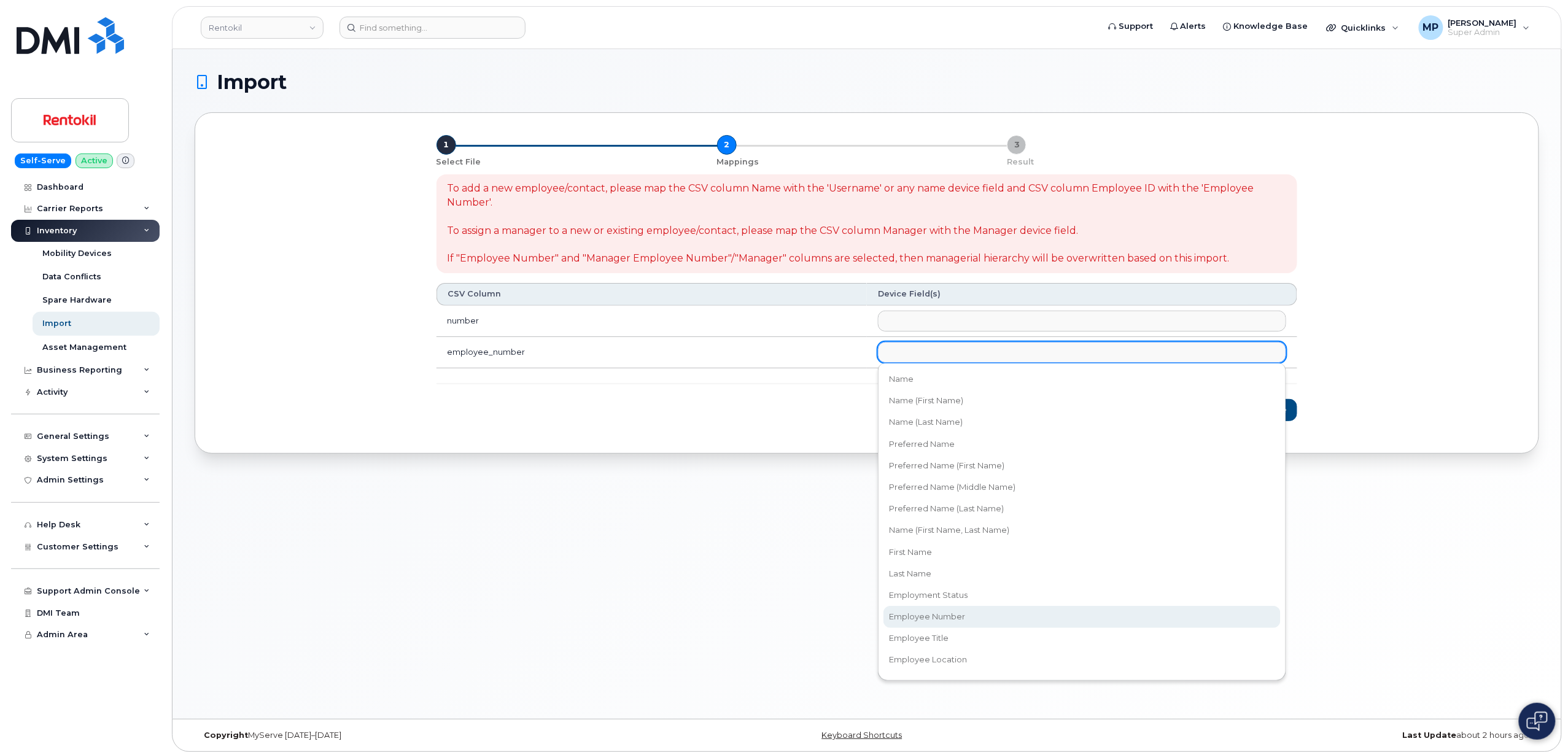
select select "employee_number"
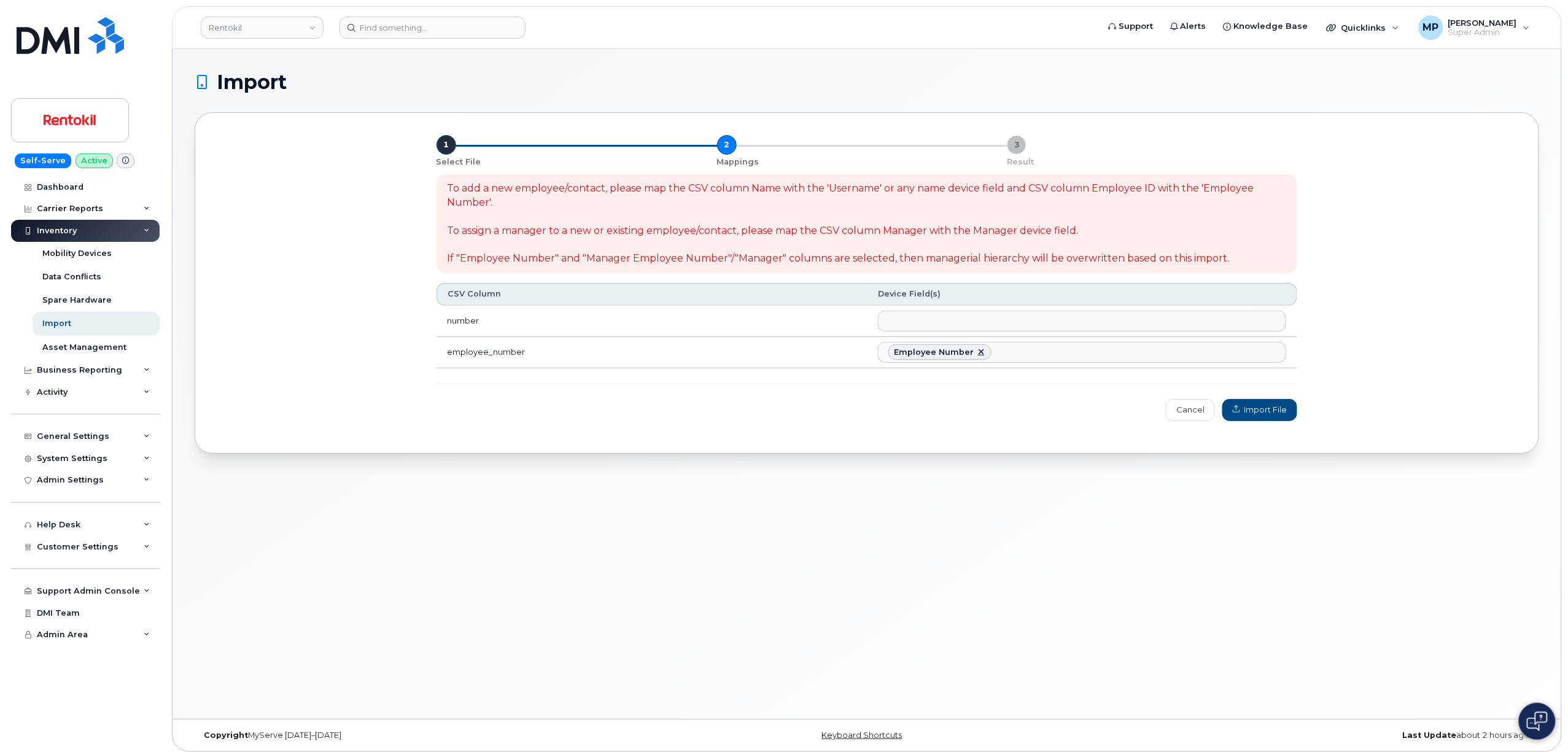
scroll to position [115, 0]
click at [1257, 410] on span "Import File" at bounding box center [1259, 409] width 54 height 11
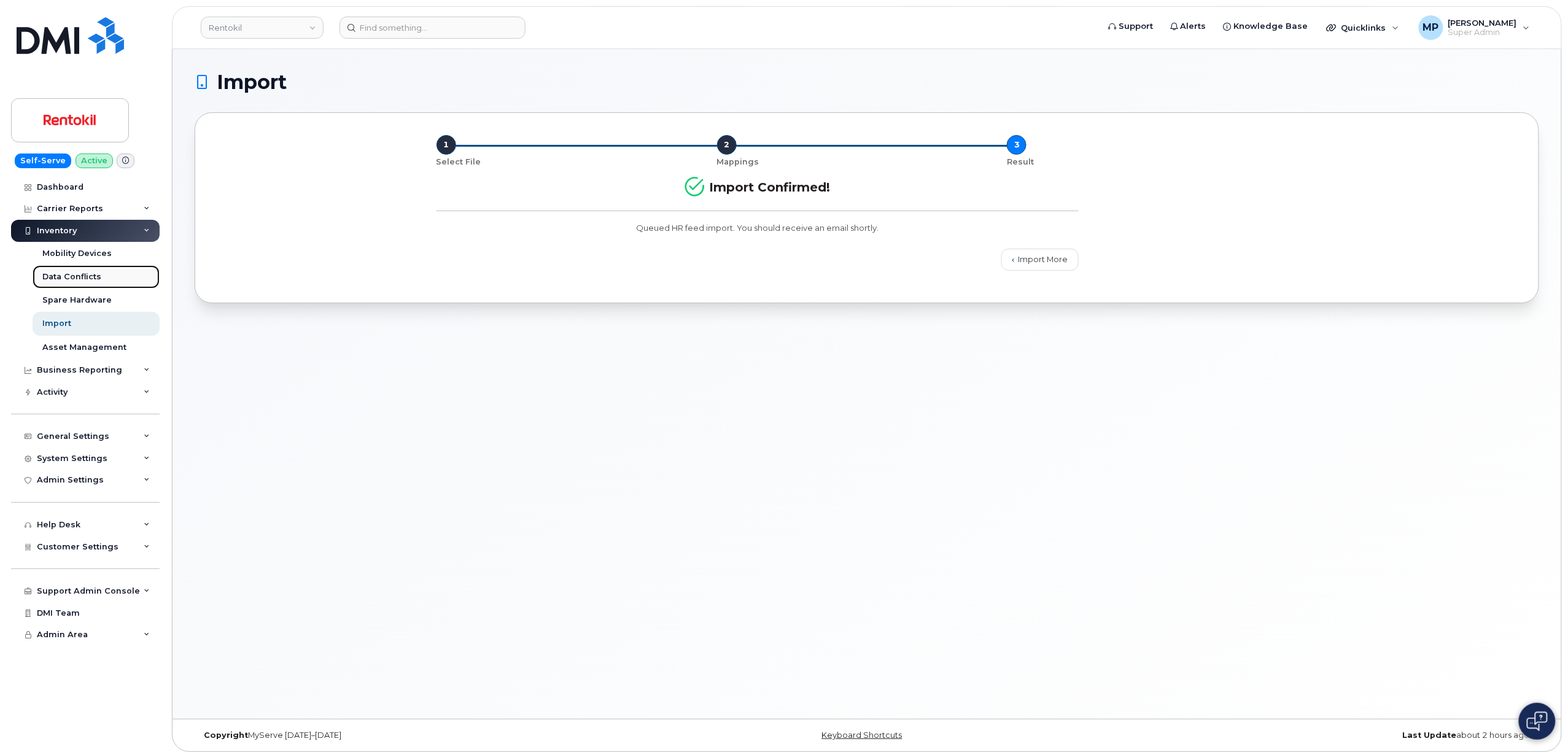
drag, startPoint x: 70, startPoint y: 276, endPoint x: 77, endPoint y: 277, distance: 7.1
click at [72, 276] on div "Data Conflicts" at bounding box center [72, 277] width 59 height 11
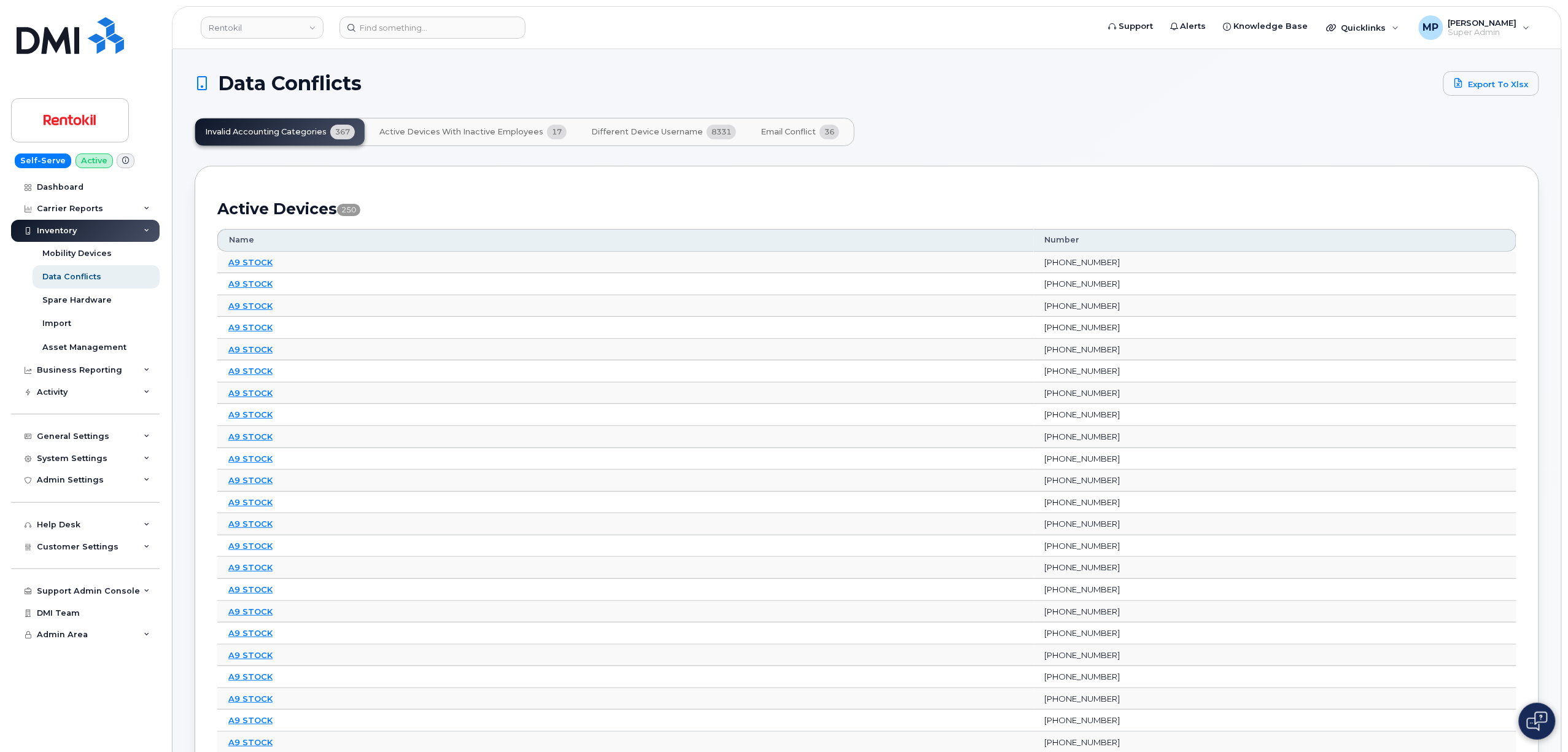
click at [793, 130] on span "Email Conflict" at bounding box center [788, 132] width 56 height 10
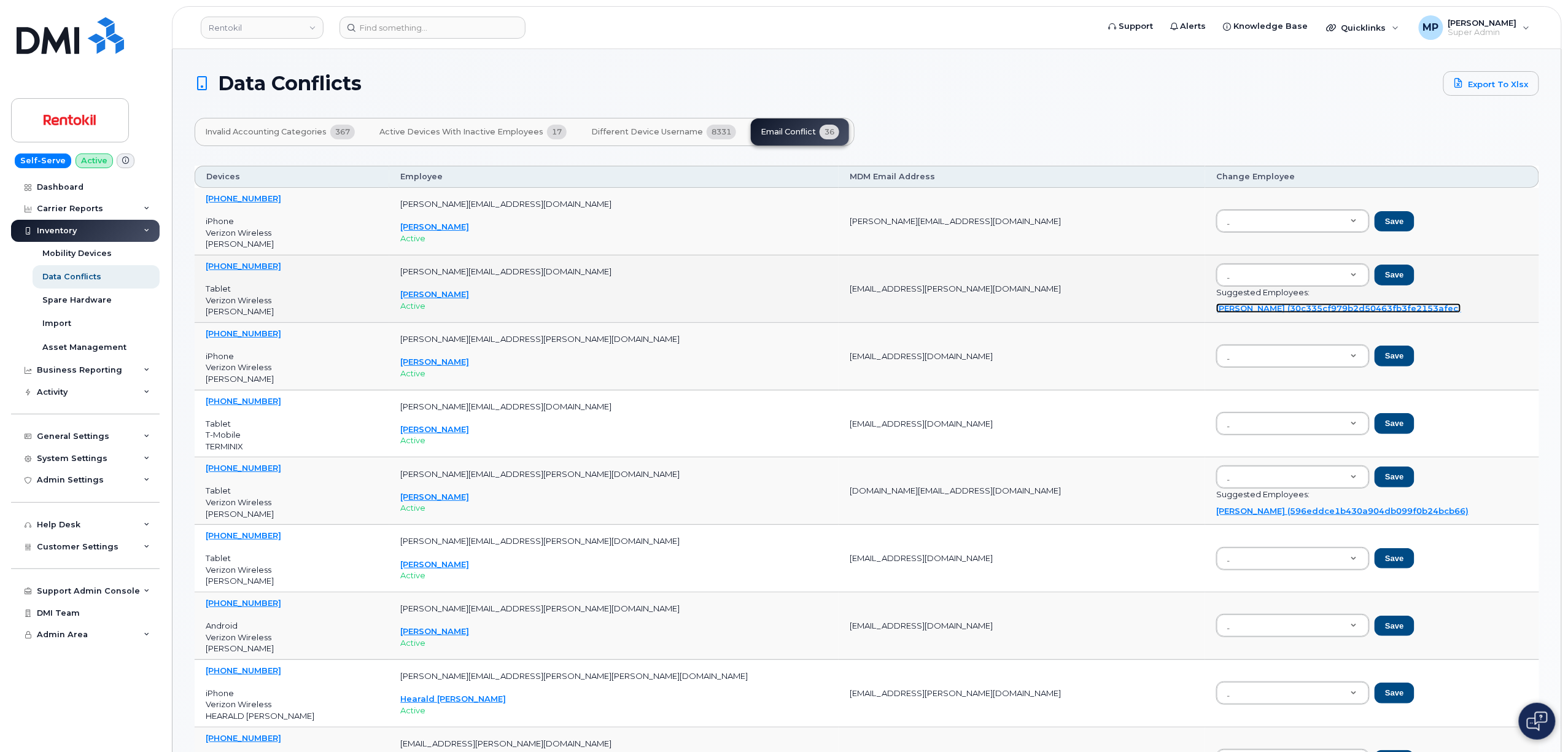
click at [1261, 308] on link "Rickyoliver Barbee (30c335cf979b2d50463fb3fe2153afec)" at bounding box center [1339, 308] width 245 height 10
type input "30c335cf979b2d50463fb3fe2153afec"
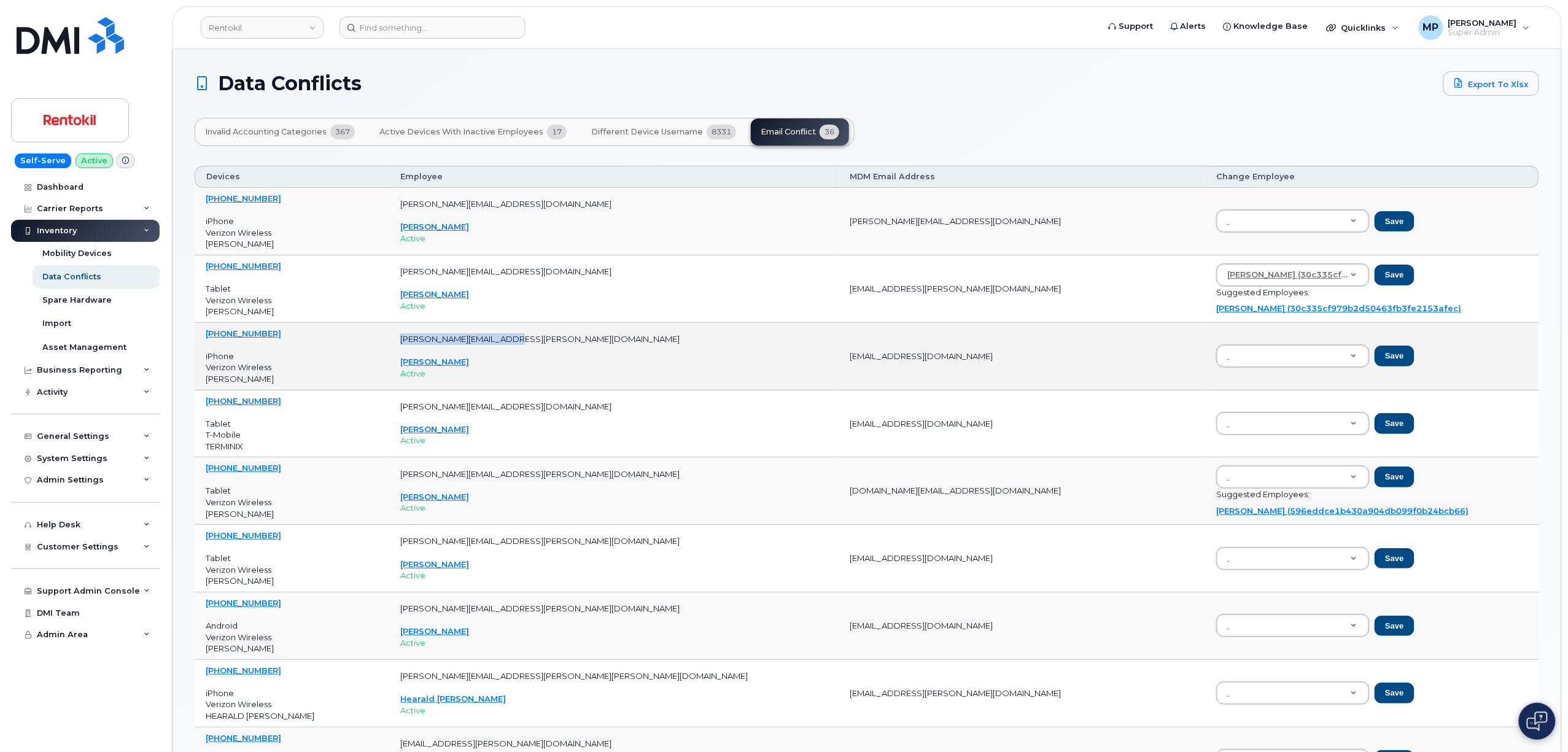
drag, startPoint x: 431, startPoint y: 337, endPoint x: 550, endPoint y: 337, distance: 119.0
click at [550, 337] on td "john.taylor@rentokil.com John Taylor Active" at bounding box center [613, 356] width 449 height 68
drag, startPoint x: 767, startPoint y: 358, endPoint x: 905, endPoint y: 362, distance: 138.1
click at [905, 362] on td "JTaylor2@rentokil-terminix.com" at bounding box center [1022, 356] width 366 height 68
click at [1393, 359] on div "Save" at bounding box center [1373, 356] width 312 height 23
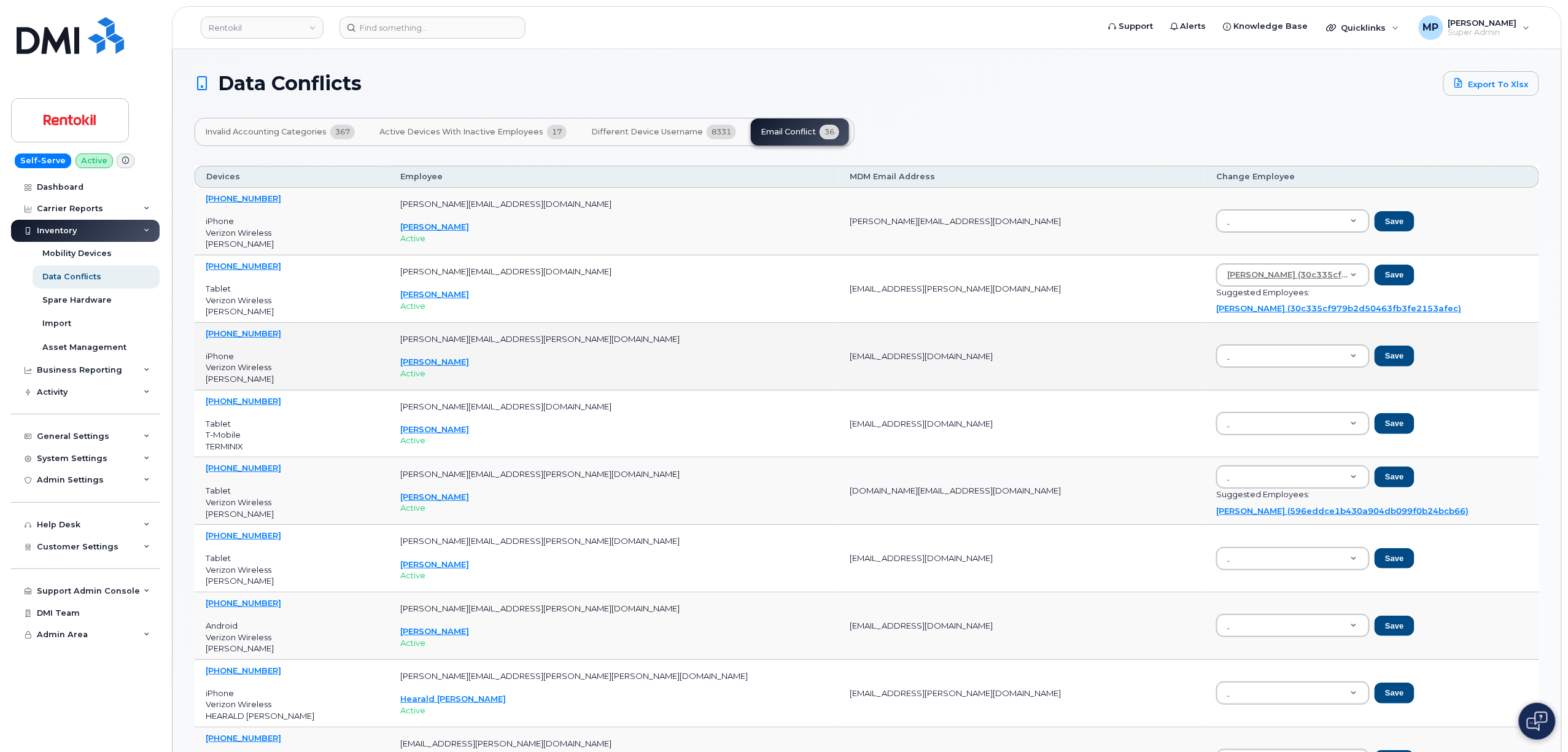
click at [1357, 359] on div "Save" at bounding box center [1373, 356] width 312 height 23
click at [1370, 366] on div "Save" at bounding box center [1373, 356] width 312 height 23
drag, startPoint x: 548, startPoint y: 340, endPoint x: 425, endPoint y: 340, distance: 123.0
click at [425, 390] on tr "321-558-9901 iPhone Verizon Wireless JOHN HENRY TAYLOR JR john.taylor@rentokil.…" at bounding box center [867, 424] width 1344 height 68
click at [378, 359] on p "iPhone Verizon Wireless JOHN HENRY TAYLOR JR" at bounding box center [292, 368] width 173 height 34
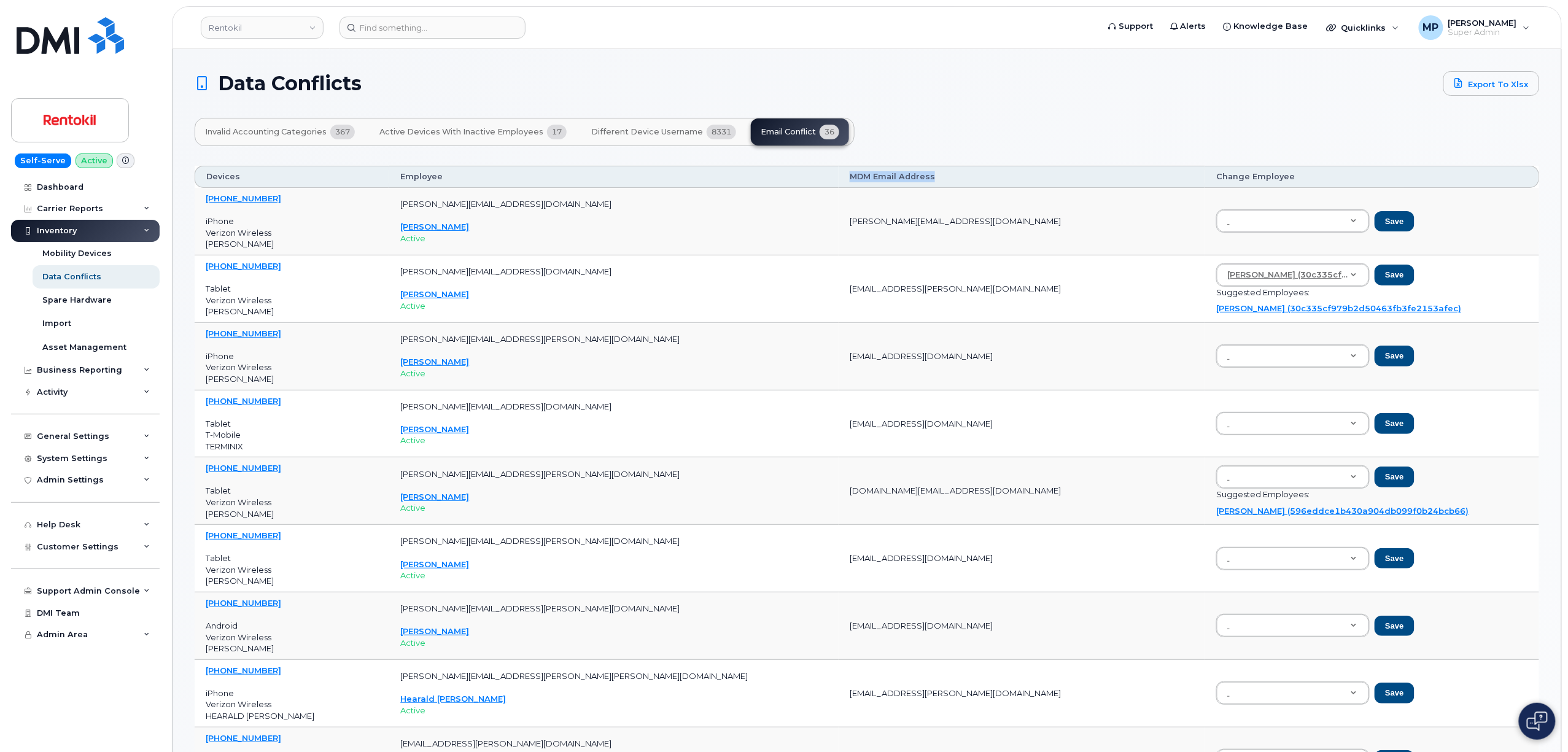
drag, startPoint x: 770, startPoint y: 177, endPoint x: 898, endPoint y: 168, distance: 128.3
click at [898, 168] on th "MDM Email Address" at bounding box center [1022, 177] width 366 height 22
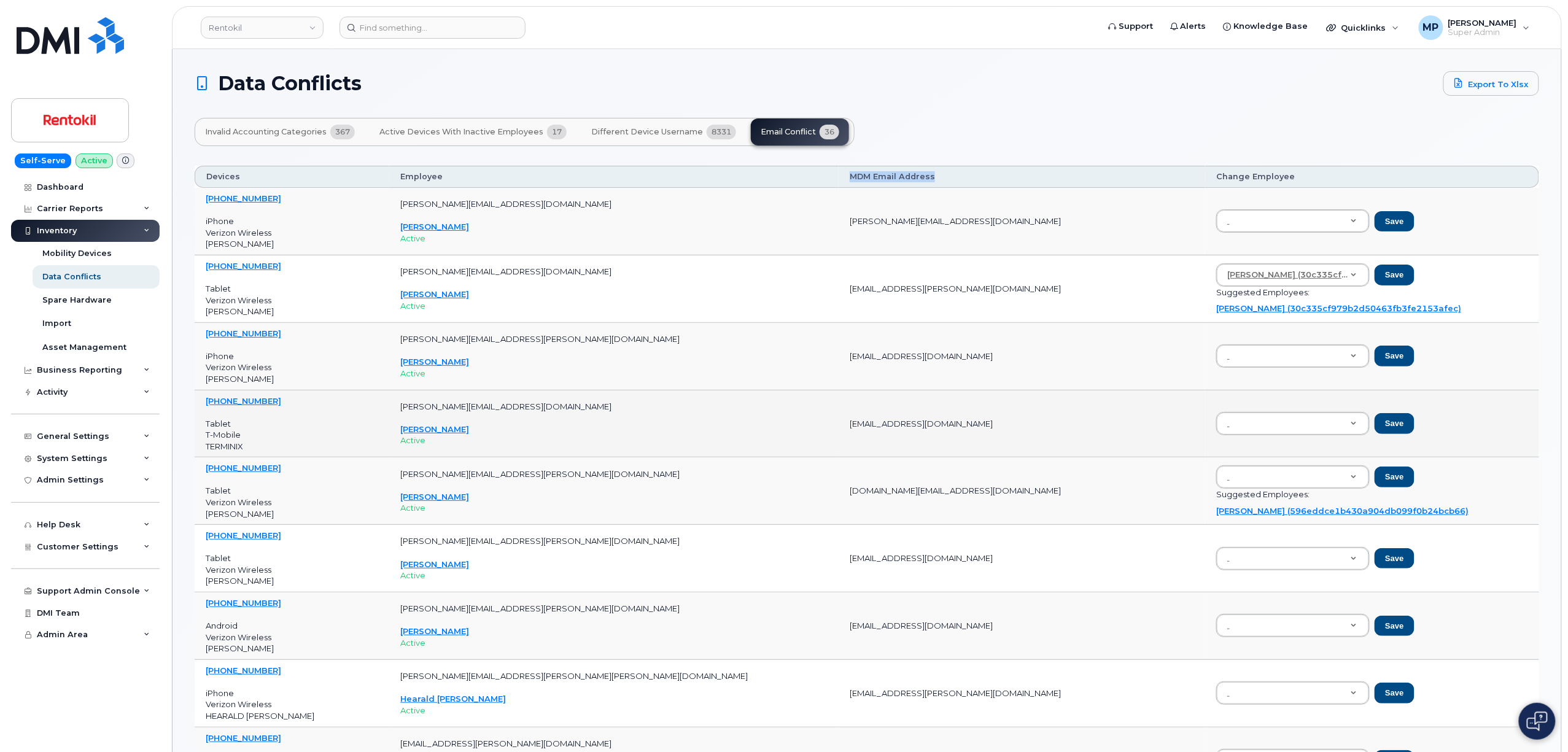
drag, startPoint x: 921, startPoint y: 428, endPoint x: 752, endPoint y: 431, distance: 169.0
click at [752, 457] on tr "901-799-1128 Tablet T-Mobile TERMINIX kim.walker2@rentokil.com Kim Walker Activ…" at bounding box center [867, 491] width 1344 height 68
drag, startPoint x: 563, startPoint y: 409, endPoint x: 433, endPoint y: 412, distance: 130.0
click at [433, 412] on td "kim.walker2@rentokil.com Kim Walker Active" at bounding box center [613, 424] width 449 height 68
drag, startPoint x: 914, startPoint y: 423, endPoint x: 761, endPoint y: 427, distance: 153.1
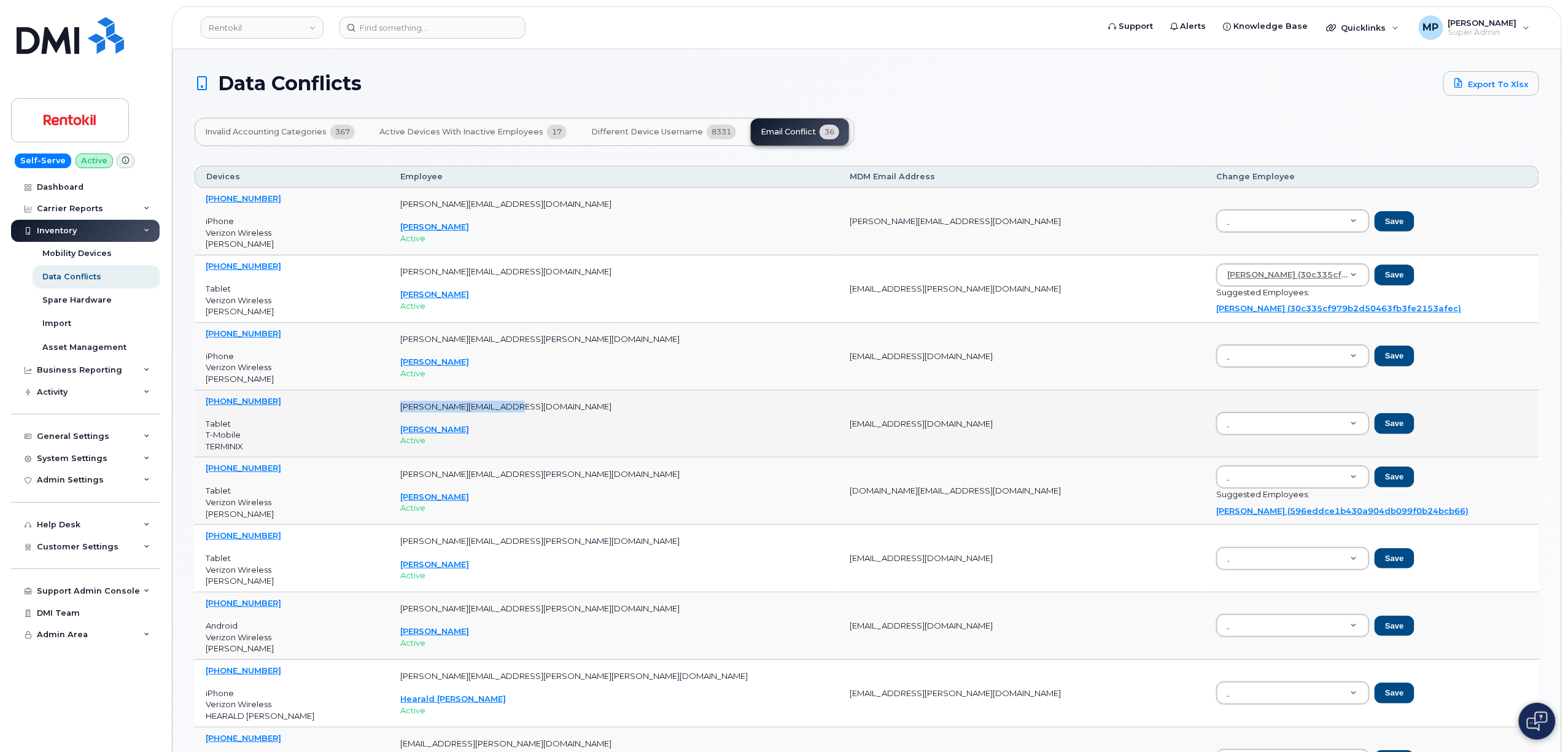
click at [839, 427] on td "[EMAIL_ADDRESS][DOMAIN_NAME]" at bounding box center [1022, 424] width 366 height 68
drag, startPoint x: 551, startPoint y: 410, endPoint x: 497, endPoint y: 408, distance: 54.0
click at [497, 408] on p "[PERSON_NAME][EMAIL_ADDRESS][DOMAIN_NAME]" at bounding box center [614, 406] width 427 height 11
click at [577, 400] on td "kim.walker2@rentokil.com Kim Walker Active" at bounding box center [613, 424] width 449 height 68
drag, startPoint x: 553, startPoint y: 411, endPoint x: 437, endPoint y: 413, distance: 116.0
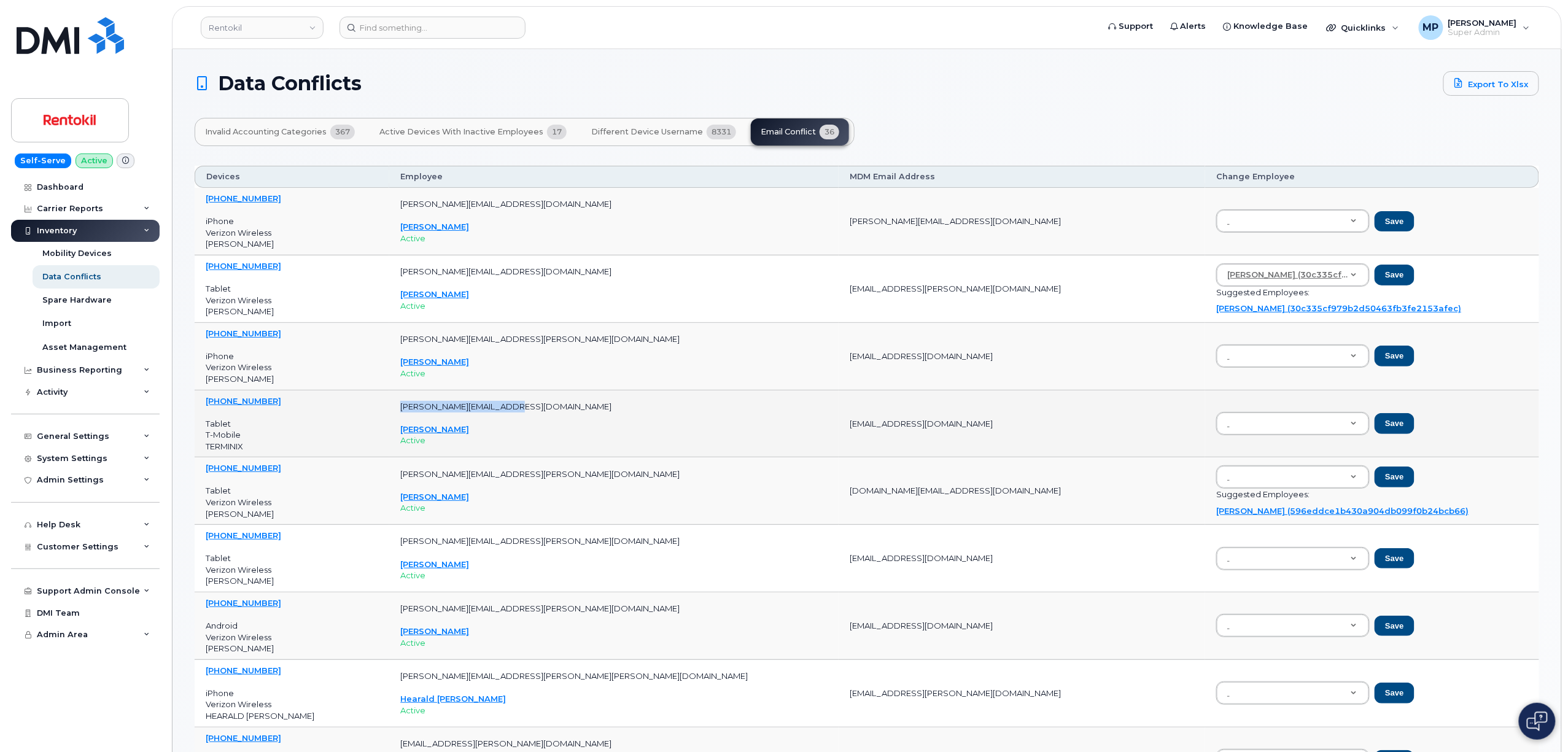
click at [437, 413] on td "kim.walker2@rentokil.com Kim Walker Active" at bounding box center [613, 424] width 449 height 68
drag, startPoint x: 921, startPoint y: 433, endPoint x: 772, endPoint y: 440, distance: 149.2
click at [839, 440] on td "[EMAIL_ADDRESS][DOMAIN_NAME]" at bounding box center [1022, 424] width 366 height 68
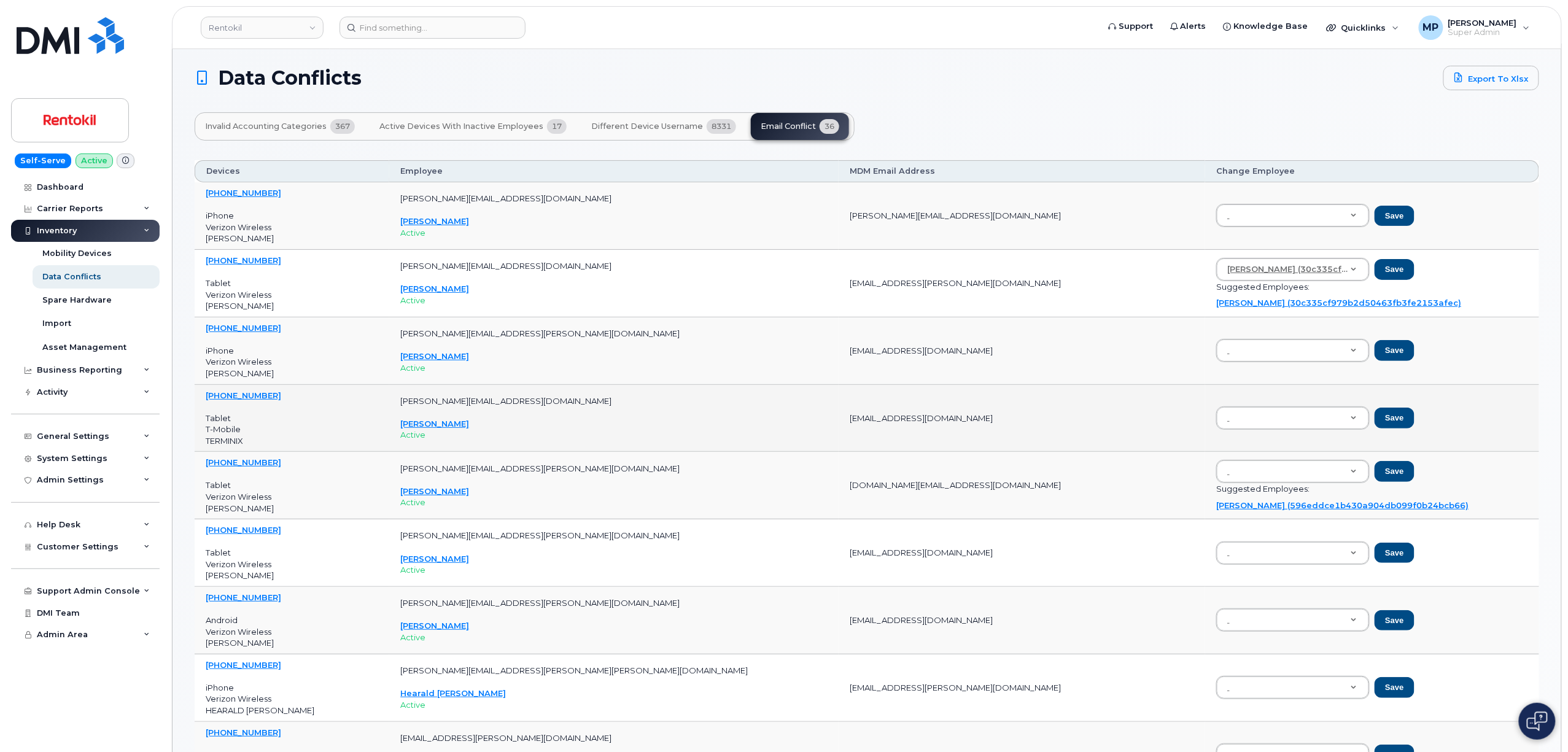
scroll to position [10, 0]
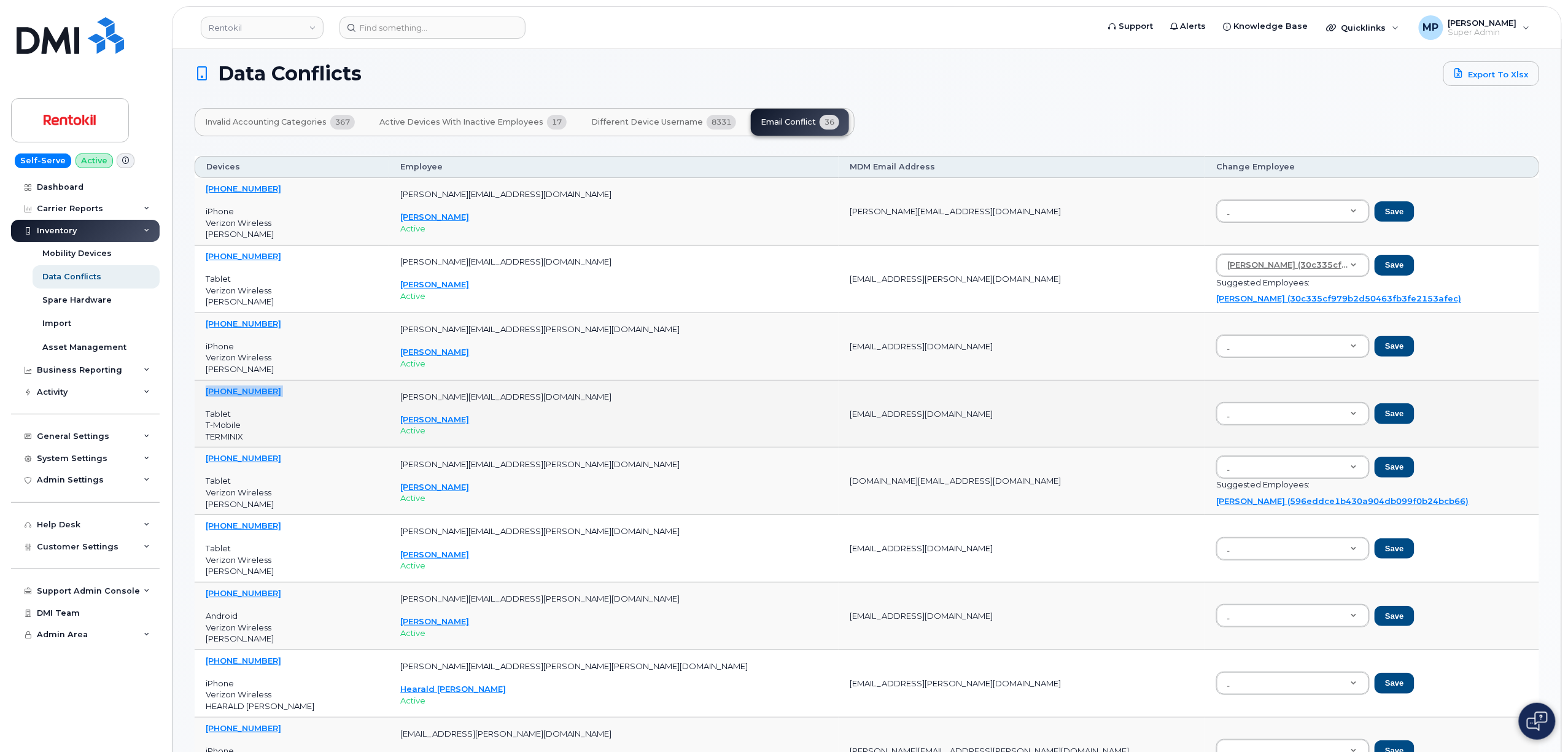
drag, startPoint x: 274, startPoint y: 396, endPoint x: 204, endPoint y: 394, distance: 70.0
click at [204, 394] on td "901-799-1128 Tablet T-Mobile TERMINIX" at bounding box center [292, 415] width 195 height 68
copy link "901-799-1128"
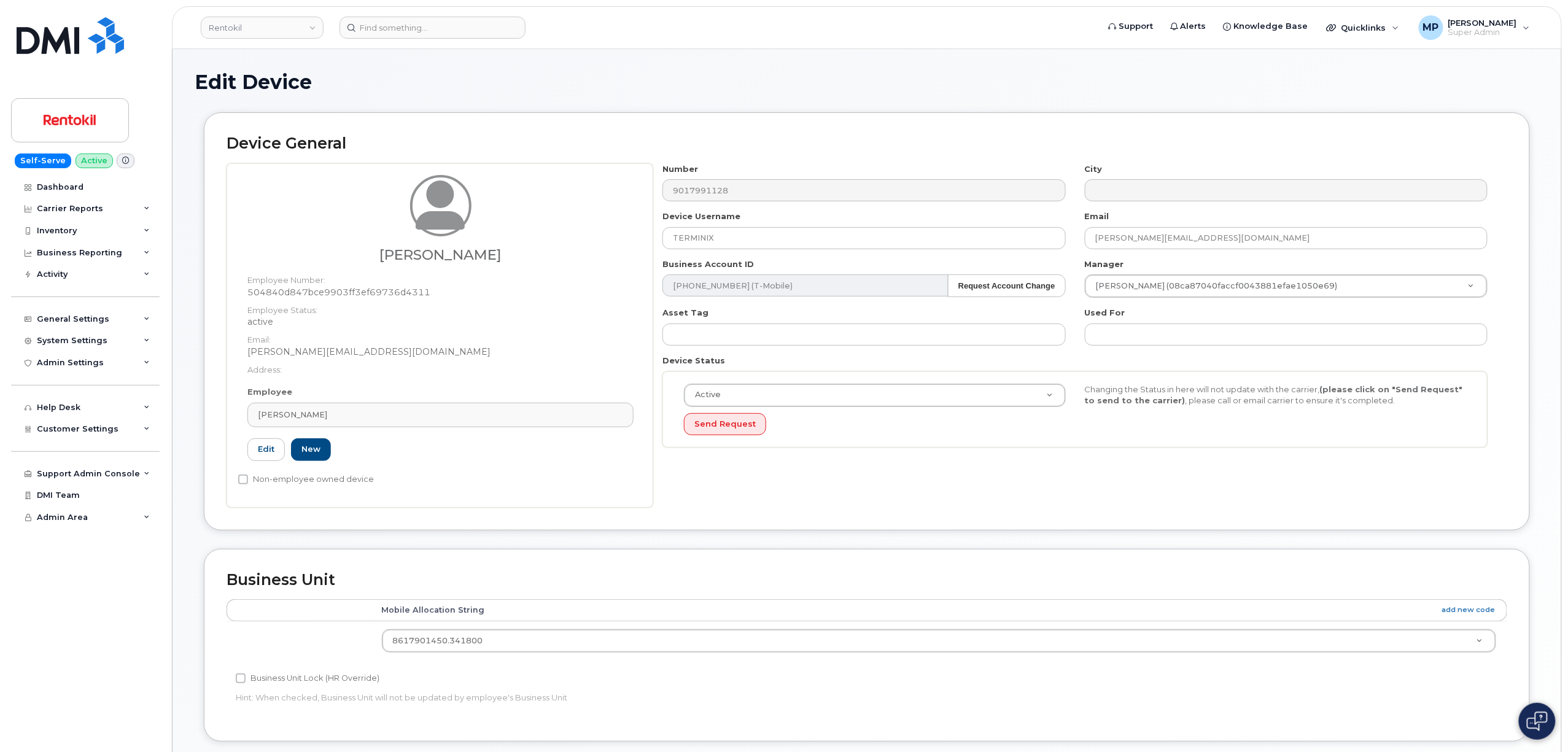
click at [366, 290] on dd "504840d847bce9903ff3ef69736d4311" at bounding box center [441, 292] width 386 height 12
copy dd "504840d847bce9903ff3ef69736d4311"
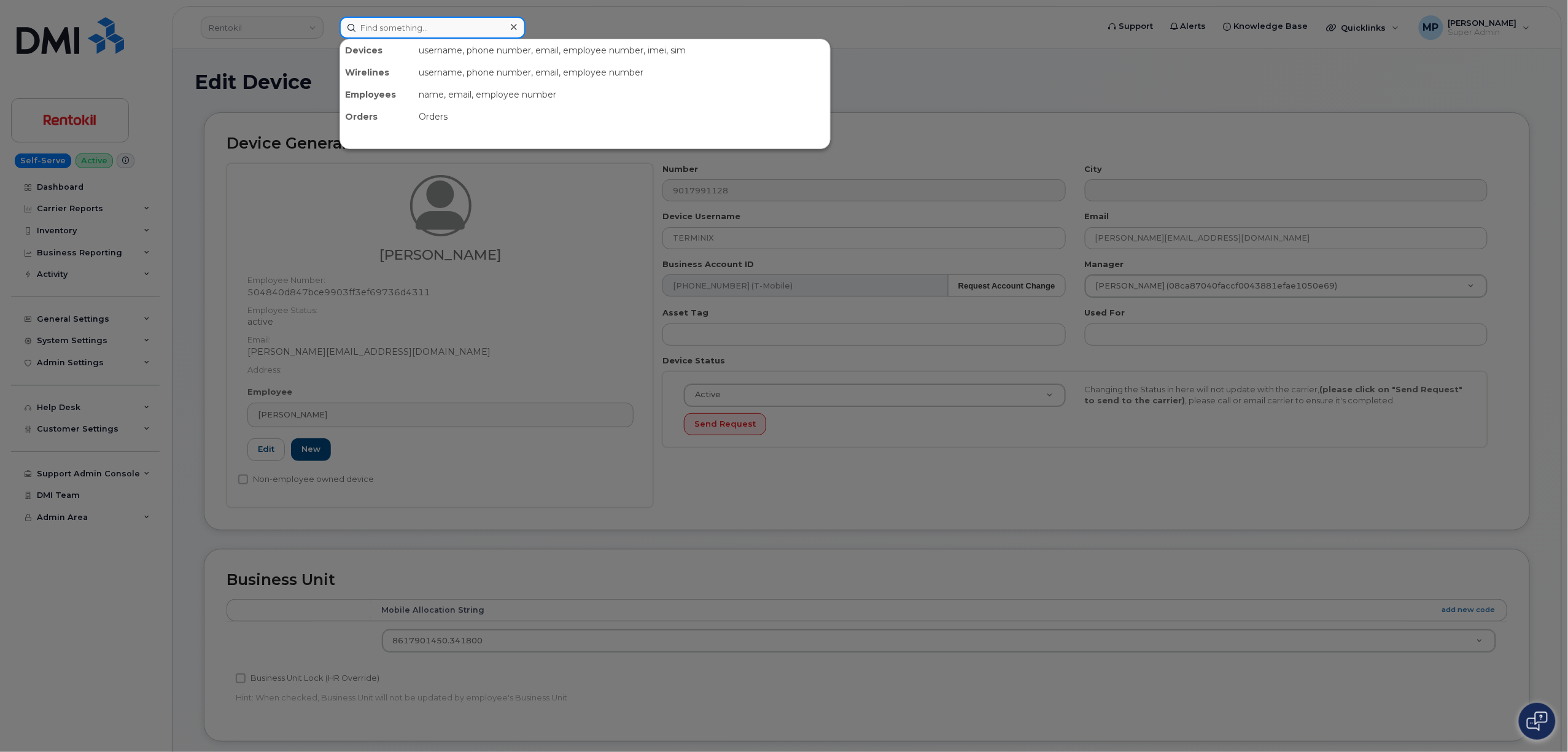
drag, startPoint x: 433, startPoint y: 13, endPoint x: 406, endPoint y: 23, distance: 28.8
click at [406, 23] on input at bounding box center [433, 27] width 186 height 22
paste input "504840d847bce9903ff3ef69736d4311"
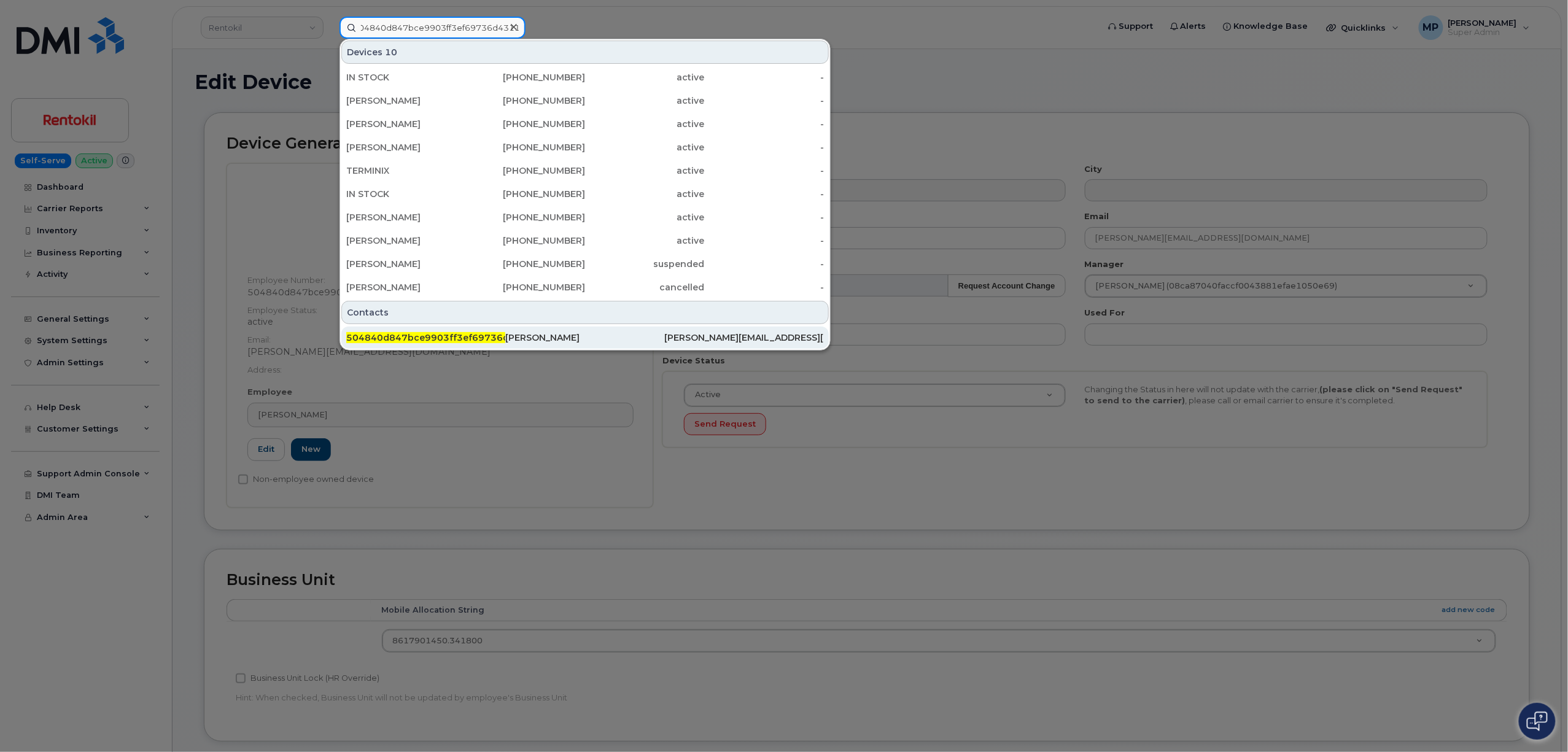
type input "504840d847bce9903ff3ef69736d4311"
click at [468, 342] on span "504840d847bce9903ff3ef69736d4311" at bounding box center [440, 337] width 187 height 11
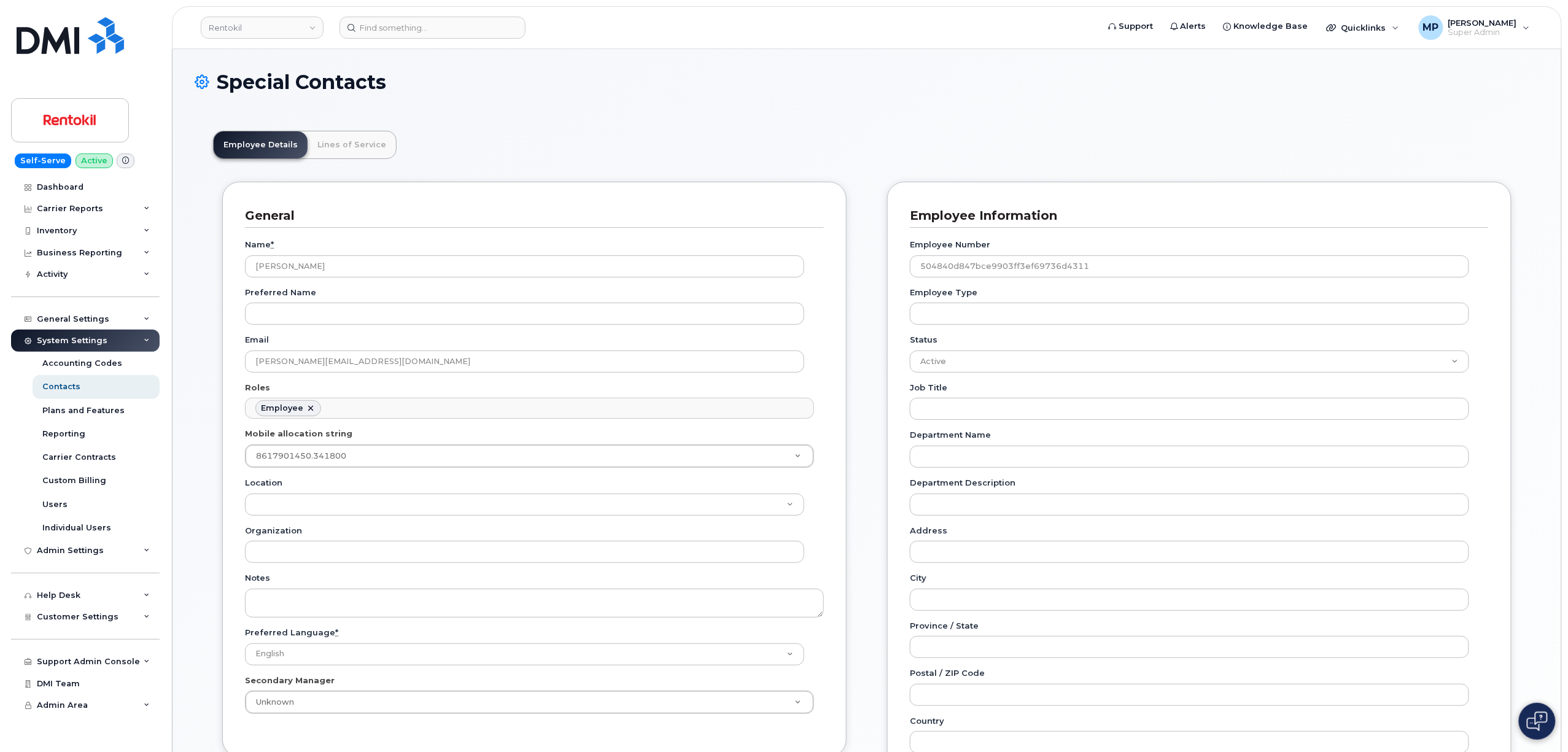
click at [661, 89] on h1 "Special Contacts" at bounding box center [867, 82] width 1344 height 21
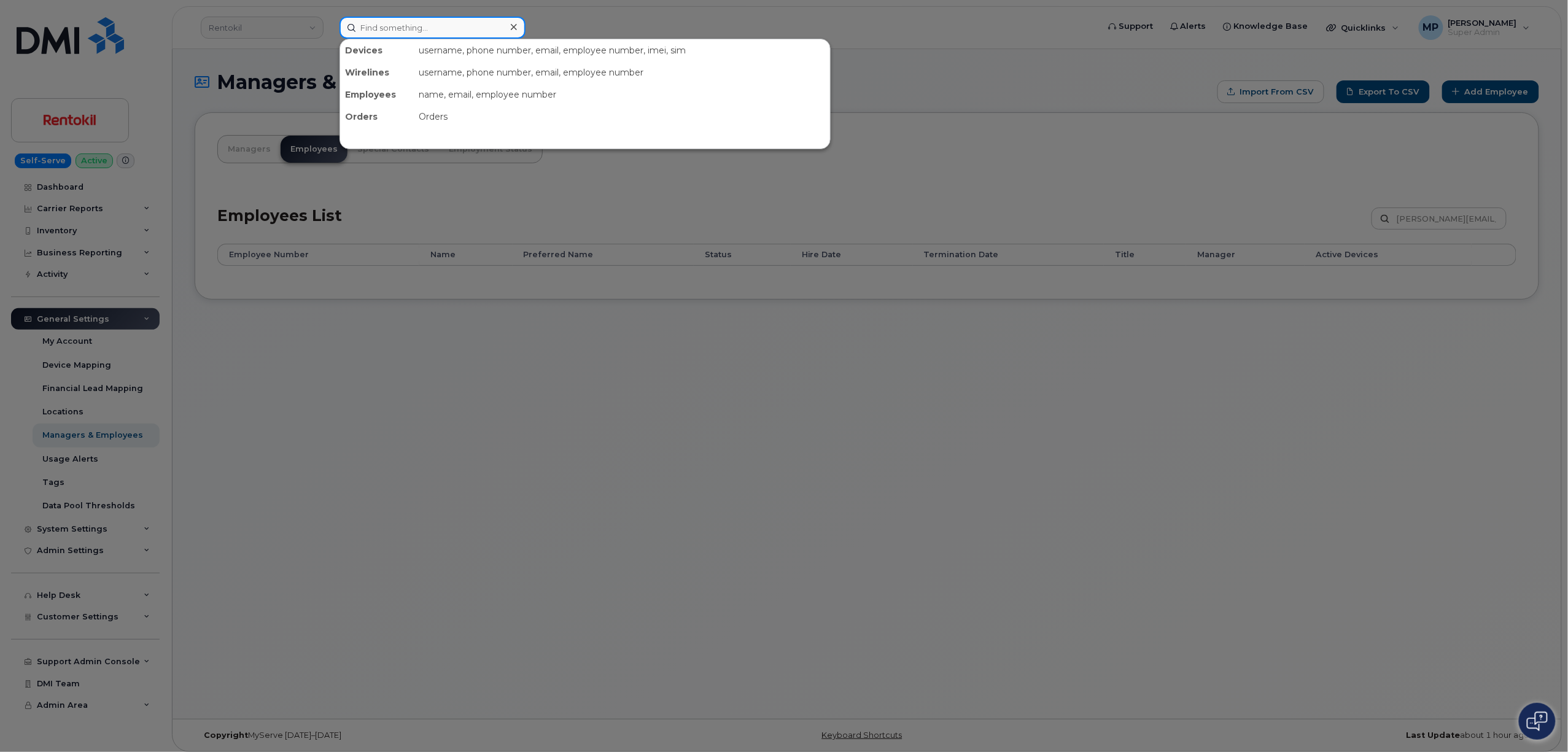
paste input "[PHONE_NUMBER]"
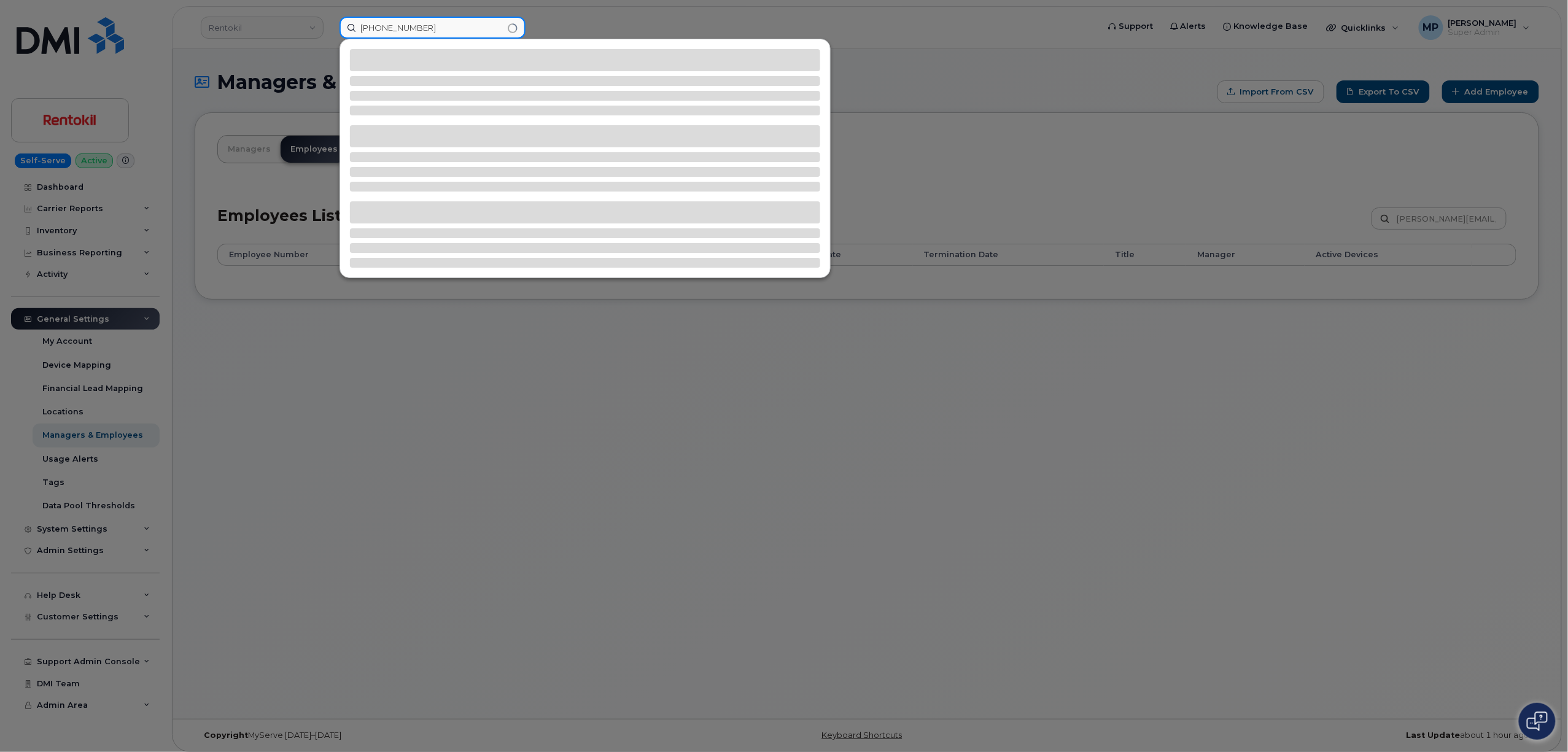
type input "[PHONE_NUMBER]"
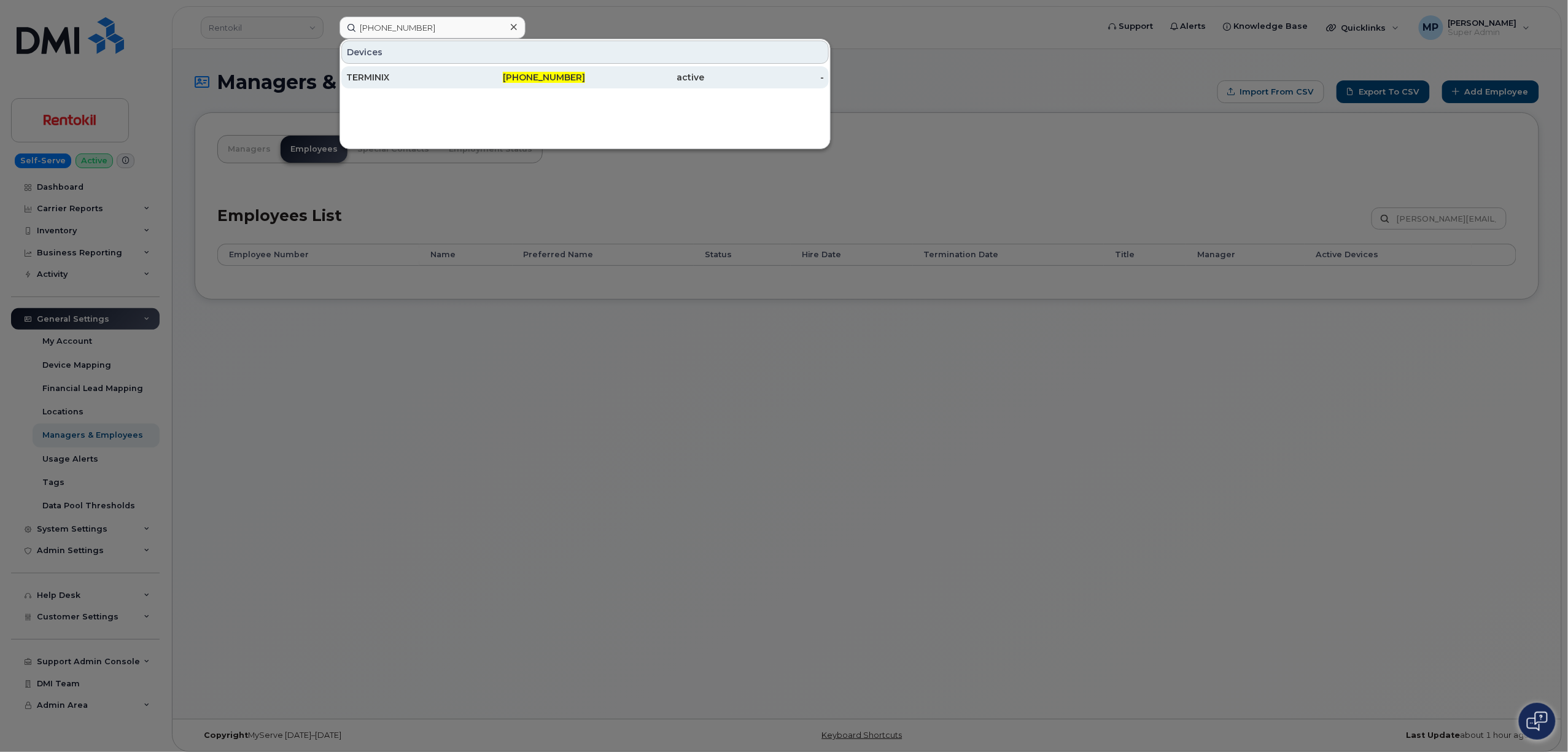
click at [374, 74] on div "TERMINIX" at bounding box center [406, 77] width 120 height 12
